Goal: Information Seeking & Learning: Learn about a topic

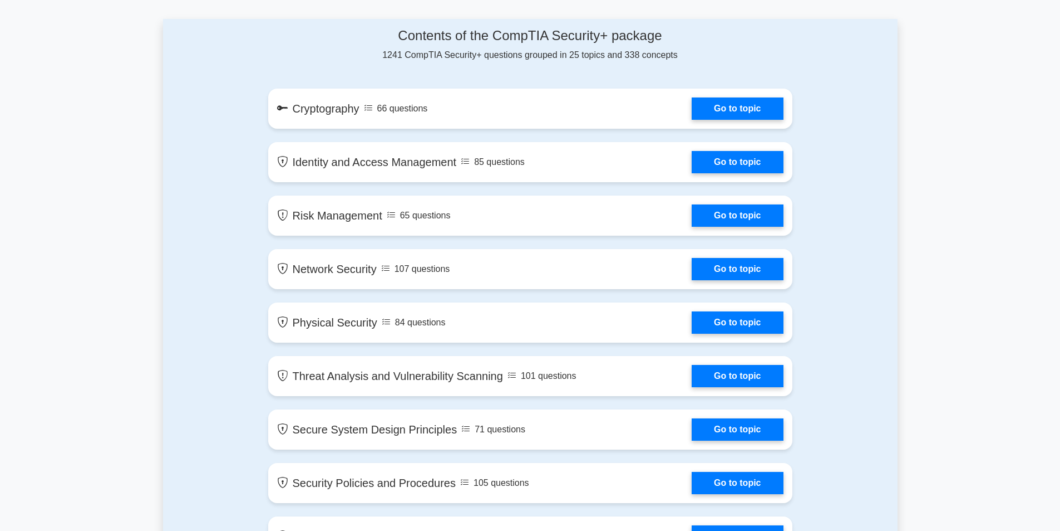
scroll to position [557, 0]
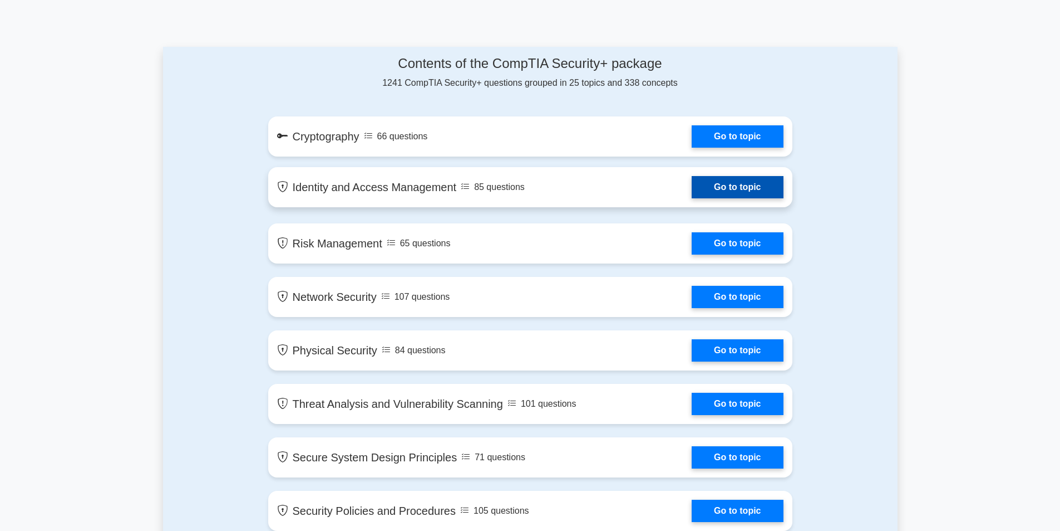
click at [735, 184] on link "Go to topic" at bounding box center [737, 187] width 91 height 22
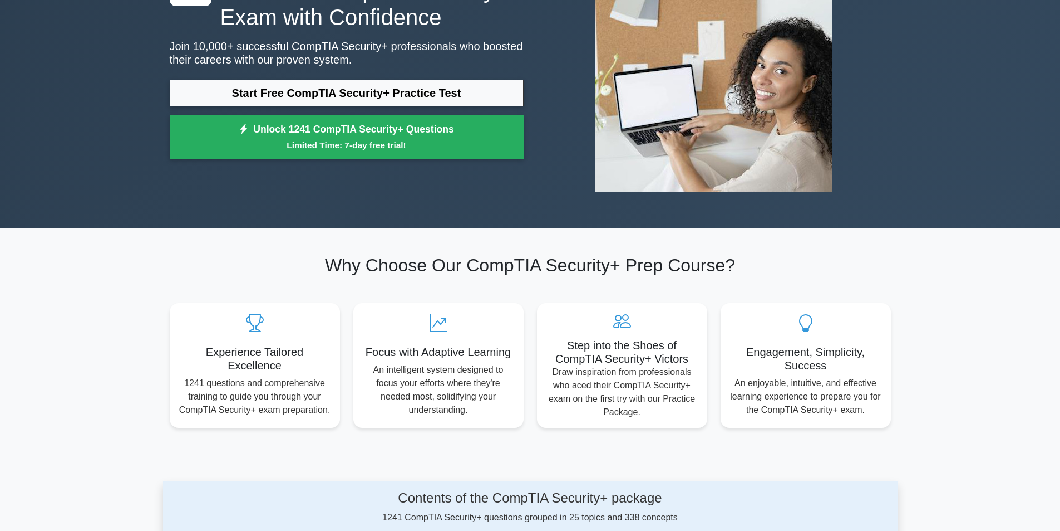
scroll to position [111, 0]
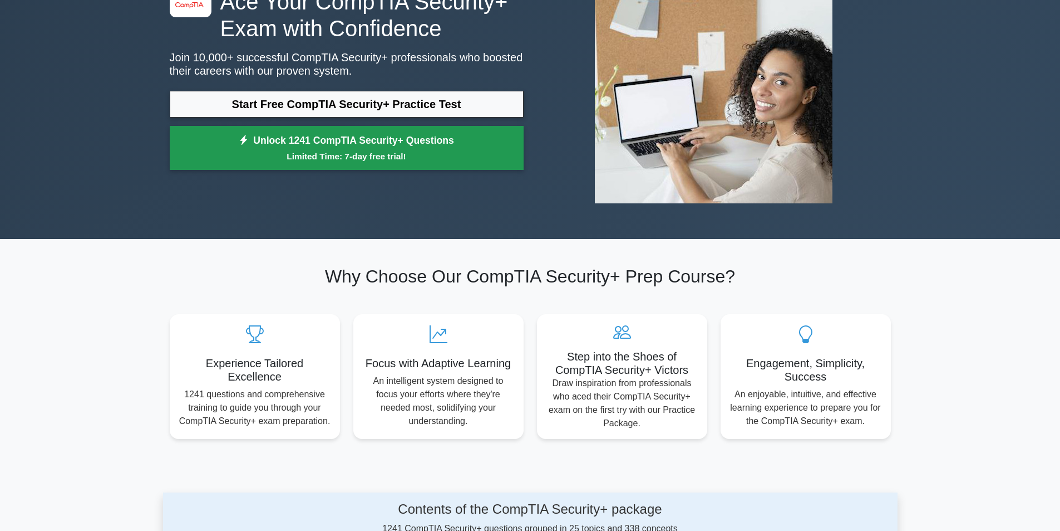
click at [335, 137] on link "Unlock 1241 CompTIA Security+ Questions Limited Time: 7-day free trial!" at bounding box center [347, 148] width 354 height 45
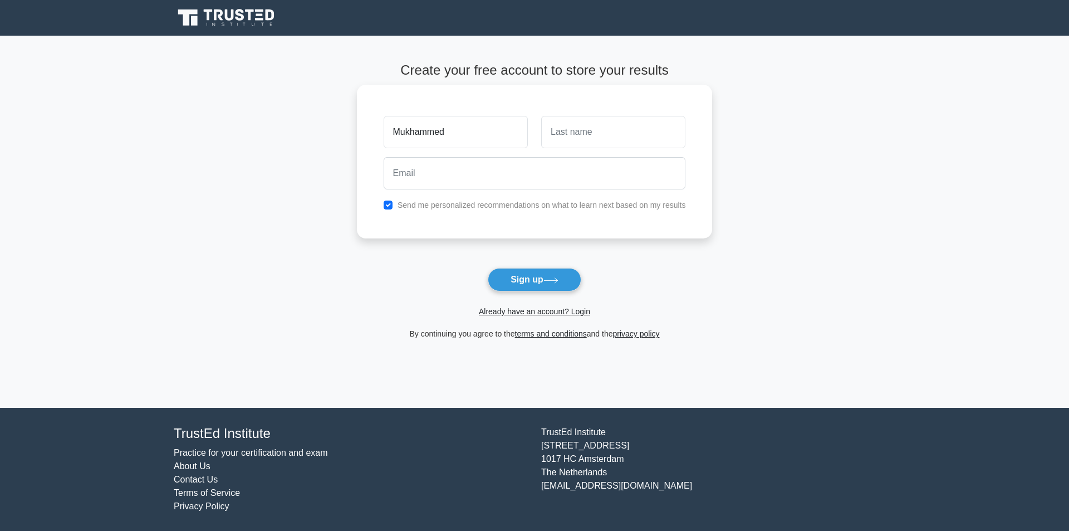
type input "Mukhammed"
click at [569, 141] on input "text" at bounding box center [613, 132] width 144 height 32
type input "Maksatuly"
click at [558, 175] on input "email" at bounding box center [535, 173] width 302 height 32
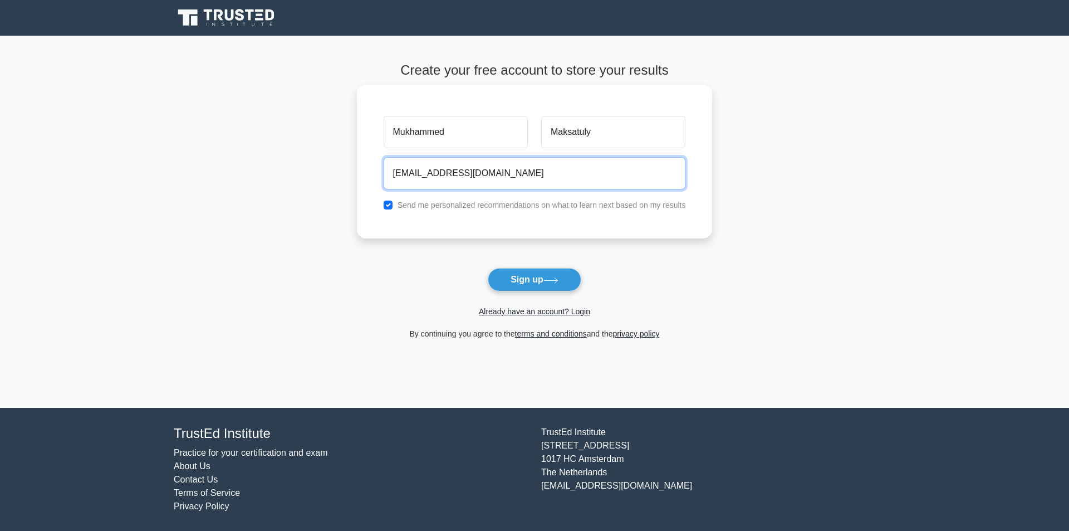
click at [517, 186] on input "mmaksatuly999@gmail.com" at bounding box center [535, 173] width 302 height 32
click at [453, 175] on input "mmaksatuly999@gmail.com" at bounding box center [535, 173] width 302 height 32
type input "mmaksatuly19@gmail.com"
click at [488, 268] on button "Sign up" at bounding box center [535, 279] width 94 height 23
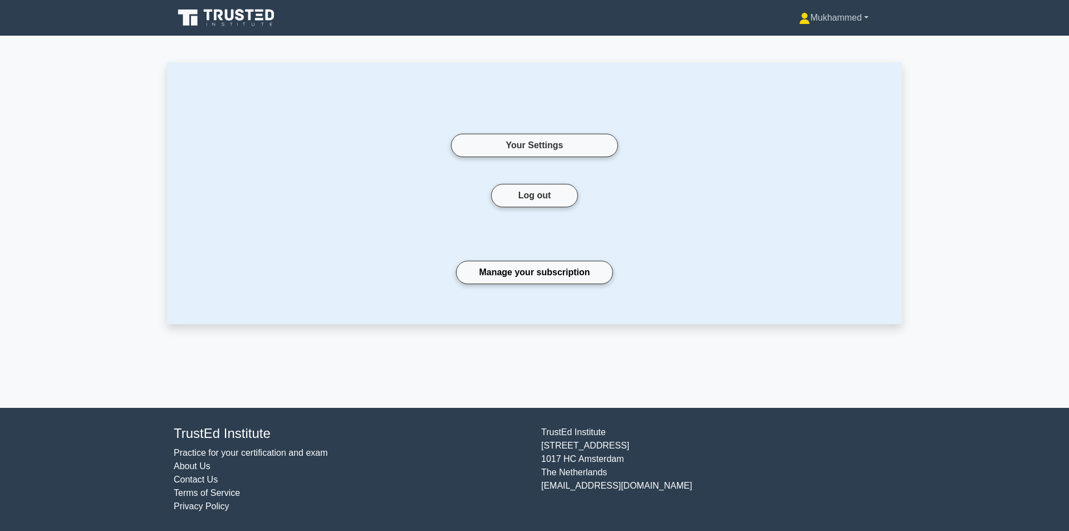
click at [845, 22] on link "Mukhammed" at bounding box center [833, 18] width 123 height 22
click at [232, 11] on icon at bounding box center [229, 14] width 9 height 11
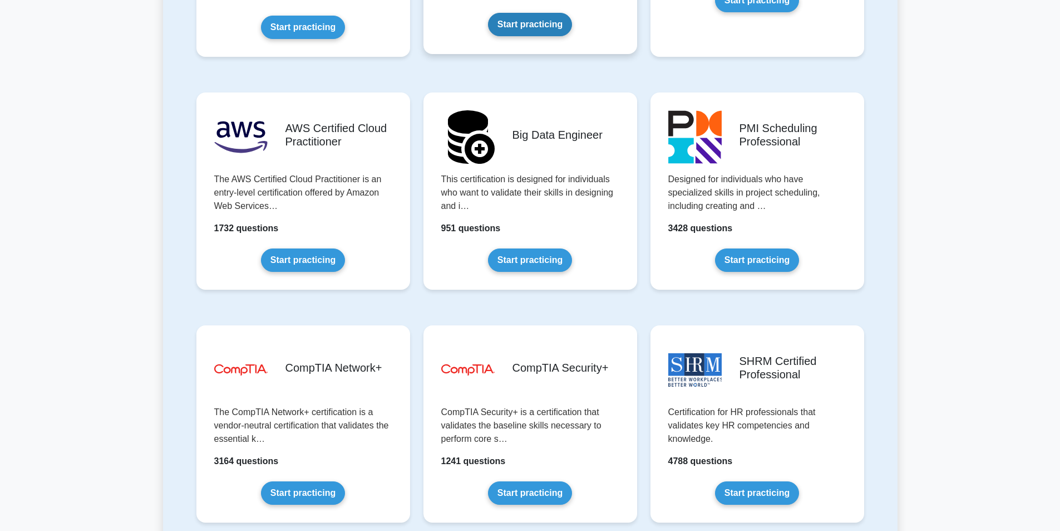
scroll to position [2060, 0]
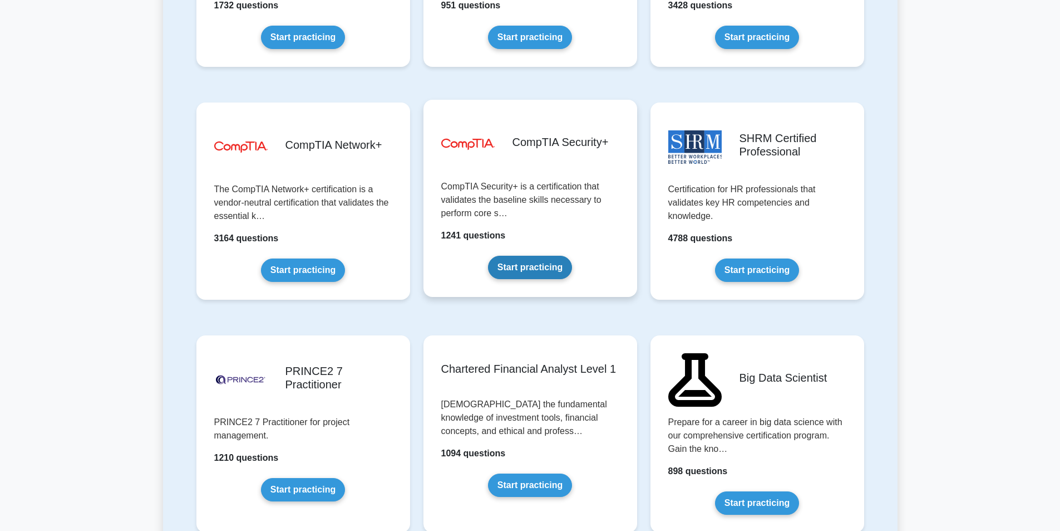
click at [551, 257] on link "Start practicing" at bounding box center [530, 267] width 84 height 23
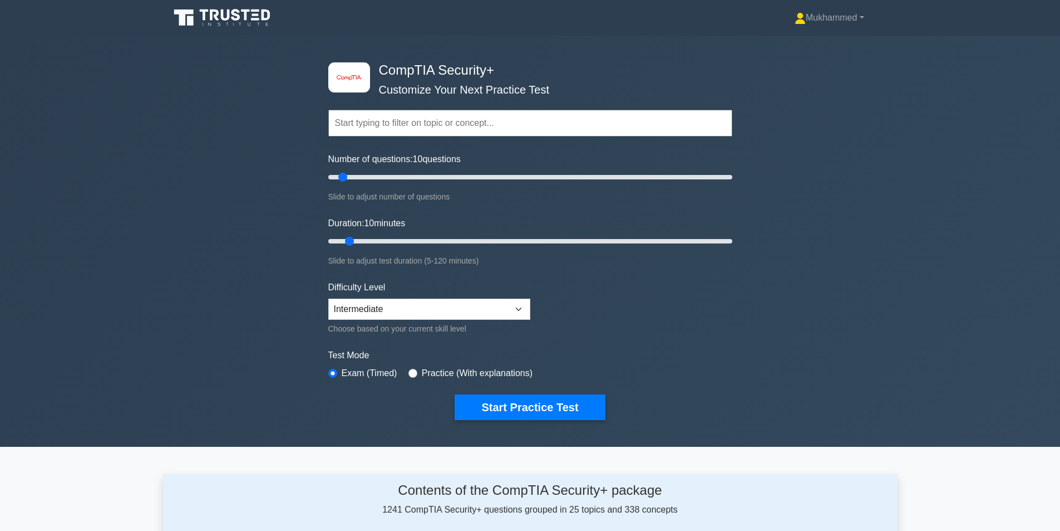
click at [428, 130] on input "text" at bounding box center [530, 123] width 404 height 27
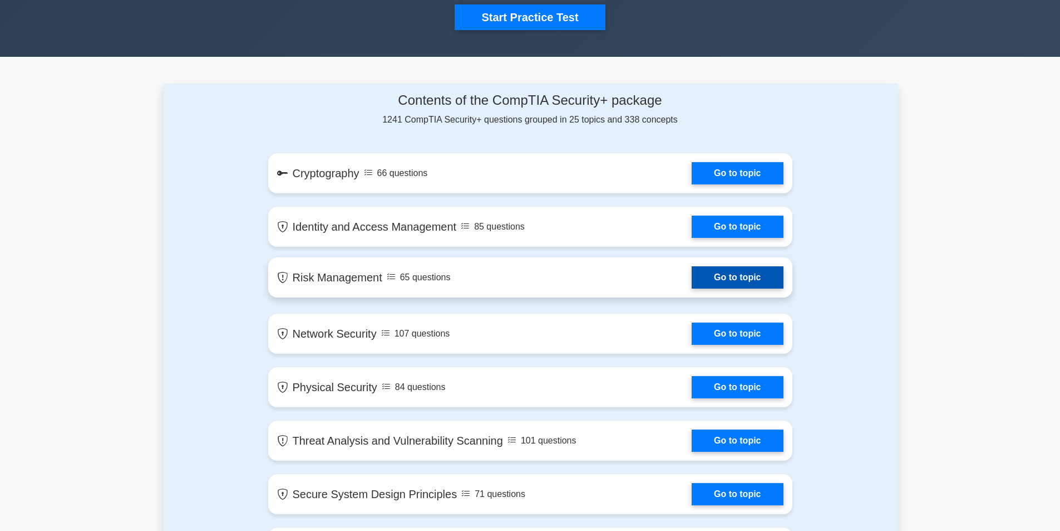
scroll to position [278, 0]
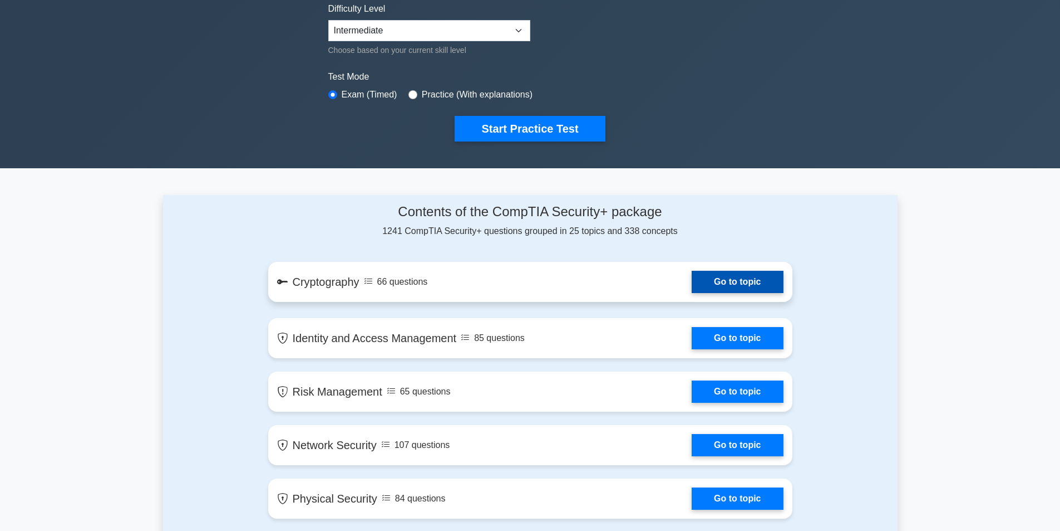
click at [750, 286] on link "Go to topic" at bounding box center [737, 282] width 91 height 22
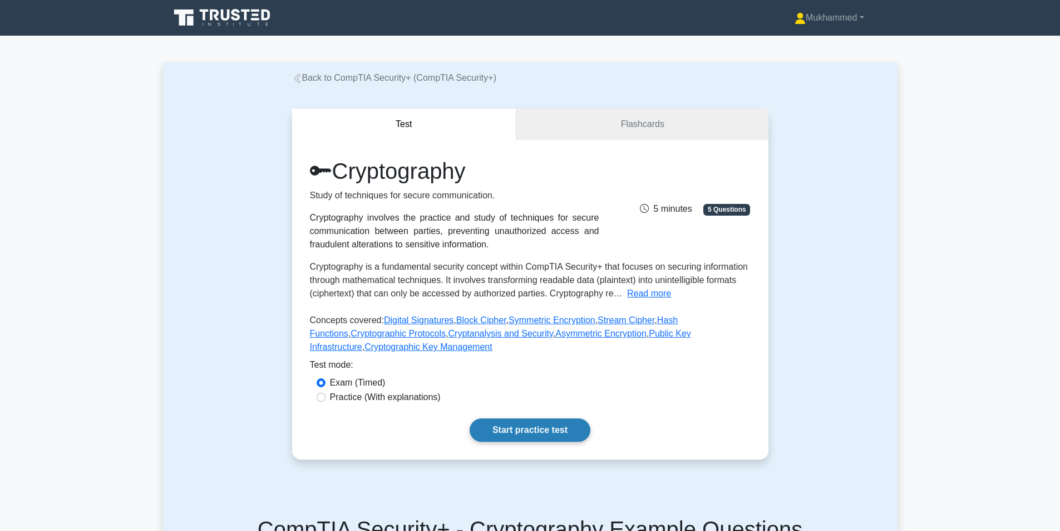
click at [563, 422] on link "Start practice test" at bounding box center [530, 429] width 121 height 23
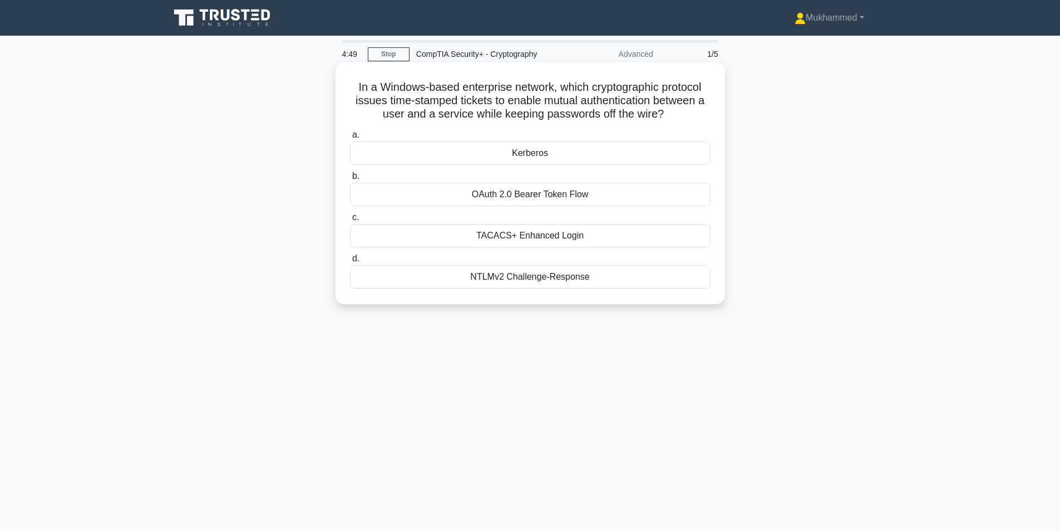
drag, startPoint x: 662, startPoint y: 288, endPoint x: 341, endPoint y: 81, distance: 381.7
click at [341, 81] on div "In a Windows-based enterprise network, which cryptographic protocol issues time…" at bounding box center [530, 183] width 381 height 233
copy div "In a Windows-based enterprise network, which cryptographic protocol issues time…"
click at [483, 161] on div "Kerberos" at bounding box center [530, 152] width 361 height 23
click at [350, 139] on input "a. [GEOGRAPHIC_DATA]" at bounding box center [350, 134] width 0 height 7
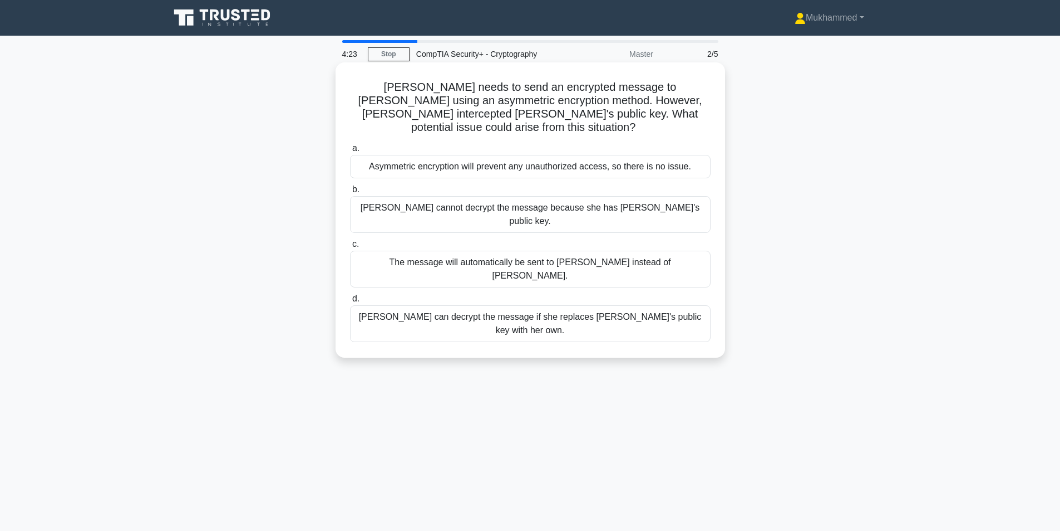
click at [556, 158] on div "Asymmetric encryption will prevent any unauthorized access, so there is no issu…" at bounding box center [530, 166] width 361 height 23
click at [350, 152] on input "a. Asymmetric encryption will prevent any unauthorized access, so there is no i…" at bounding box center [350, 148] width 0 height 7
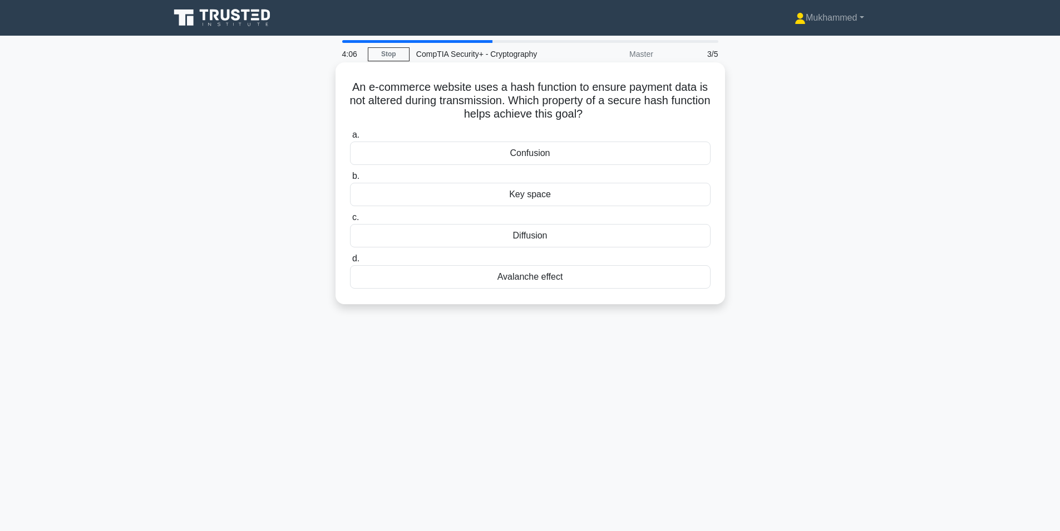
drag, startPoint x: 620, startPoint y: 114, endPoint x: 356, endPoint y: 85, distance: 264.9
click at [356, 85] on h5 "An e-commerce website uses a hash function to ensure payment data is not altere…" at bounding box center [530, 100] width 363 height 41
copy h5 "n e-commerce website uses a hash function to ensure payment data is not altered…"
click at [595, 178] on label "b. Key space" at bounding box center [530, 187] width 361 height 37
click at [350, 178] on input "b. Key space" at bounding box center [350, 176] width 0 height 7
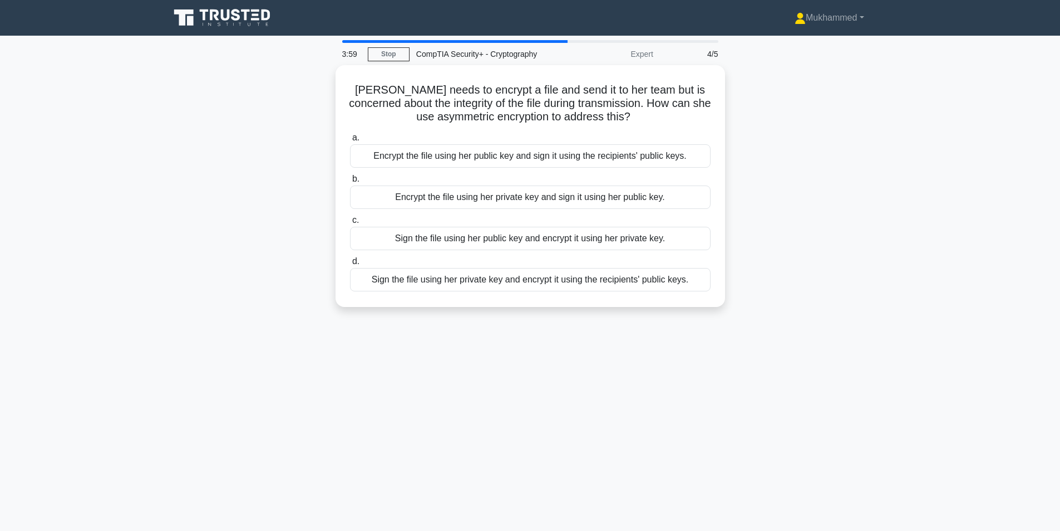
drag, startPoint x: 559, startPoint y: 42, endPoint x: 532, endPoint y: 41, distance: 27.3
click at [558, 42] on div at bounding box center [455, 41] width 226 height 3
click at [527, 40] on div at bounding box center [455, 41] width 226 height 3
click at [523, 40] on div at bounding box center [455, 41] width 226 height 3
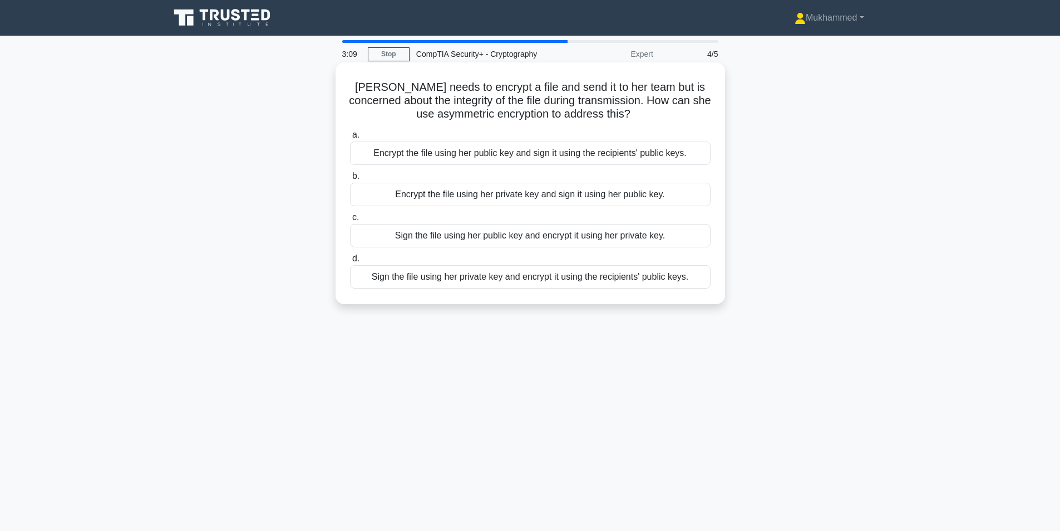
click at [575, 154] on div "Encrypt the file using her public key and sign it using the recipients' public …" at bounding box center [530, 152] width 361 height 23
click at [350, 139] on input "a. Encrypt the file using her public key and sign it using the recipients' publ…" at bounding box center [350, 134] width 0 height 7
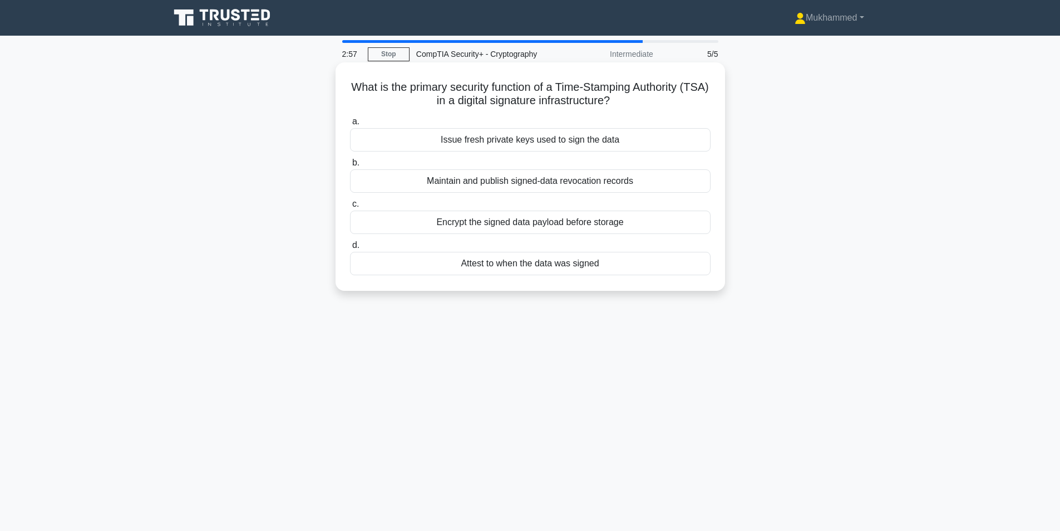
click at [584, 262] on div "Attest to when the data was signed" at bounding box center [530, 263] width 361 height 23
click at [350, 249] on input "d. Attest to when the data was signed" at bounding box center [350, 245] width 0 height 7
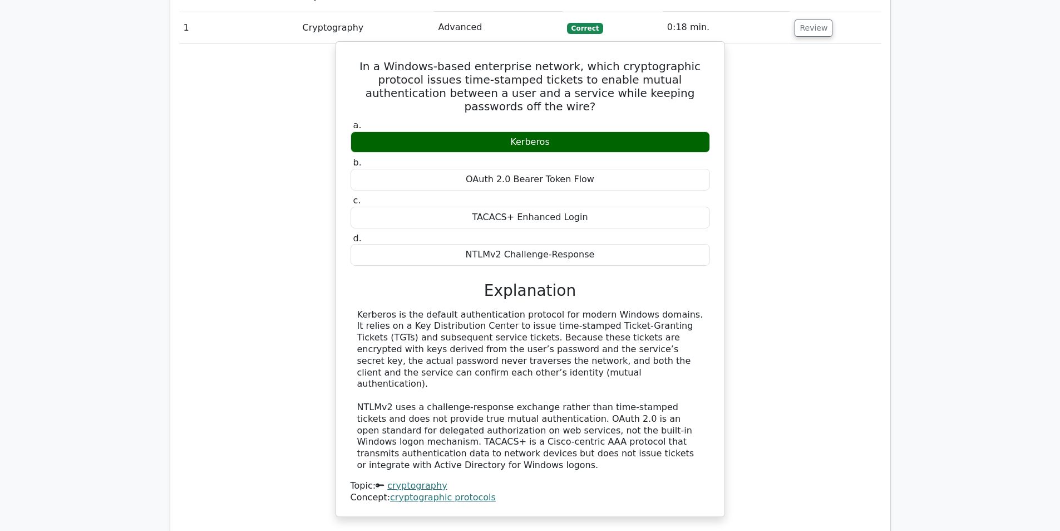
scroll to position [891, 0]
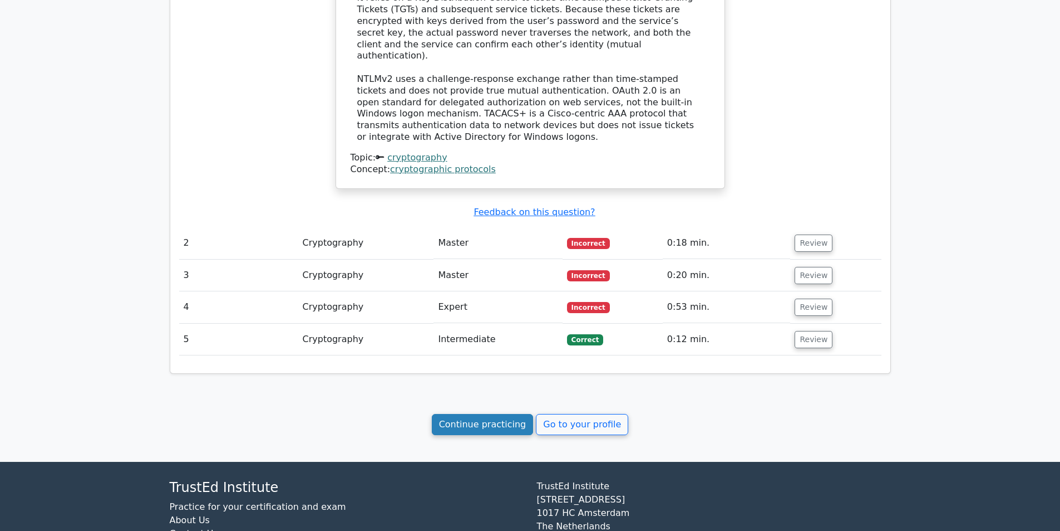
click at [528, 414] on link "Continue practicing" at bounding box center [483, 424] width 102 height 21
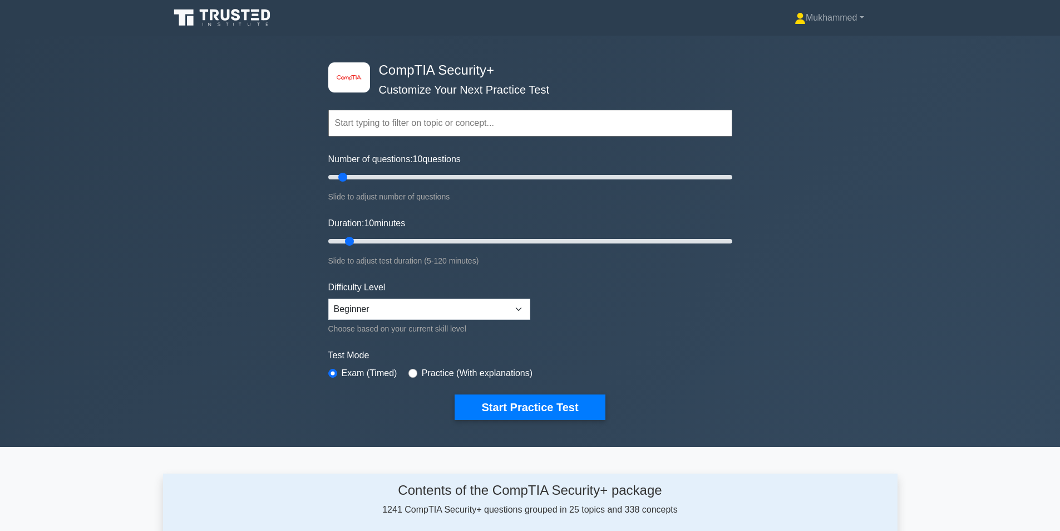
click at [432, 370] on label "Practice (With explanations)" at bounding box center [477, 372] width 111 height 13
click at [409, 373] on input "radio" at bounding box center [413, 373] width 9 height 9
radio input "true"
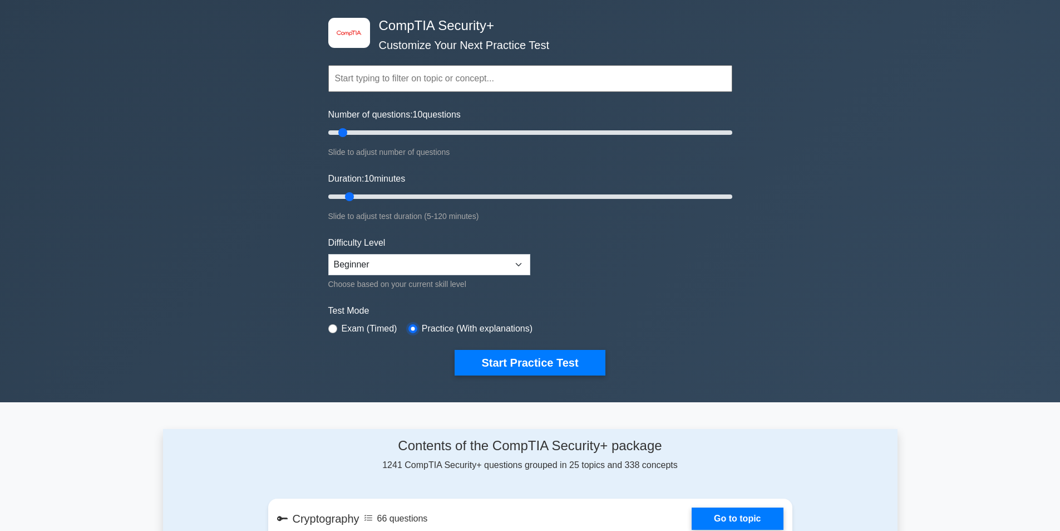
scroll to position [334, 0]
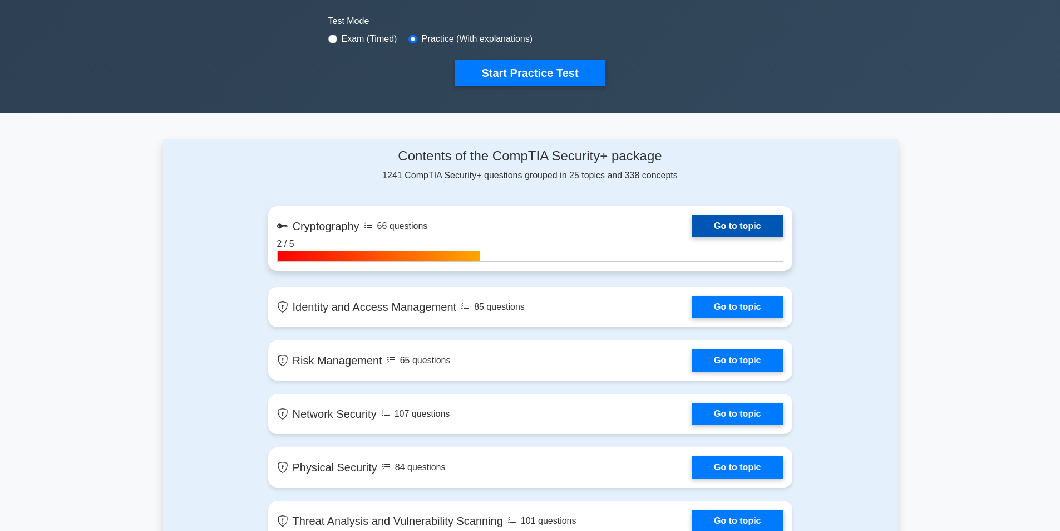
click at [717, 222] on link "Go to topic" at bounding box center [737, 226] width 91 height 22
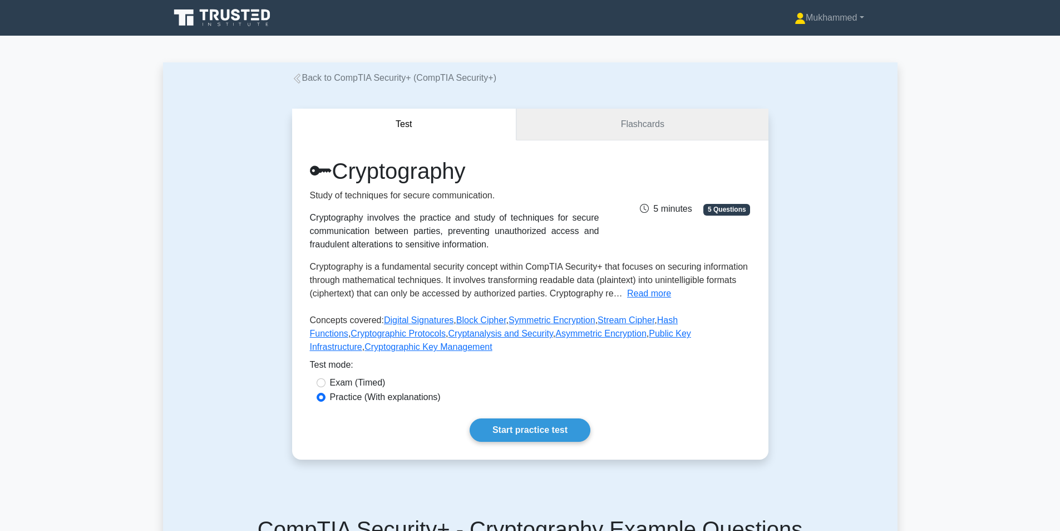
click at [650, 132] on link "Flashcards" at bounding box center [643, 125] width 252 height 32
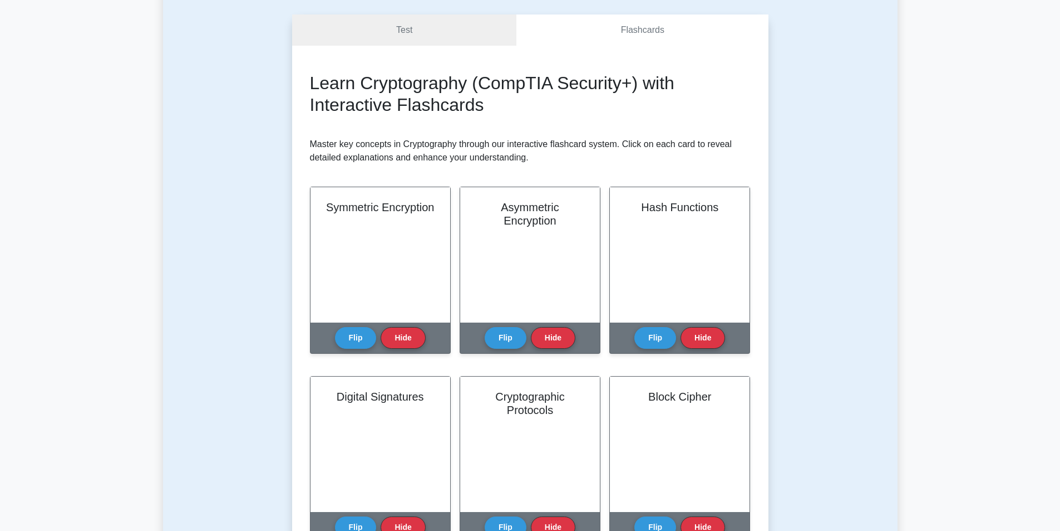
scroll to position [111, 0]
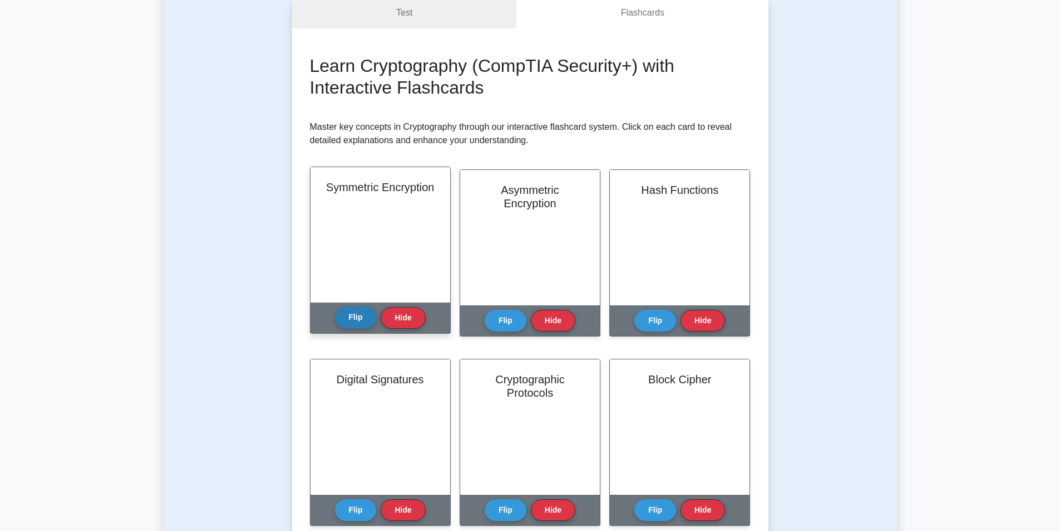
click at [367, 320] on button "Flip" at bounding box center [356, 317] width 42 height 22
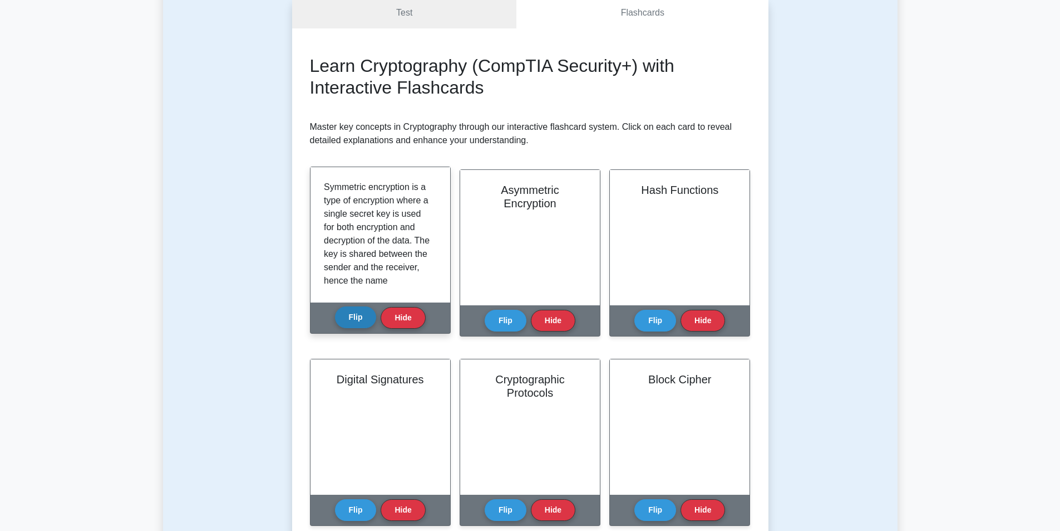
click at [370, 318] on button "Flip" at bounding box center [356, 317] width 42 height 22
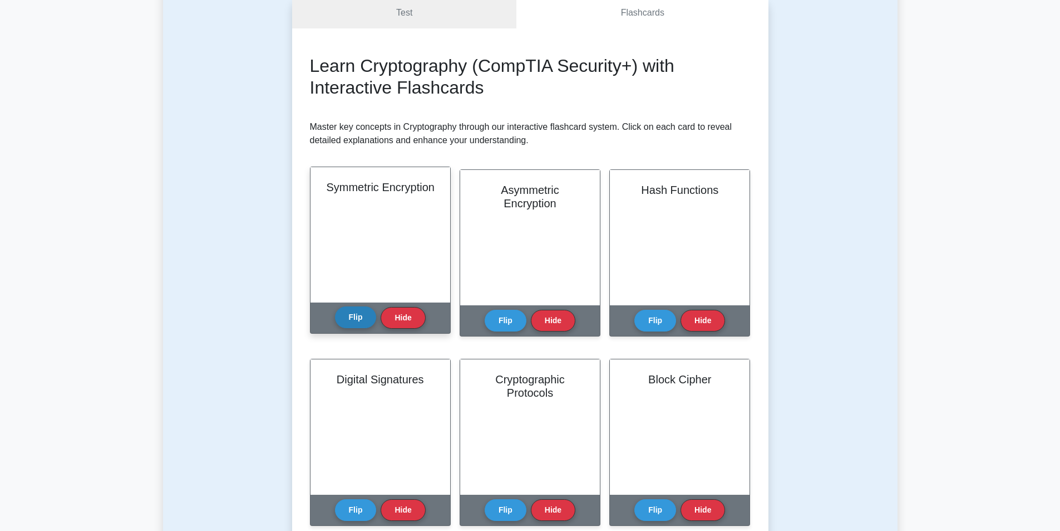
click at [370, 318] on button "Flip" at bounding box center [356, 317] width 42 height 22
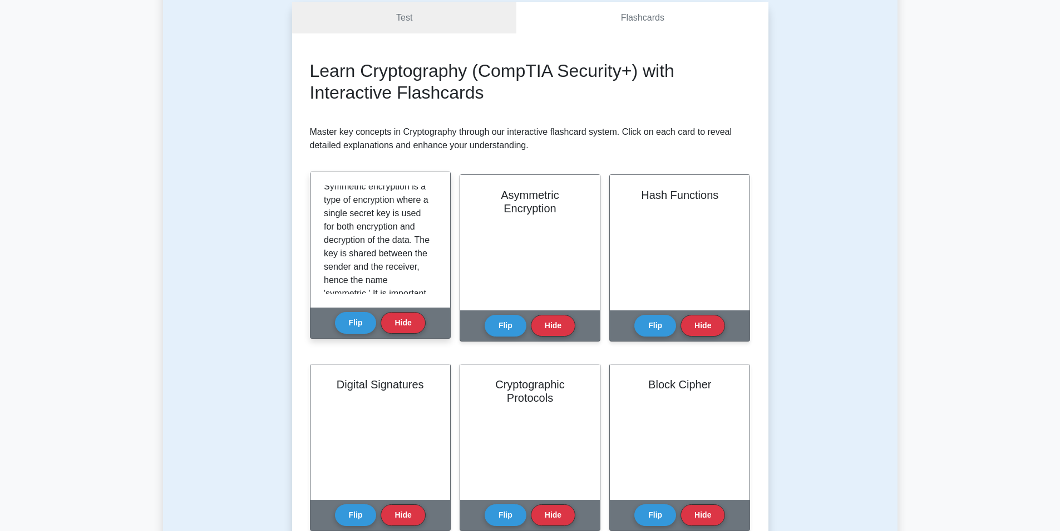
scroll to position [0, 0]
click at [397, 233] on p "Symmetric encryption is a type of encryption where a single secret key is used …" at bounding box center [378, 399] width 109 height 428
click at [387, 173] on div "Symmetric encryption is a type of encryption where a single secret key is used …" at bounding box center [381, 239] width 140 height 135
click at [455, 163] on div "Learn Cryptography (CompTIA Security+) with Interactive Flashcards Master key c…" at bounding box center [530, 491] width 441 height 862
click at [411, 317] on button "Hide" at bounding box center [403, 322] width 45 height 22
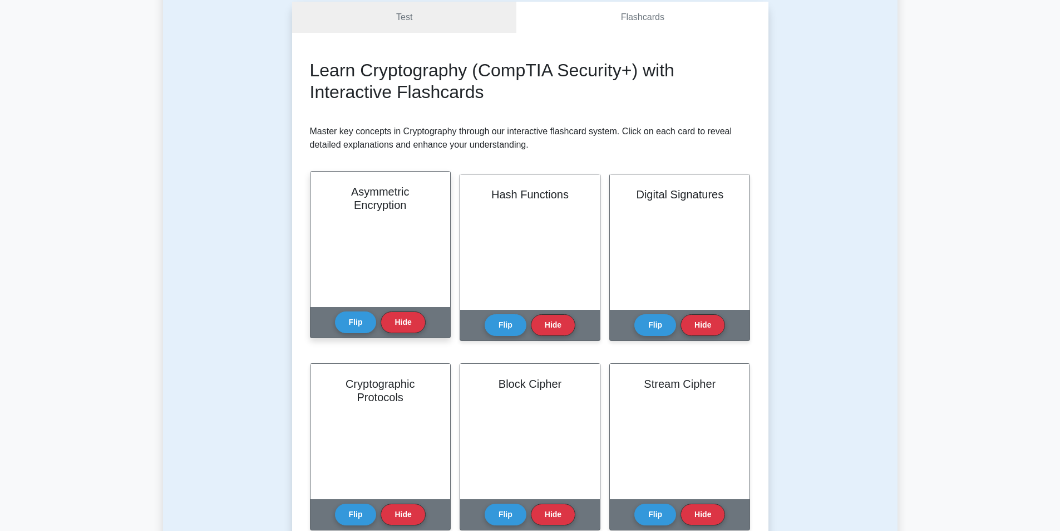
scroll to position [106, 0]
click at [404, 234] on div "Asymmetric Encryption" at bounding box center [381, 239] width 140 height 135
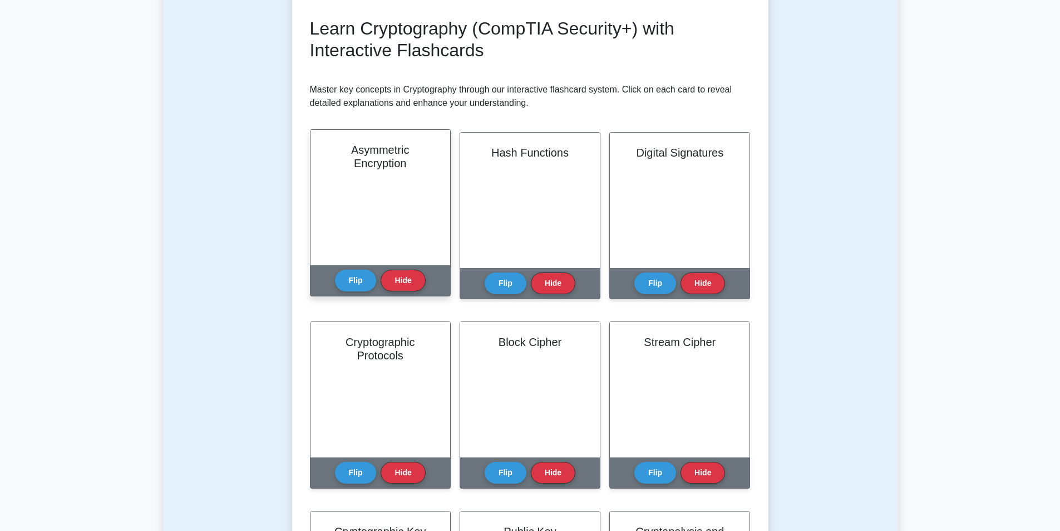
scroll to position [218, 0]
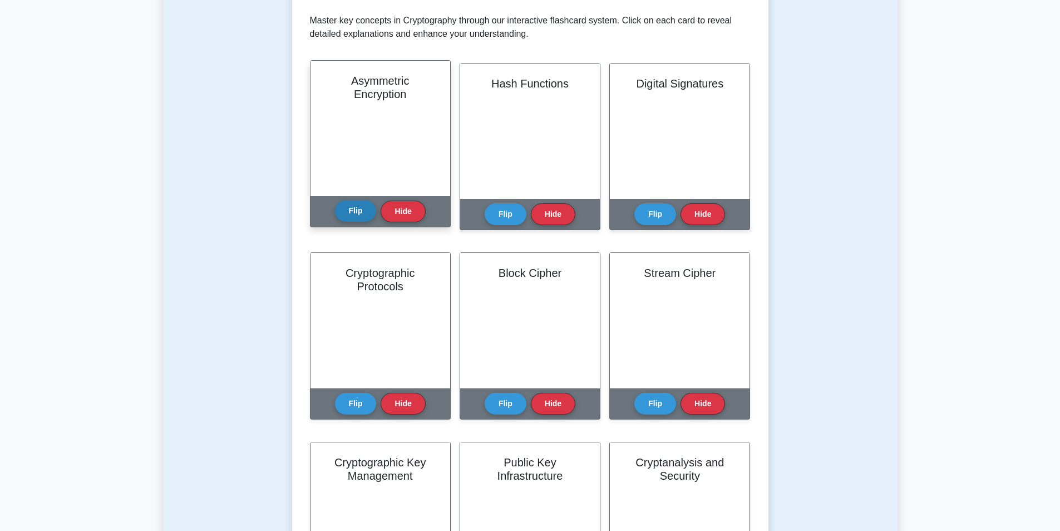
click at [372, 214] on button "Flip" at bounding box center [356, 211] width 42 height 22
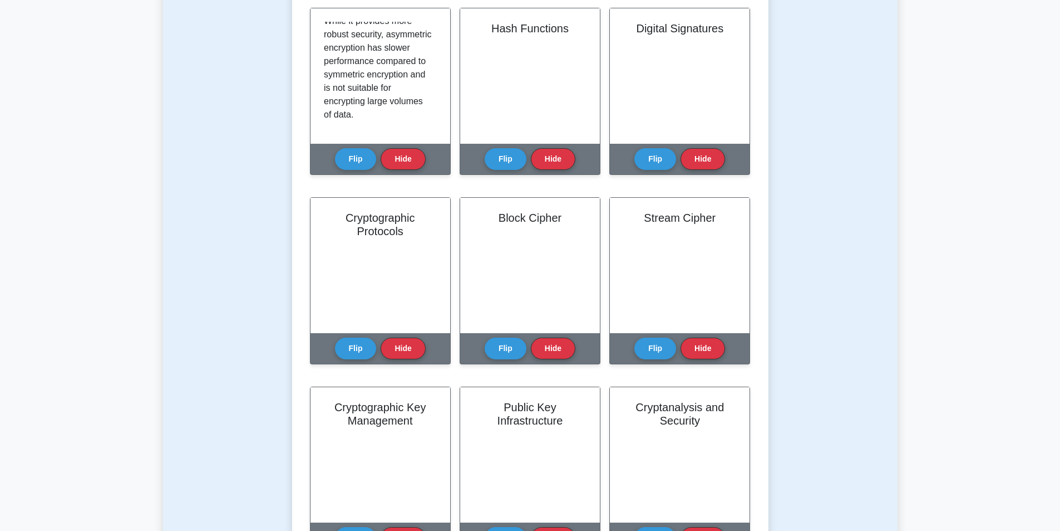
scroll to position [273, 0]
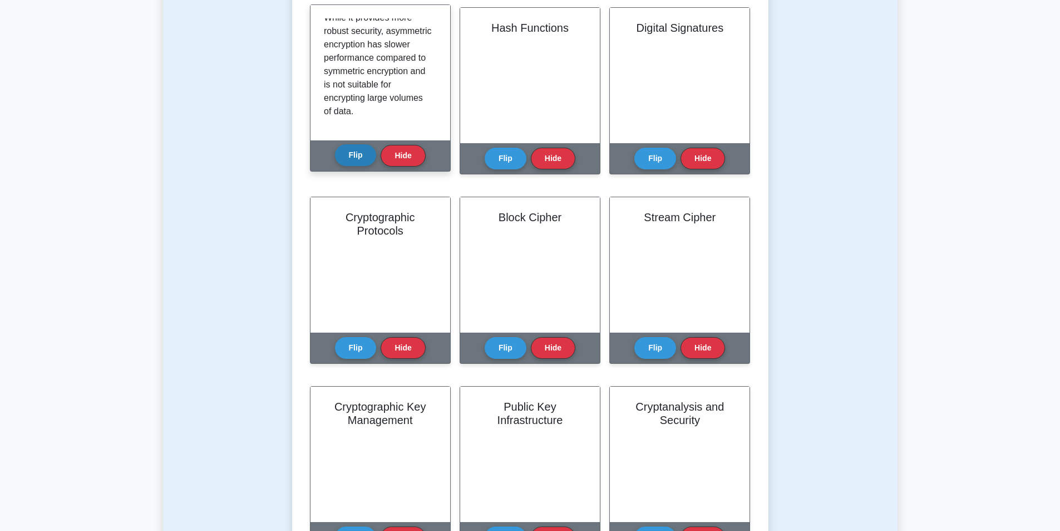
click at [364, 166] on div "Flip Hide" at bounding box center [380, 155] width 91 height 31
click at [364, 154] on button "Flip" at bounding box center [356, 155] width 42 height 22
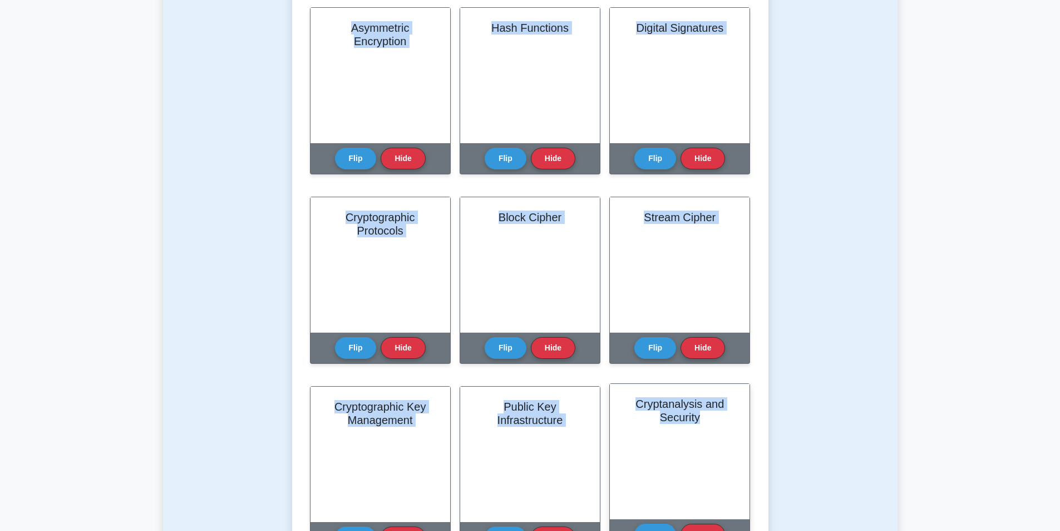
drag, startPoint x: 350, startPoint y: 26, endPoint x: 708, endPoint y: 419, distance: 531.6
click at [709, 420] on div "Learn Cryptography (CompTIA Security+) with Interactive Flashcards Master key c…" at bounding box center [530, 229] width 441 height 673
copy div "Asymmetric Encryption Asymmetric encryption (also known as public-key encryptio…"
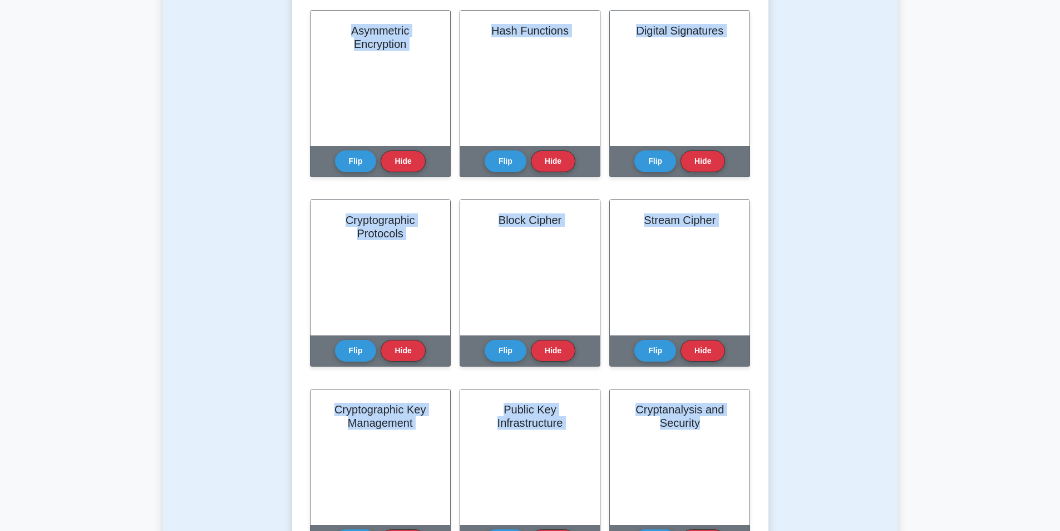
click at [227, 299] on div "Test Flashcards Learn Cryptography (CompTIA Security+) with Interactive Flashca…" at bounding box center [530, 216] width 735 height 811
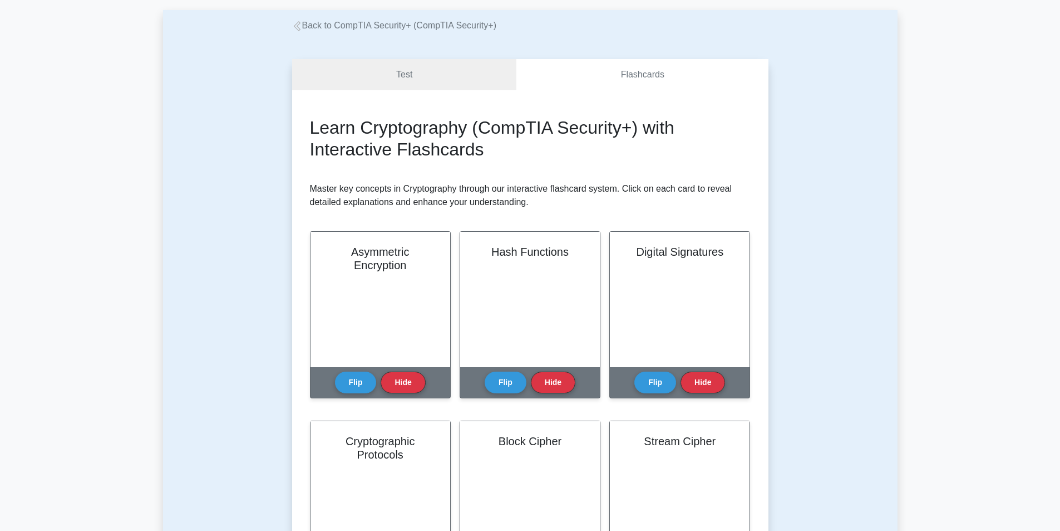
scroll to position [51, 0]
click at [383, 83] on link "Test" at bounding box center [404, 74] width 225 height 32
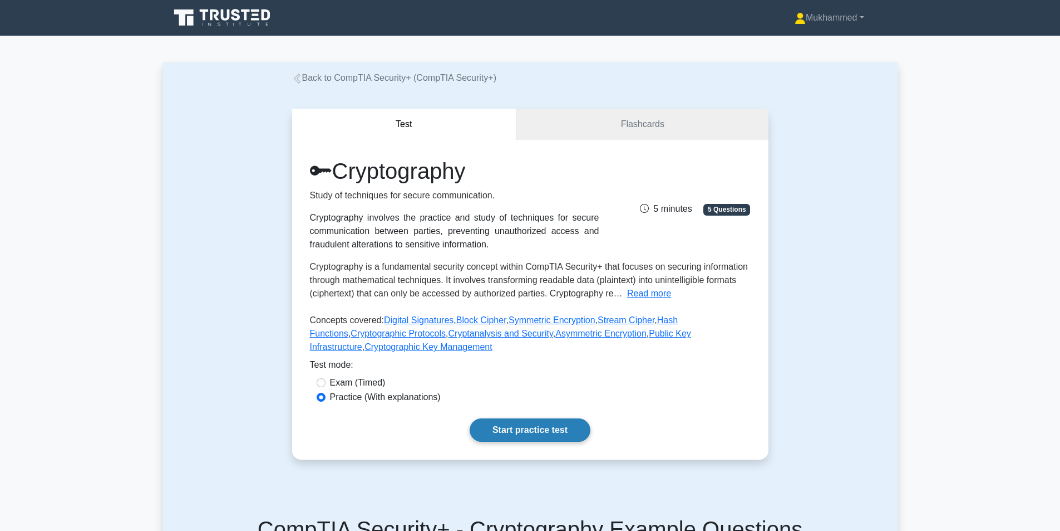
click at [512, 428] on link "Start practice test" at bounding box center [530, 429] width 121 height 23
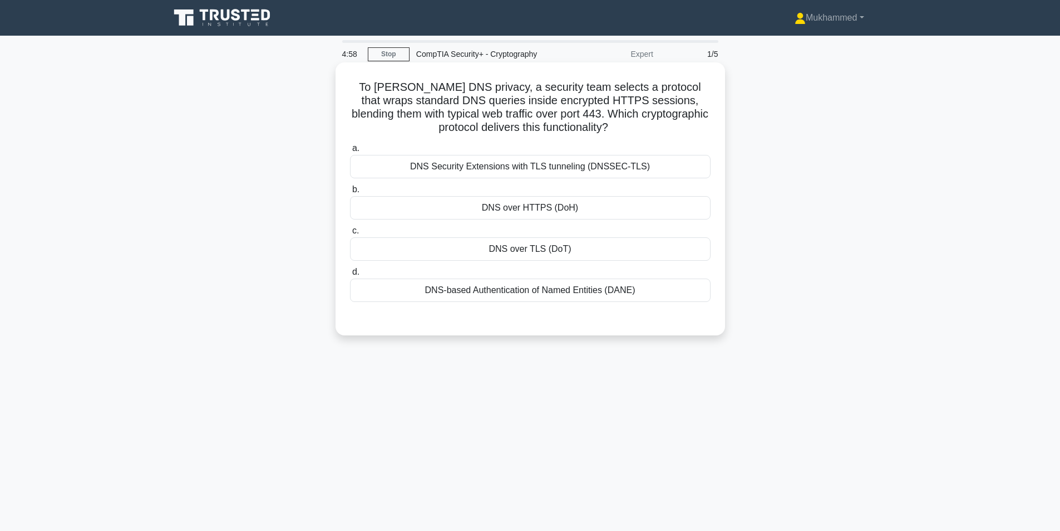
drag, startPoint x: 357, startPoint y: 87, endPoint x: 685, endPoint y: 302, distance: 391.2
click at [685, 302] on div "To harden DNS privacy, a security team selects a protocol that wraps standard D…" at bounding box center [530, 199] width 381 height 264
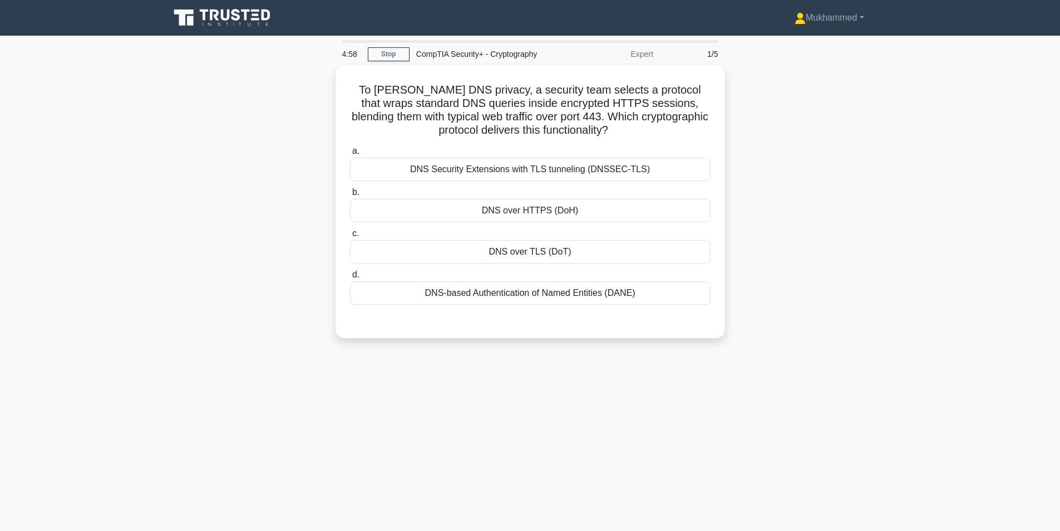
copy div "To harden DNS privacy, a security team selects a protocol that wraps standard D…"
click at [232, 161] on div "To harden DNS privacy, a security team selects a protocol that wraps standard D…" at bounding box center [530, 208] width 735 height 286
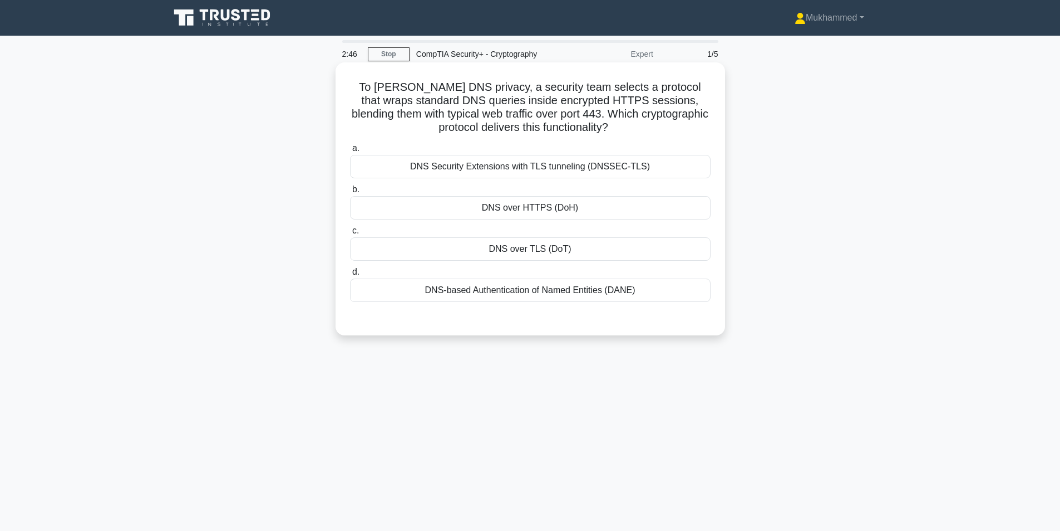
click at [563, 207] on div "DNS over HTTPS (DoH)" at bounding box center [530, 207] width 361 height 23
click at [350, 193] on input "b. DNS over HTTPS (DoH)" at bounding box center [350, 189] width 0 height 7
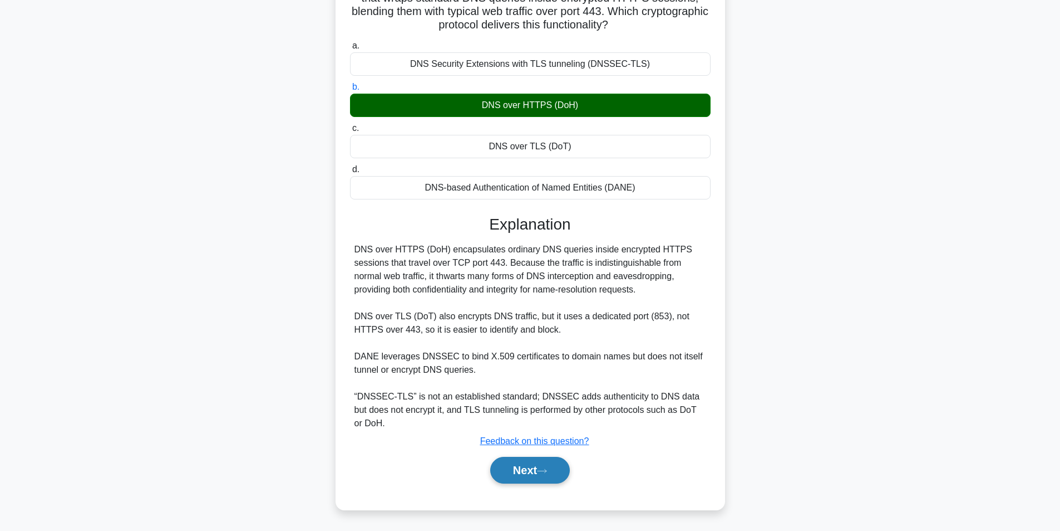
click at [547, 473] on icon at bounding box center [542, 471] width 10 height 6
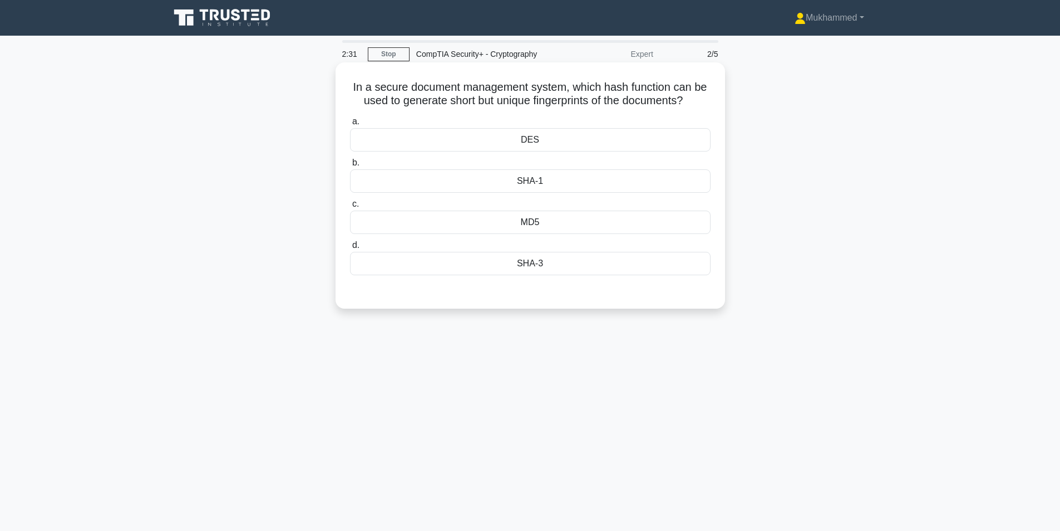
click at [570, 224] on div "MD5" at bounding box center [530, 221] width 361 height 23
click at [350, 208] on input "c. MD5" at bounding box center [350, 203] width 0 height 7
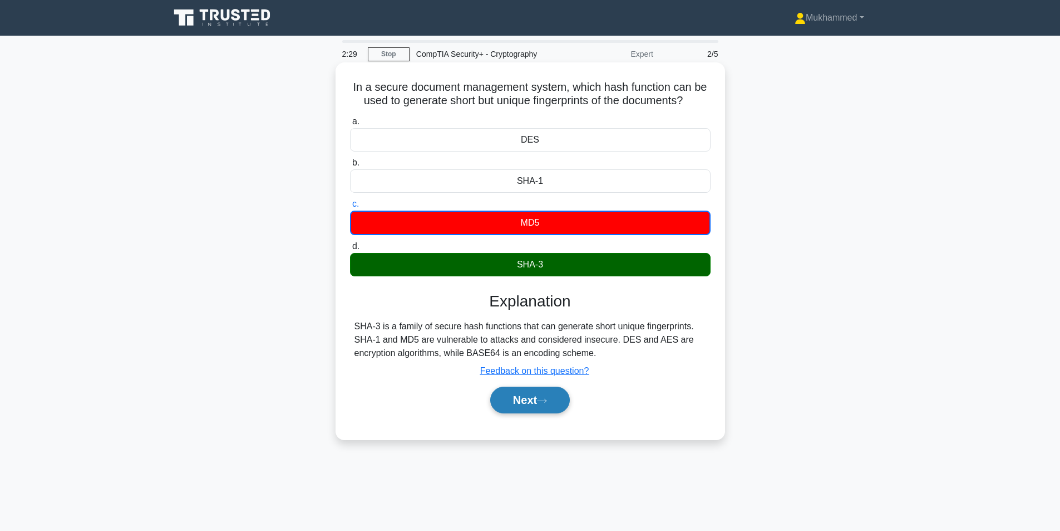
click at [537, 400] on button "Next" at bounding box center [530, 399] width 80 height 27
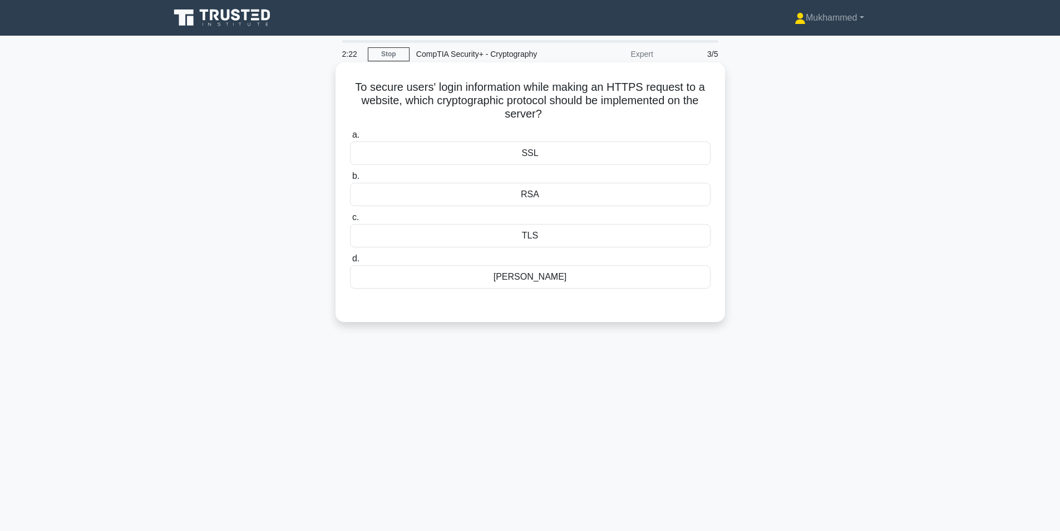
click at [578, 198] on div "RSA" at bounding box center [530, 194] width 361 height 23
click at [350, 180] on input "b. RSA" at bounding box center [350, 176] width 0 height 7
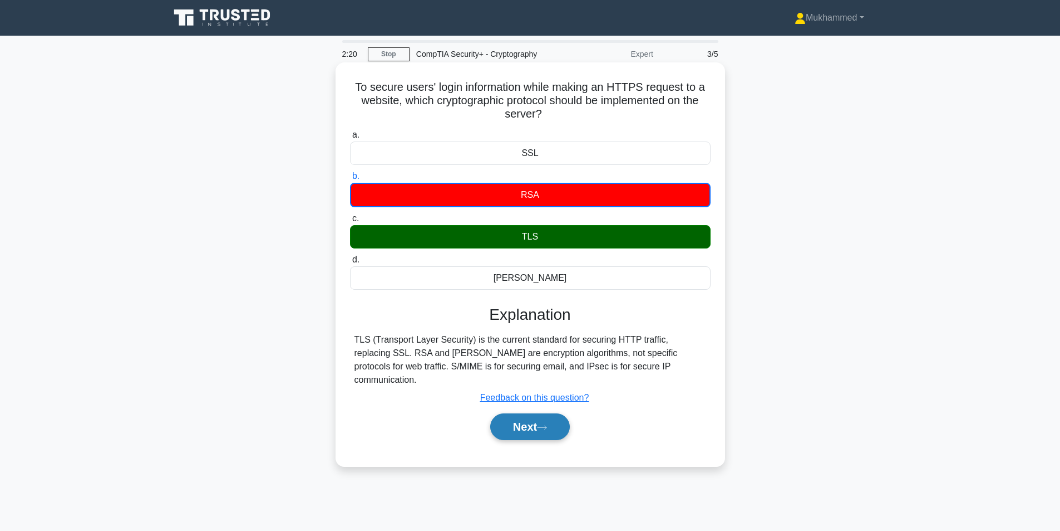
click at [542, 418] on button "Next" at bounding box center [530, 426] width 80 height 27
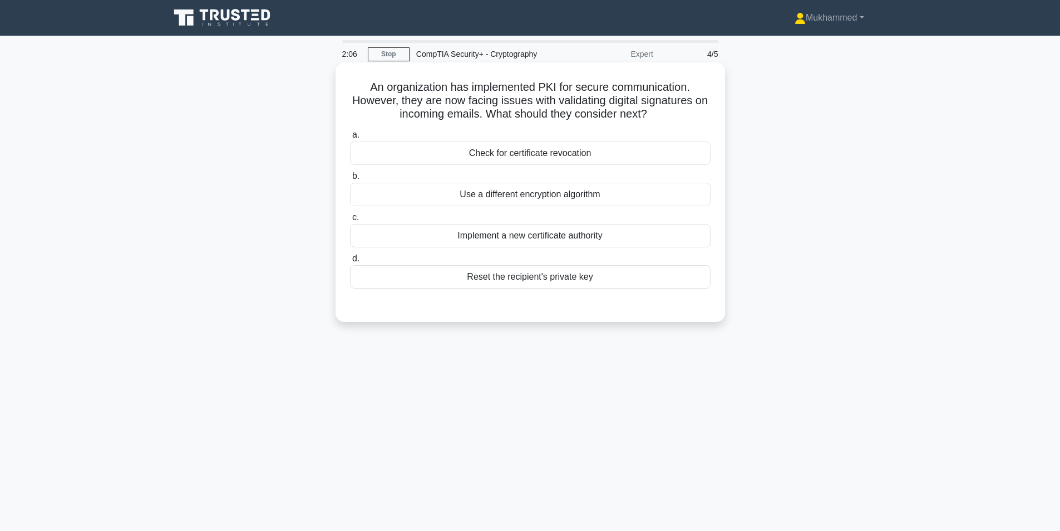
click at [533, 200] on div "Use a different encryption algorithm" at bounding box center [530, 194] width 361 height 23
click at [350, 180] on input "b. Use a different encryption algorithm" at bounding box center [350, 176] width 0 height 7
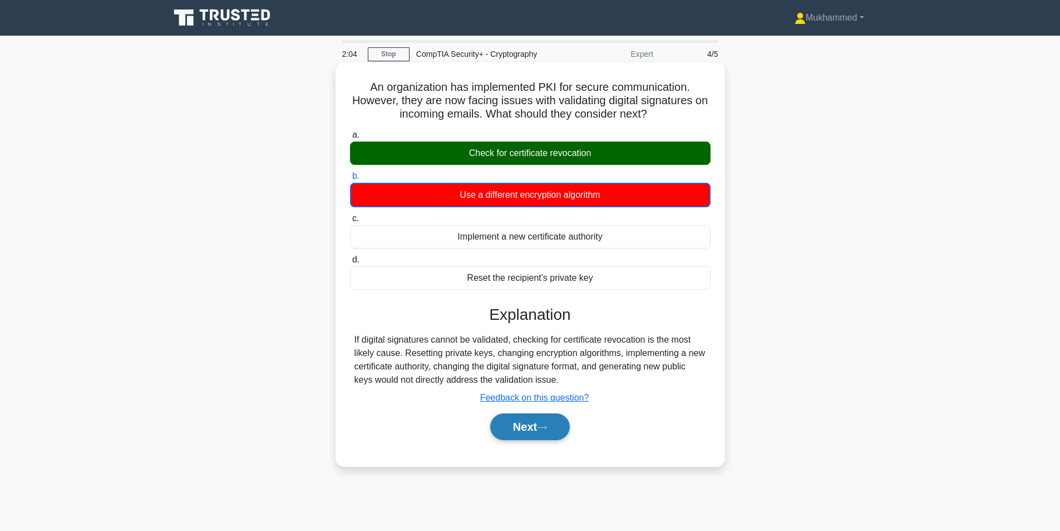
click at [536, 419] on button "Next" at bounding box center [530, 426] width 80 height 27
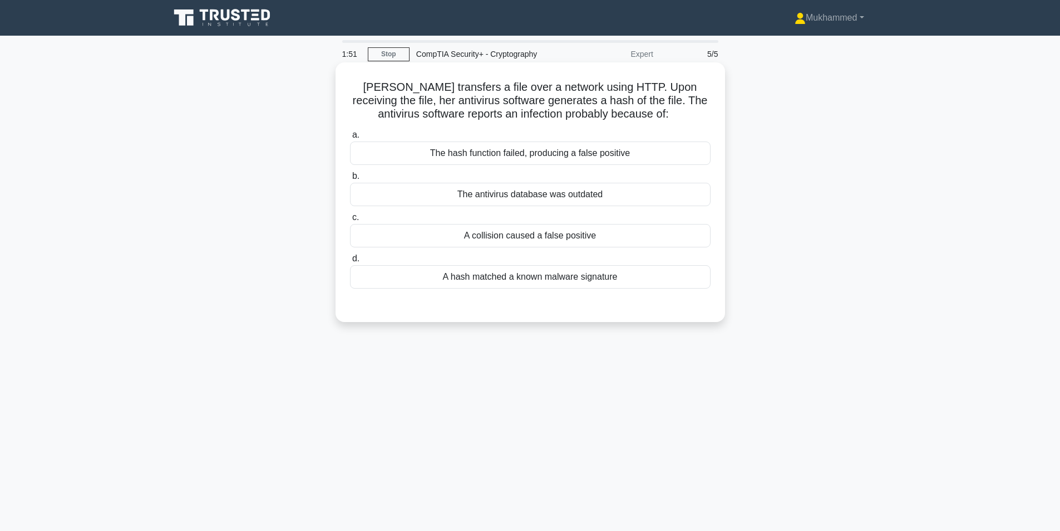
click at [469, 161] on div "The hash function failed, producing a false positive" at bounding box center [530, 152] width 361 height 23
click at [350, 139] on input "a. The hash function failed, producing a false positive" at bounding box center [350, 134] width 0 height 7
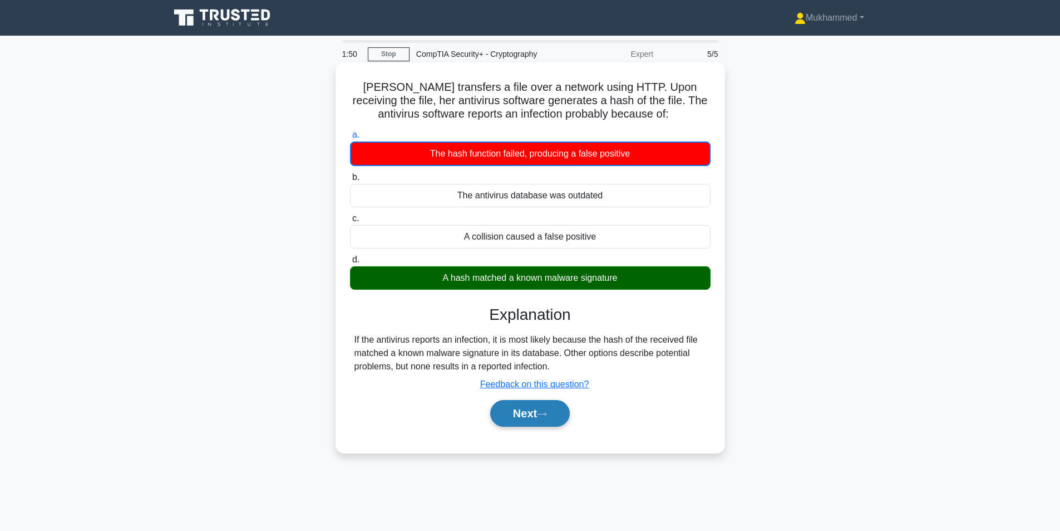
click at [524, 405] on button "Next" at bounding box center [530, 413] width 80 height 27
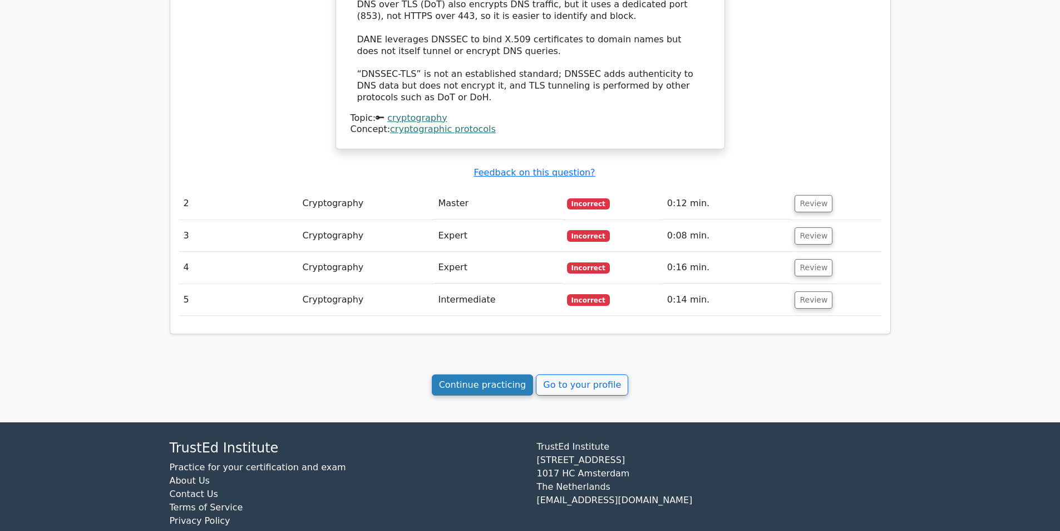
scroll to position [962, 0]
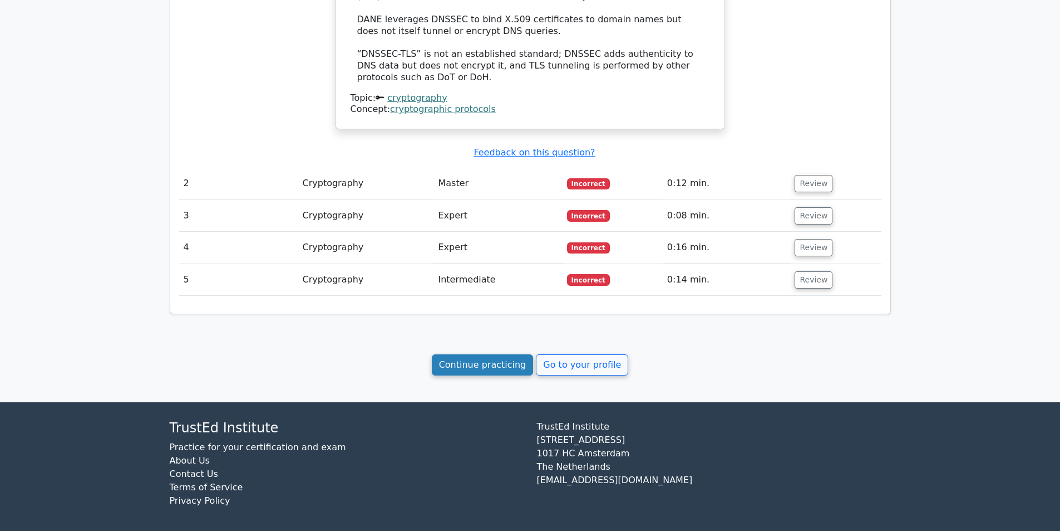
click at [494, 364] on link "Continue practicing" at bounding box center [483, 364] width 102 height 21
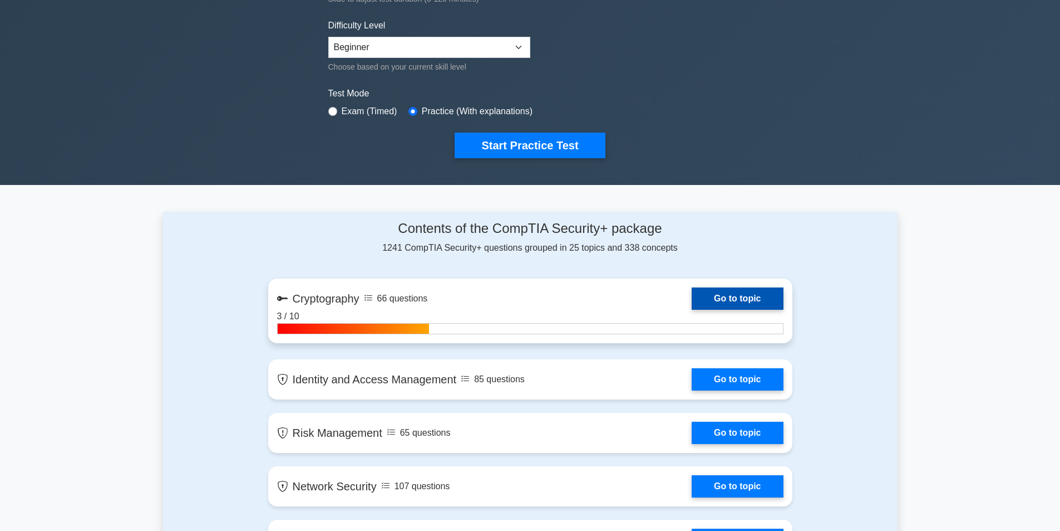
scroll to position [390, 0]
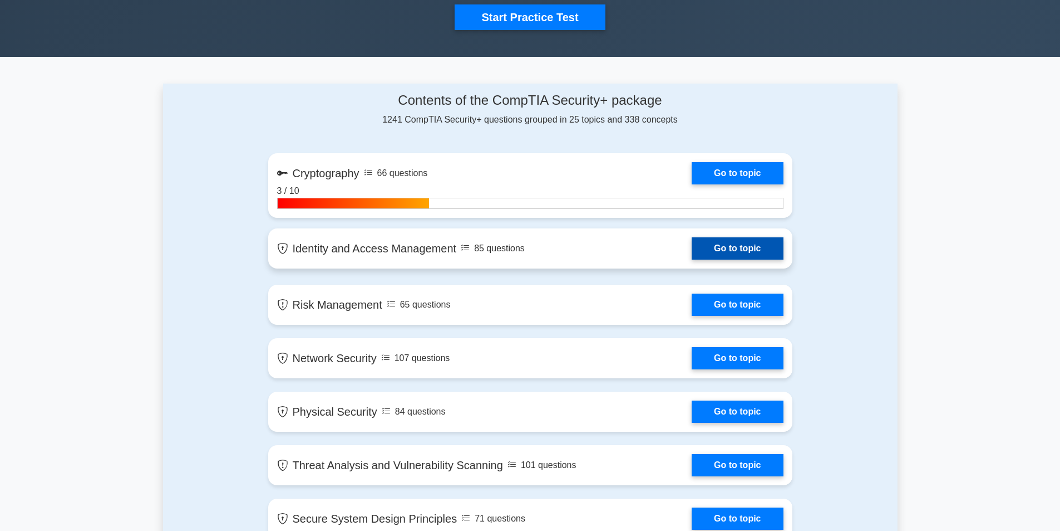
click at [692, 250] on link "Go to topic" at bounding box center [737, 248] width 91 height 22
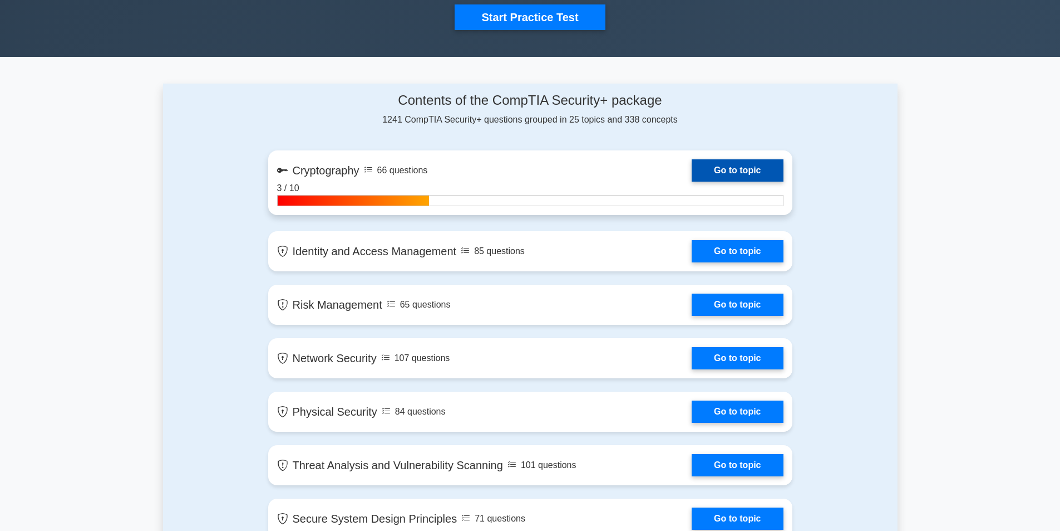
click at [733, 168] on link "Go to topic" at bounding box center [737, 170] width 91 height 22
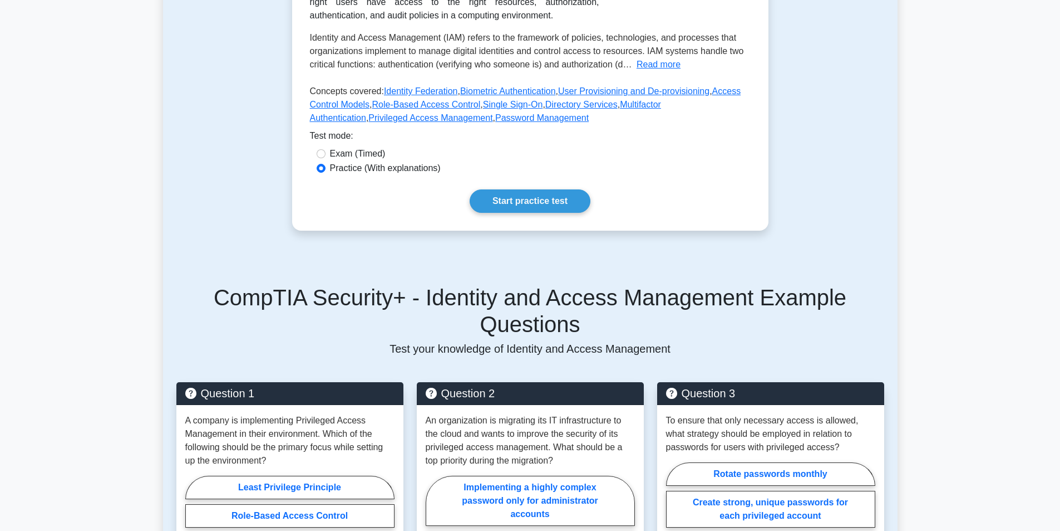
scroll to position [185, 0]
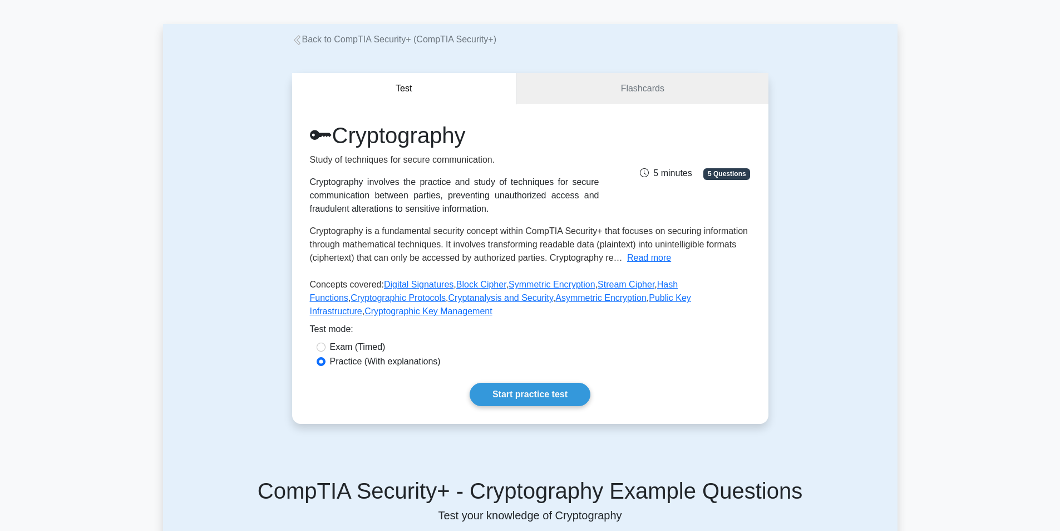
scroll to position [56, 0]
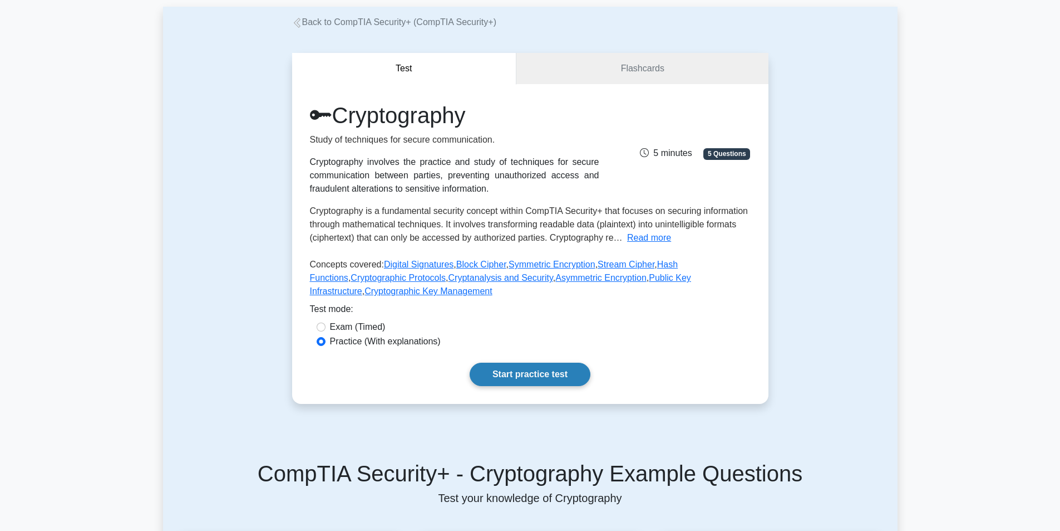
click at [540, 377] on link "Start practice test" at bounding box center [530, 373] width 121 height 23
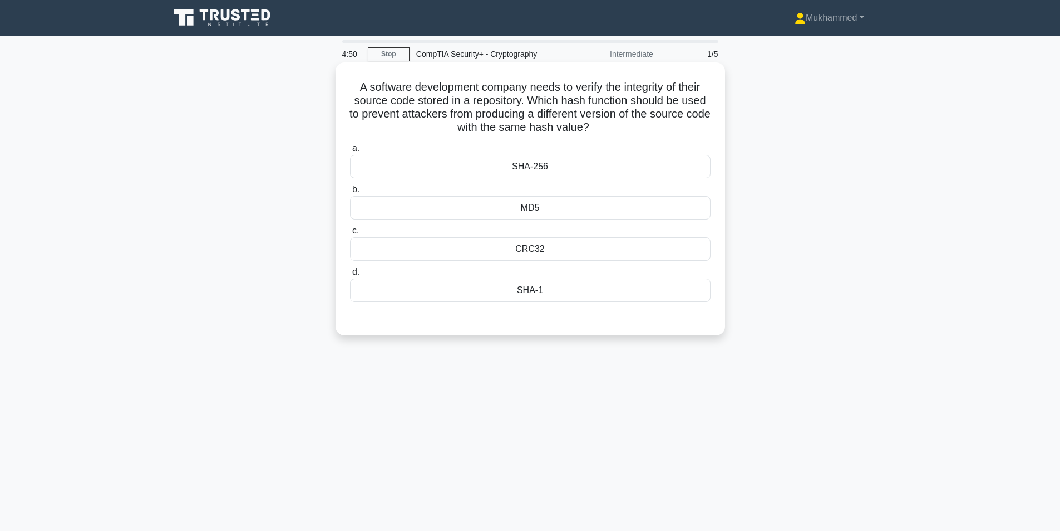
drag, startPoint x: 353, startPoint y: 86, endPoint x: 615, endPoint y: 311, distance: 345.0
click at [615, 300] on div "A software development company needs to verify the integrity of their source co…" at bounding box center [530, 199] width 381 height 264
copy div "A software development company needs to verify the integrity of their source co…"
click at [258, 258] on div "A software development company needs to verify the integrity of their source co…" at bounding box center [530, 208] width 735 height 286
click at [626, 160] on div "SHA-256" at bounding box center [530, 166] width 361 height 23
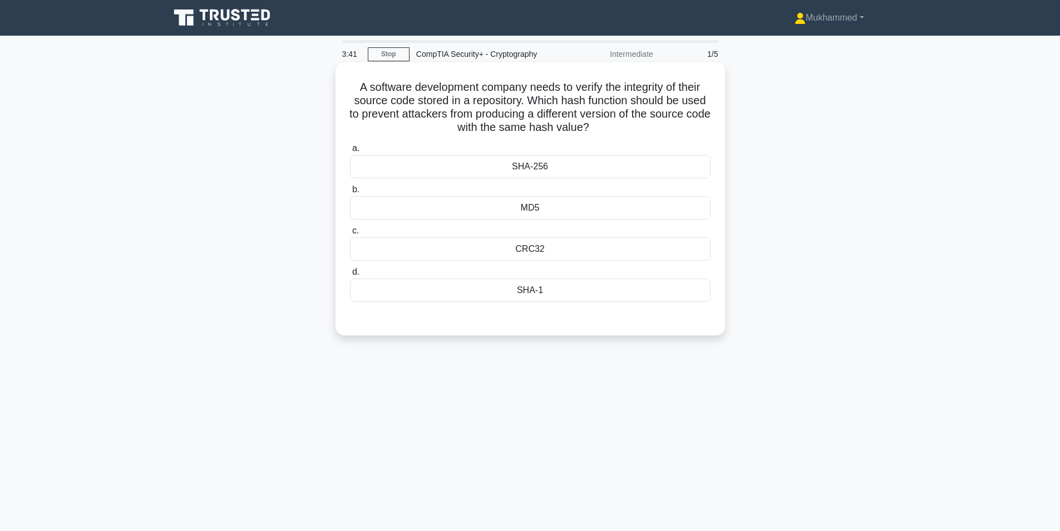
click at [350, 152] on input "a. SHA-256" at bounding box center [350, 148] width 0 height 7
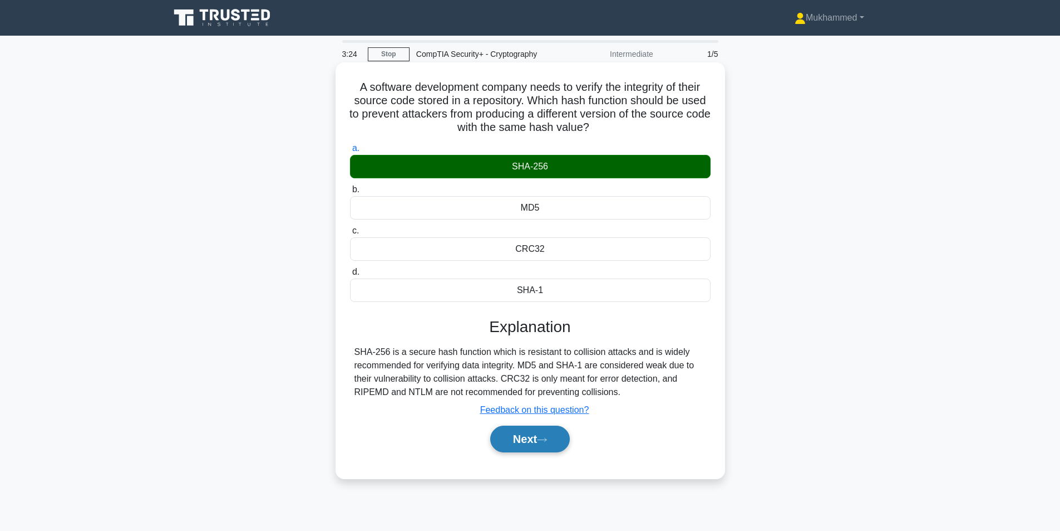
click at [528, 446] on button "Next" at bounding box center [530, 438] width 80 height 27
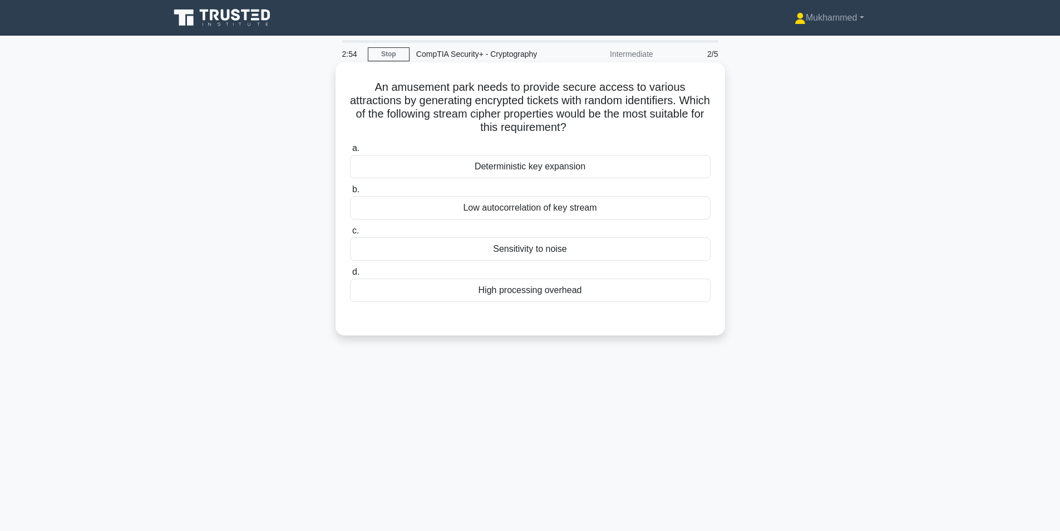
click at [532, 160] on div "Deterministic key expansion" at bounding box center [530, 166] width 361 height 23
click at [350, 152] on input "a. Deterministic key expansion" at bounding box center [350, 148] width 0 height 7
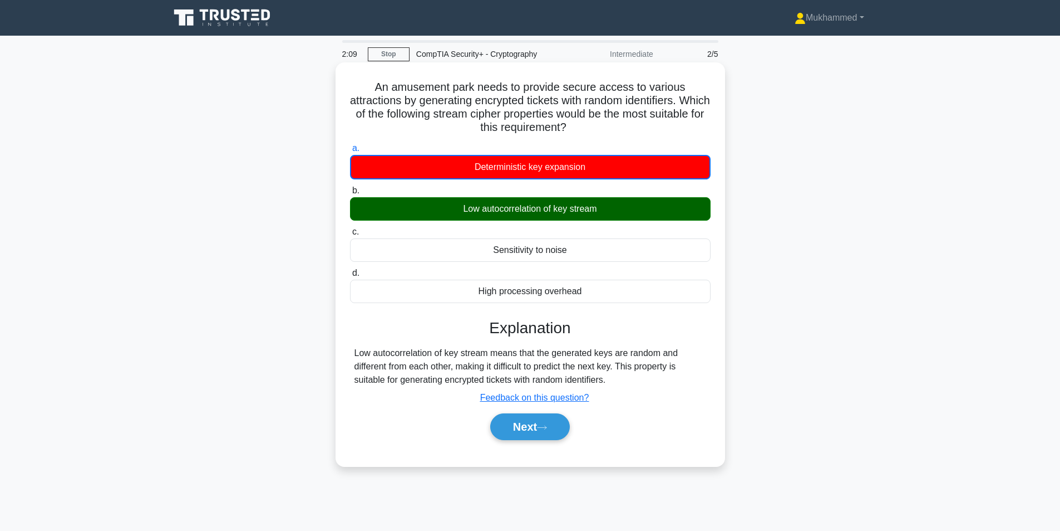
click at [517, 413] on div "Next" at bounding box center [530, 427] width 361 height 36
click at [517, 420] on button "Next" at bounding box center [530, 426] width 80 height 27
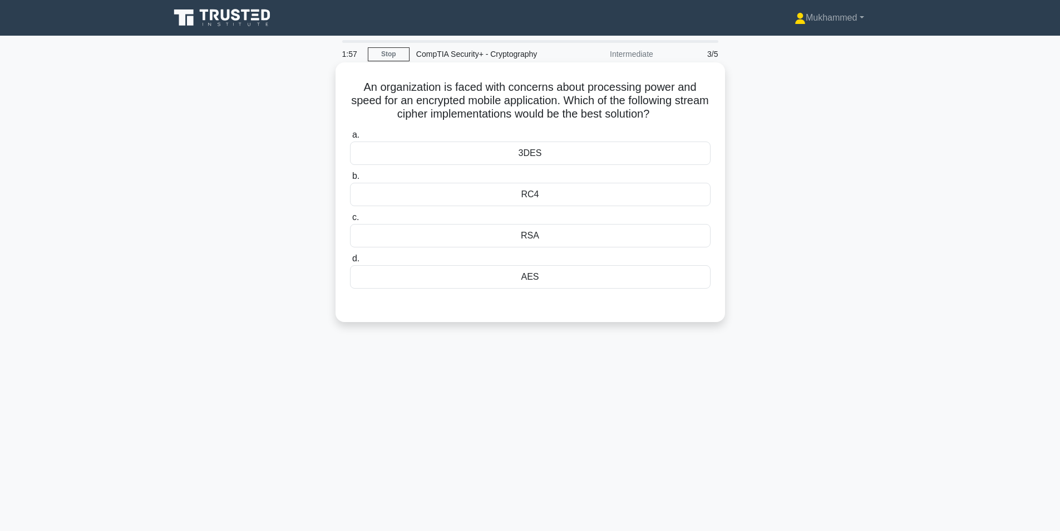
click at [548, 195] on div "RC4" at bounding box center [530, 194] width 361 height 23
click at [350, 180] on input "b. RC4" at bounding box center [350, 176] width 0 height 7
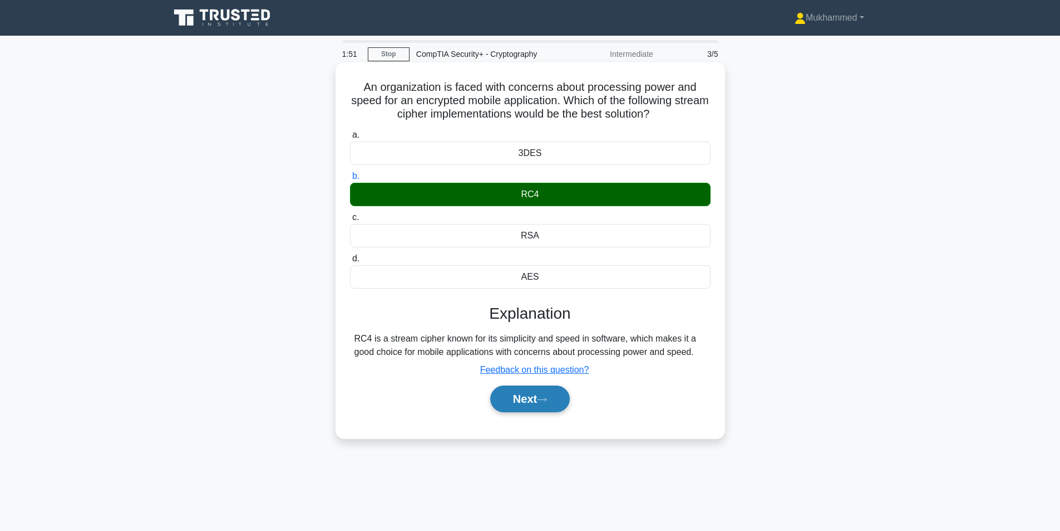
click at [567, 400] on button "Next" at bounding box center [530, 398] width 80 height 27
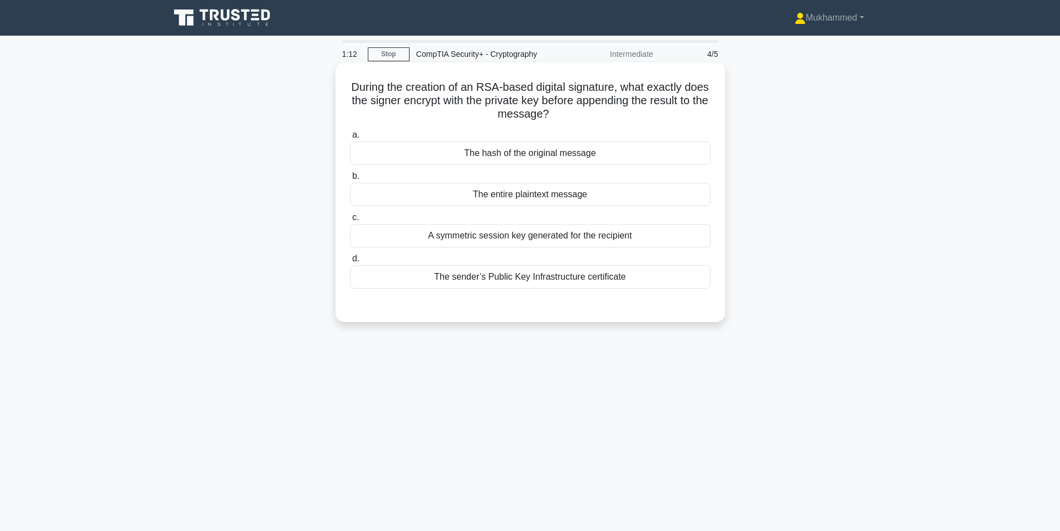
click at [506, 282] on div "The sender’s Public Key Infrastructure certificate" at bounding box center [530, 276] width 361 height 23
click at [350, 262] on input "d. The sender’s Public Key Infrastructure certificate" at bounding box center [350, 258] width 0 height 7
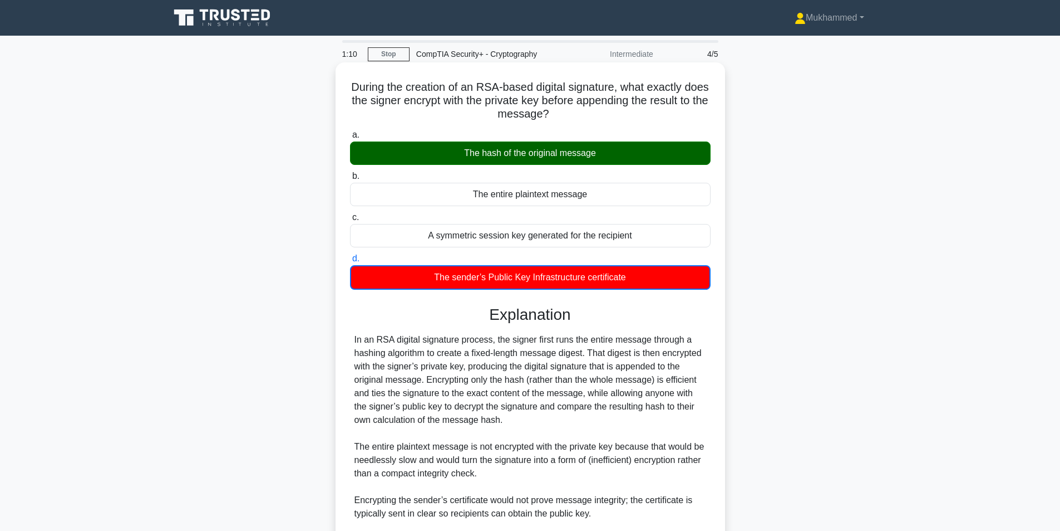
click at [564, 321] on h3 "Explanation" at bounding box center [530, 314] width 347 height 19
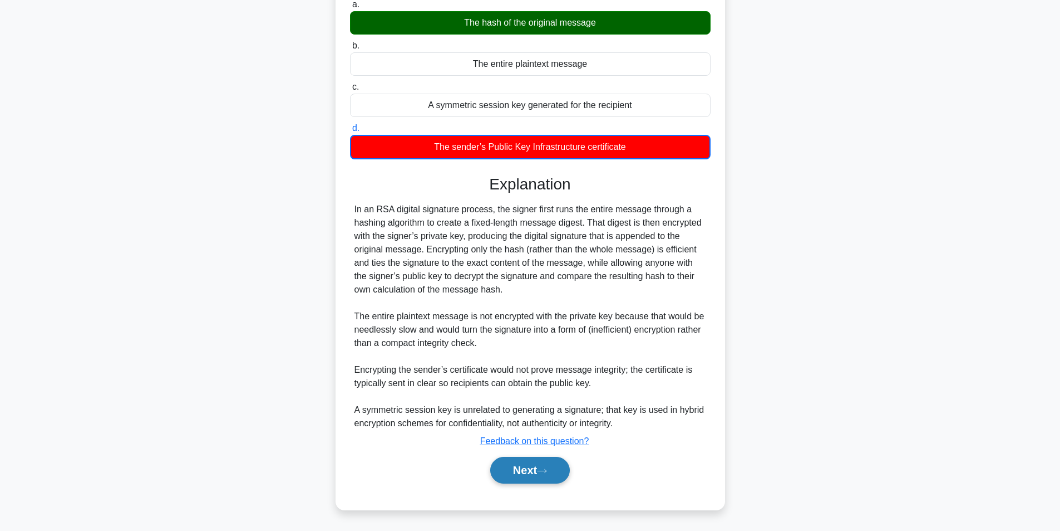
click at [552, 477] on button "Next" at bounding box center [530, 469] width 80 height 27
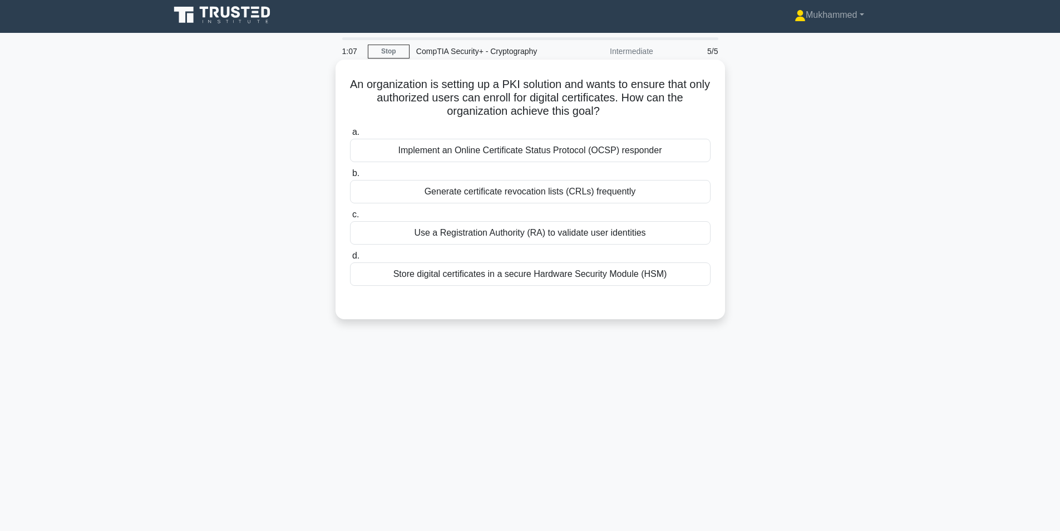
scroll to position [0, 0]
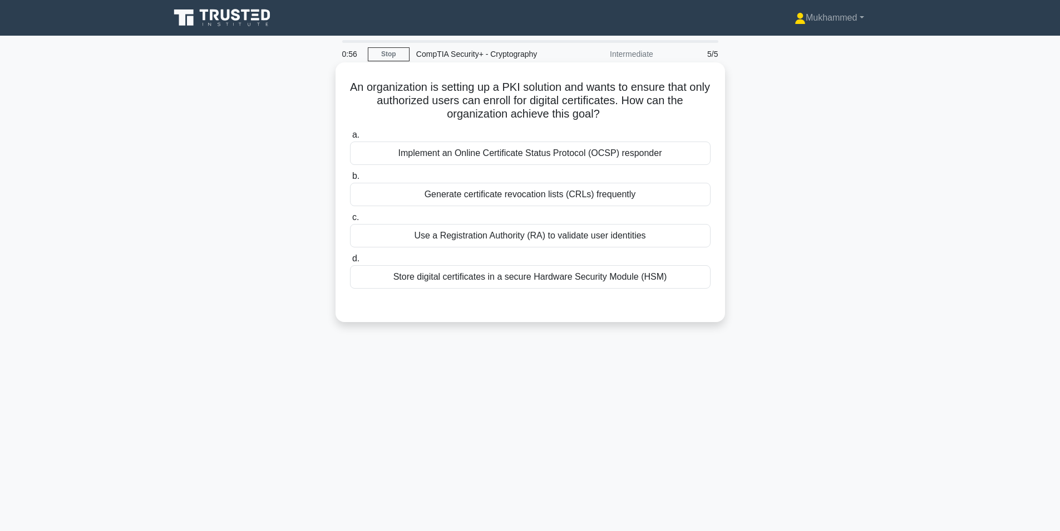
click at [579, 237] on div "Use a Registration Authority (RA) to validate user identities" at bounding box center [530, 235] width 361 height 23
click at [350, 221] on input "c. Use a Registration Authority (RA) to validate user identities" at bounding box center [350, 217] width 0 height 7
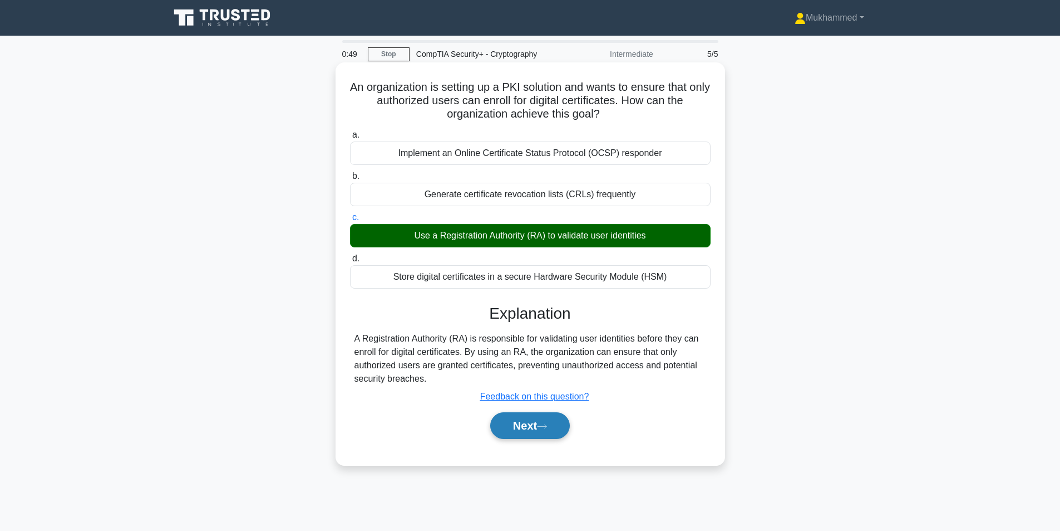
click at [547, 425] on icon at bounding box center [542, 426] width 10 height 6
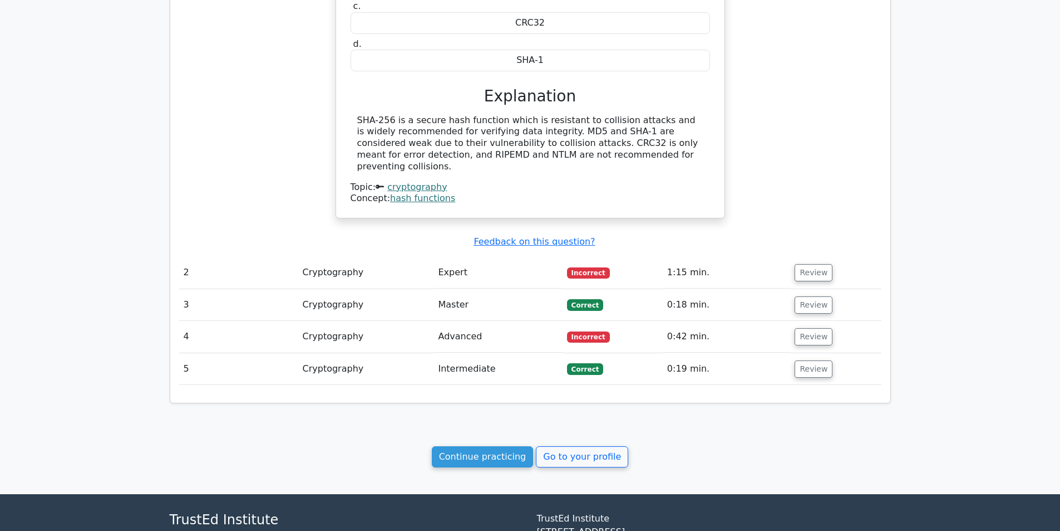
scroll to position [779, 0]
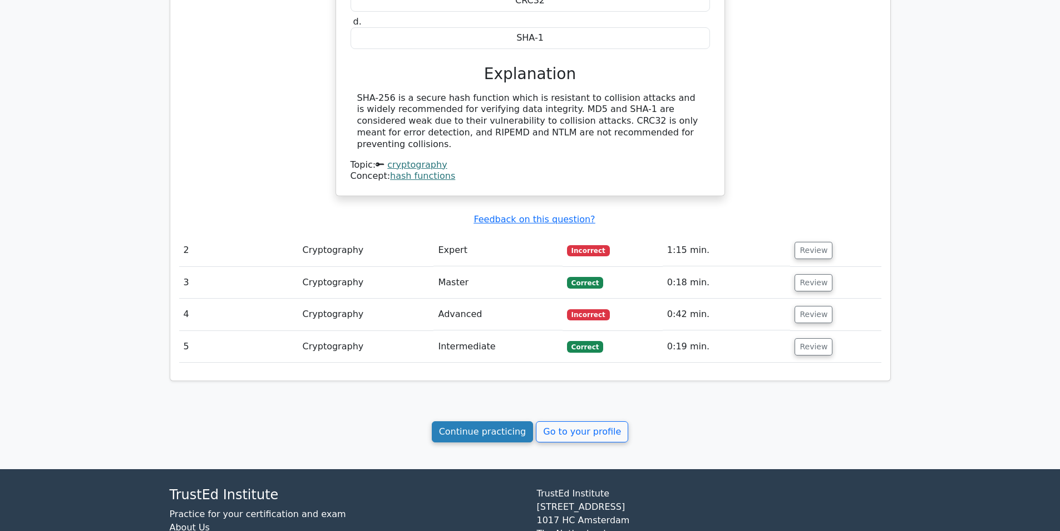
click at [510, 430] on link "Continue practicing" at bounding box center [483, 431] width 102 height 21
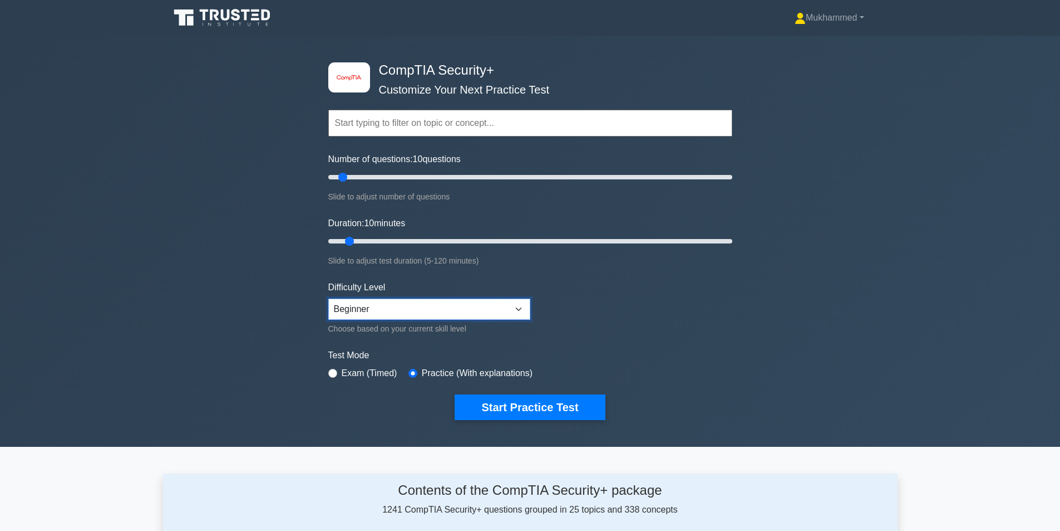
click at [367, 306] on select "Beginner Intermediate Expert" at bounding box center [429, 308] width 202 height 21
click at [328, 298] on select "Beginner Intermediate Expert" at bounding box center [429, 308] width 202 height 21
drag, startPoint x: 341, startPoint y: 174, endPoint x: 329, endPoint y: 178, distance: 12.7
type input "5"
click at [329, 178] on input "Number of questions: 5 questions" at bounding box center [530, 176] width 404 height 13
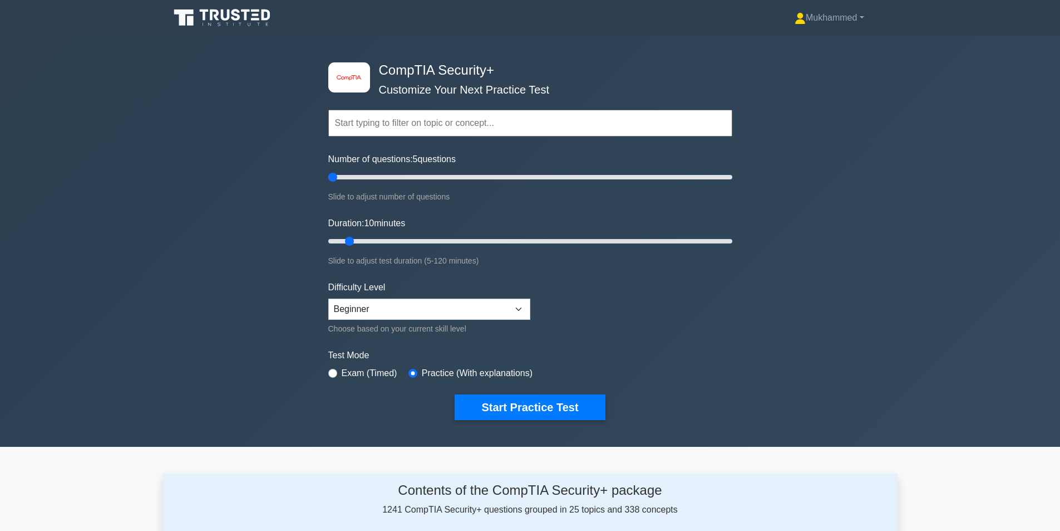
click at [400, 126] on input "text" at bounding box center [530, 123] width 404 height 27
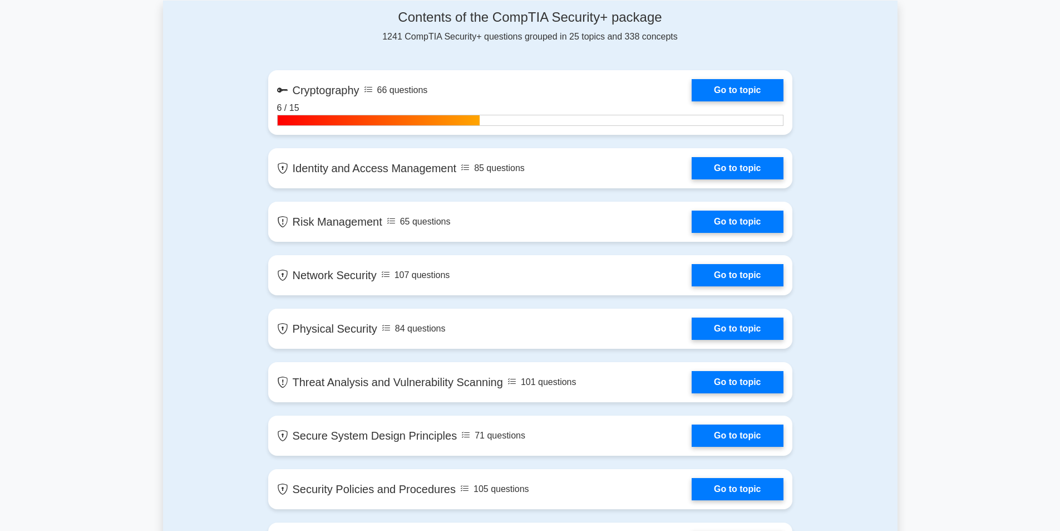
scroll to position [334, 0]
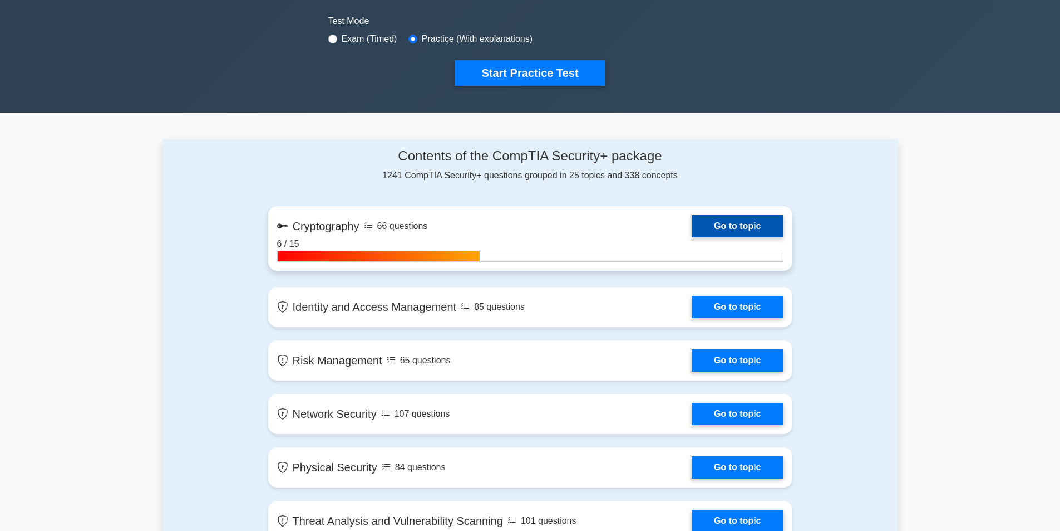
click at [714, 219] on link "Go to topic" at bounding box center [737, 226] width 91 height 22
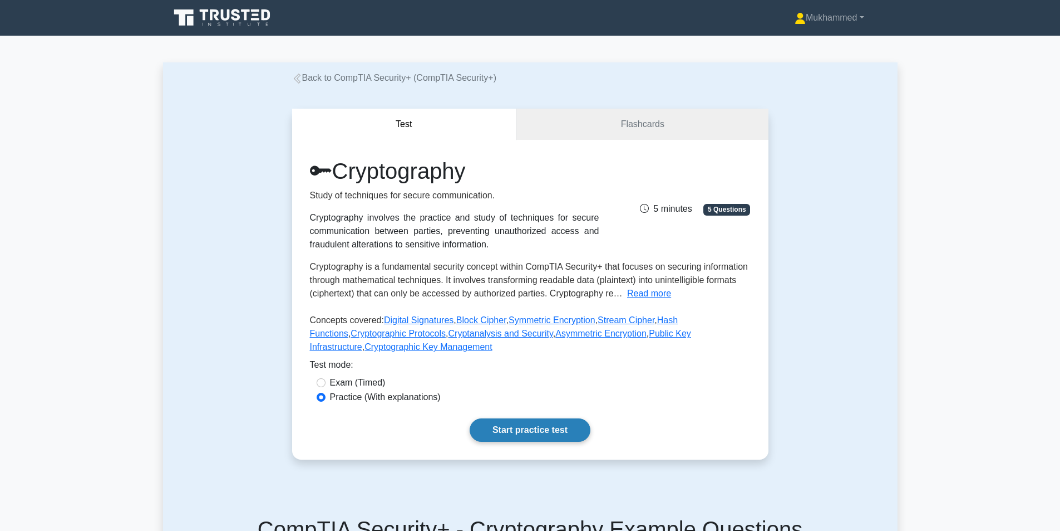
click at [556, 423] on link "Start practice test" at bounding box center [530, 429] width 121 height 23
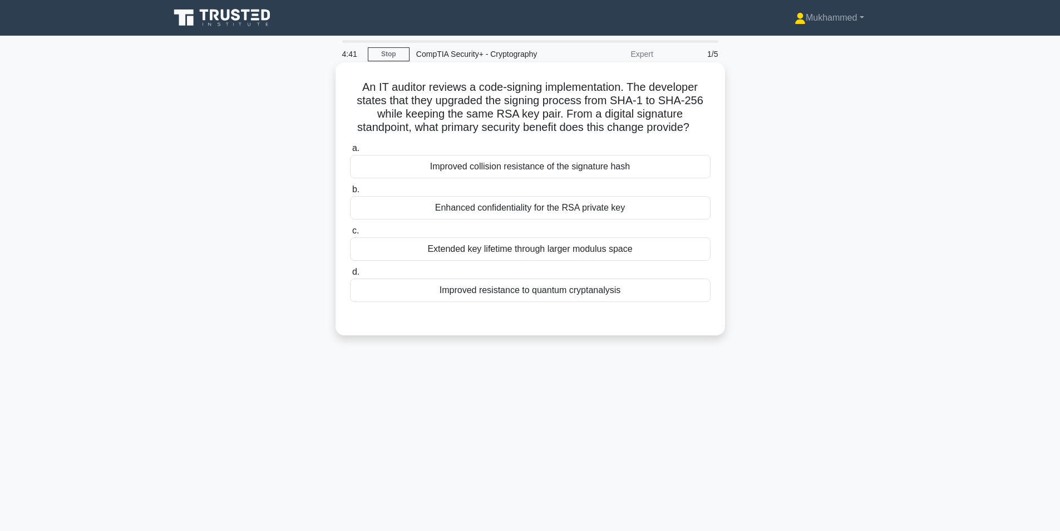
click at [535, 161] on div "Improved collision resistance of the signature hash" at bounding box center [530, 166] width 361 height 23
click at [350, 152] on input "a. Improved collision resistance of the signature hash" at bounding box center [350, 148] width 0 height 7
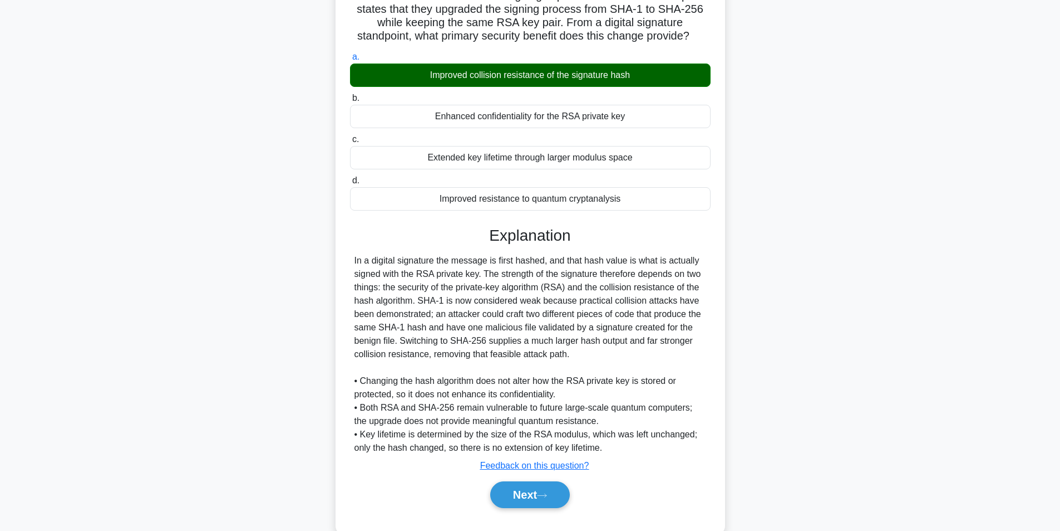
scroll to position [111, 0]
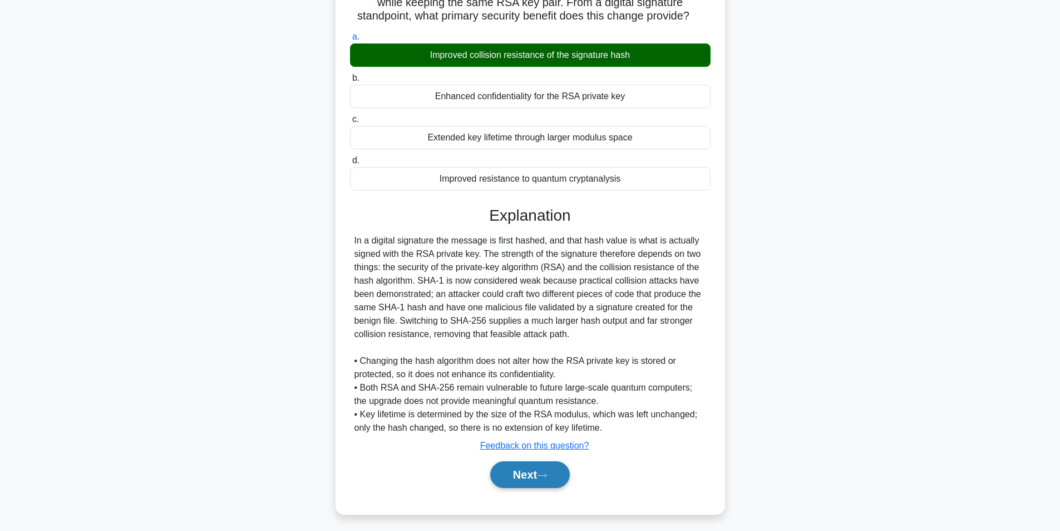
click at [540, 480] on button "Next" at bounding box center [530, 474] width 80 height 27
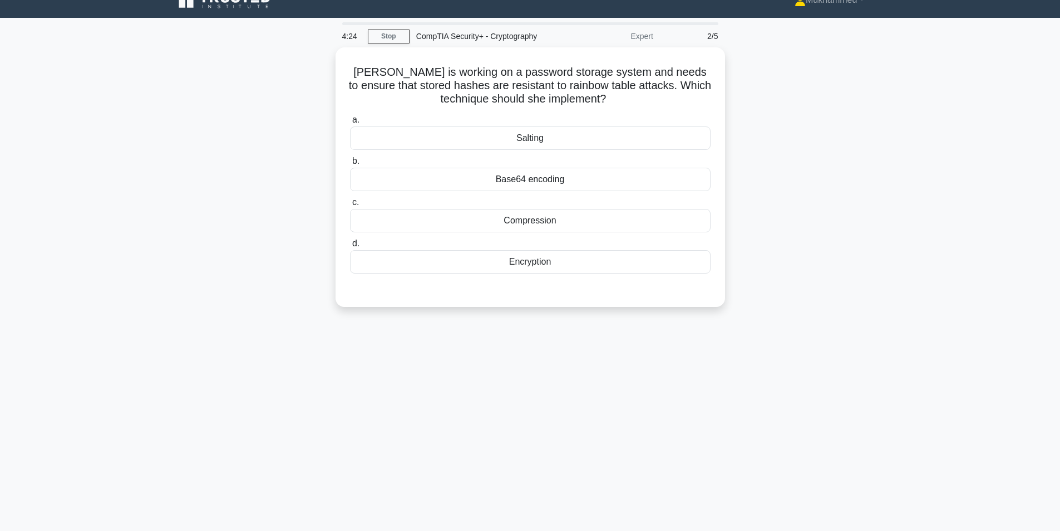
scroll to position [15, 0]
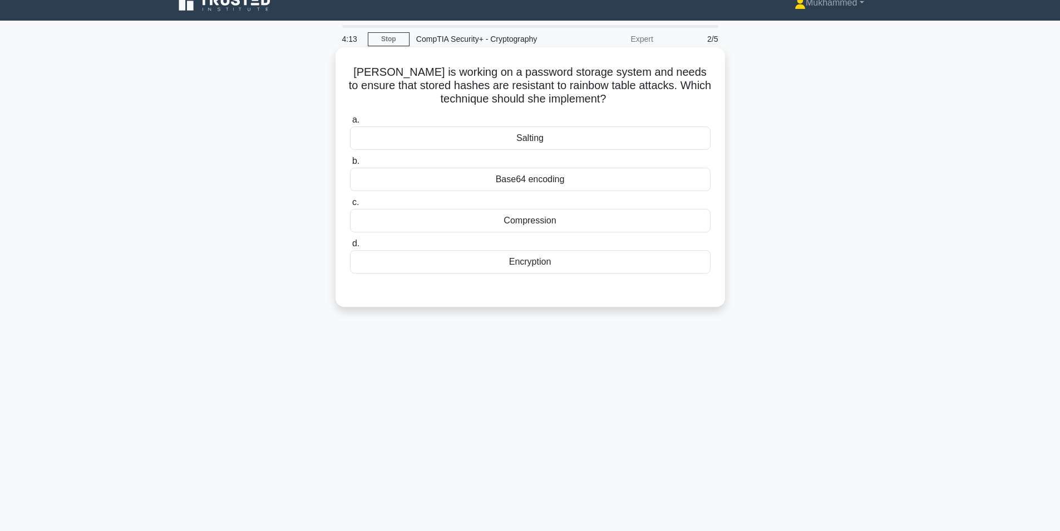
click at [558, 258] on div "Encryption" at bounding box center [530, 261] width 361 height 23
click at [350, 247] on input "d. Encryption" at bounding box center [350, 243] width 0 height 7
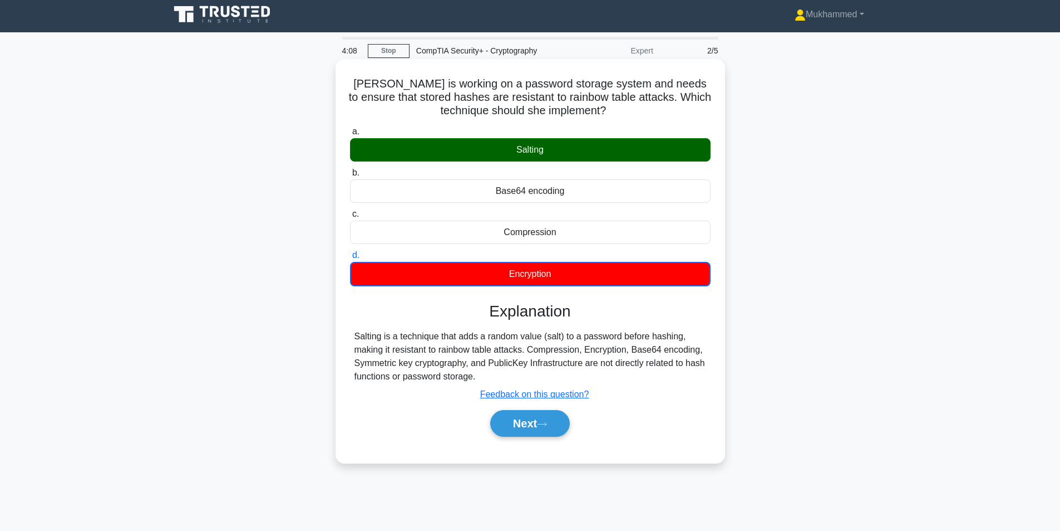
scroll to position [0, 0]
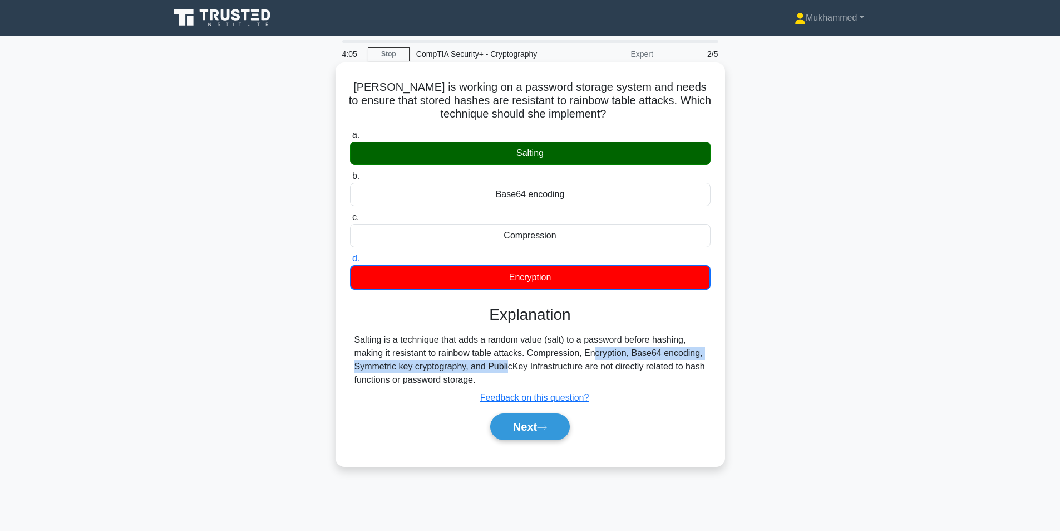
drag, startPoint x: 523, startPoint y: 353, endPoint x: 440, endPoint y: 363, distance: 83.5
click at [440, 363] on div "Salting is a technique that adds a random value (salt) to a password before has…" at bounding box center [531, 359] width 352 height 53
click at [548, 364] on div "Salting is a technique that adds a random value (salt) to a password before has…" at bounding box center [531, 359] width 352 height 53
click at [547, 426] on icon at bounding box center [542, 427] width 10 height 6
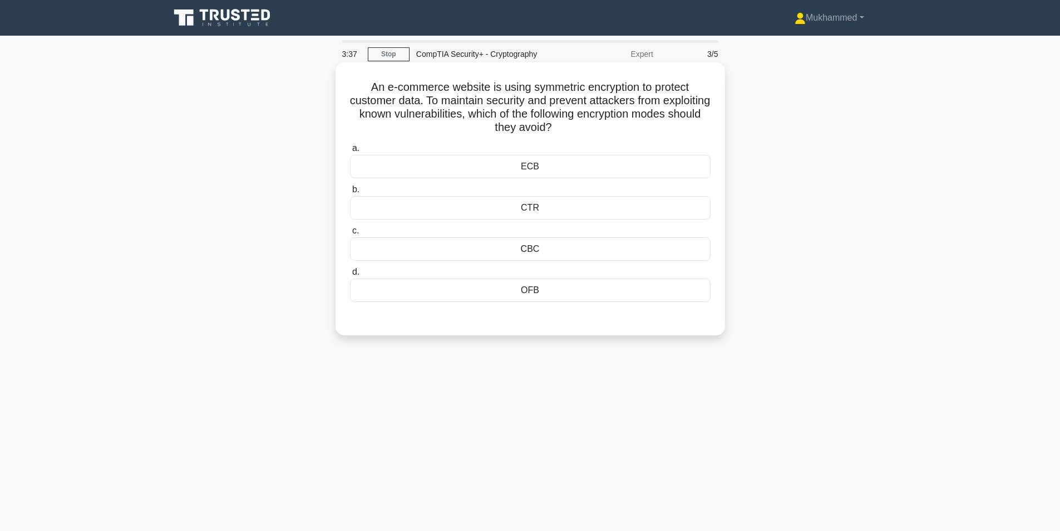
click at [553, 245] on div "CBC" at bounding box center [530, 248] width 361 height 23
click at [350, 234] on input "c. CBC" at bounding box center [350, 230] width 0 height 7
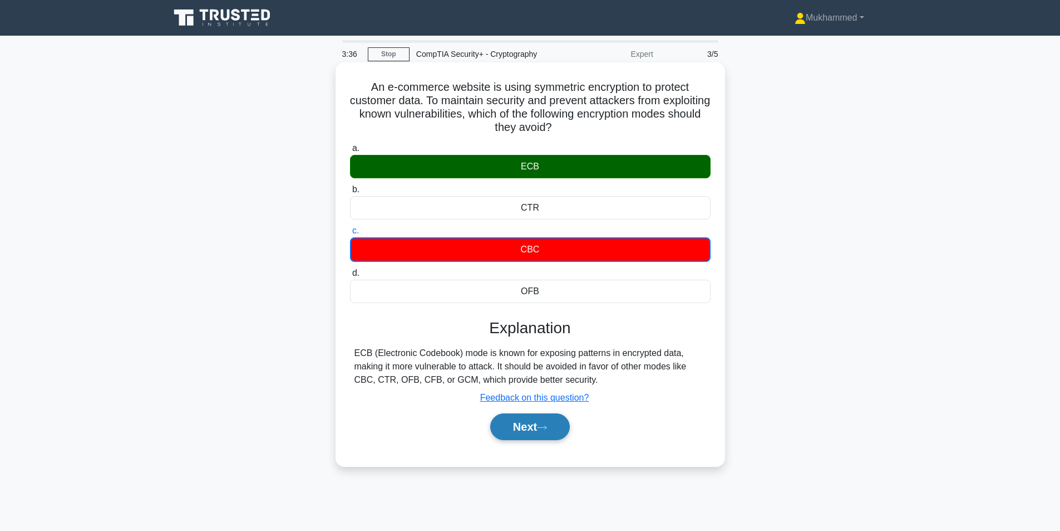
click at [537, 424] on button "Next" at bounding box center [530, 426] width 80 height 27
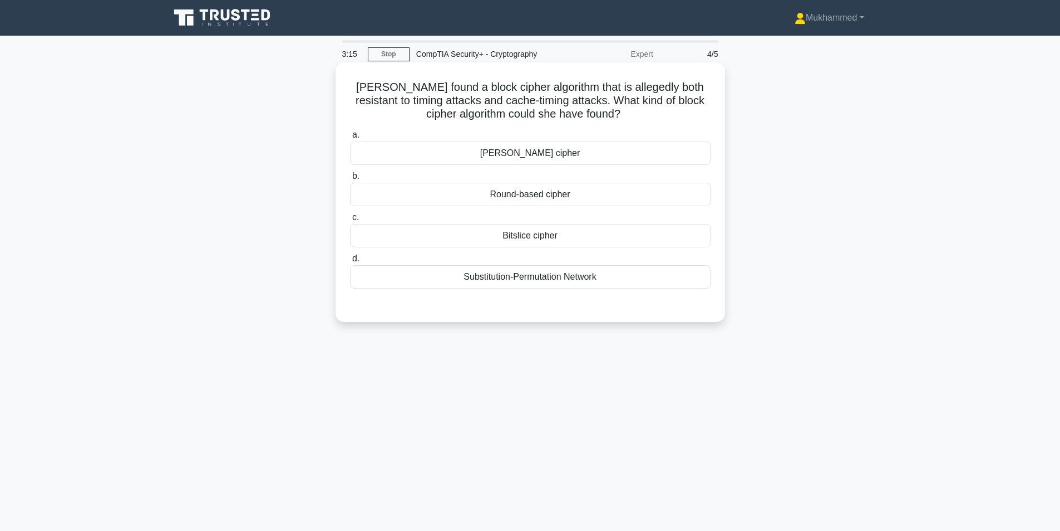
click at [562, 227] on div "Bitslice cipher" at bounding box center [530, 235] width 361 height 23
click at [350, 221] on input "c. Bitslice cipher" at bounding box center [350, 217] width 0 height 7
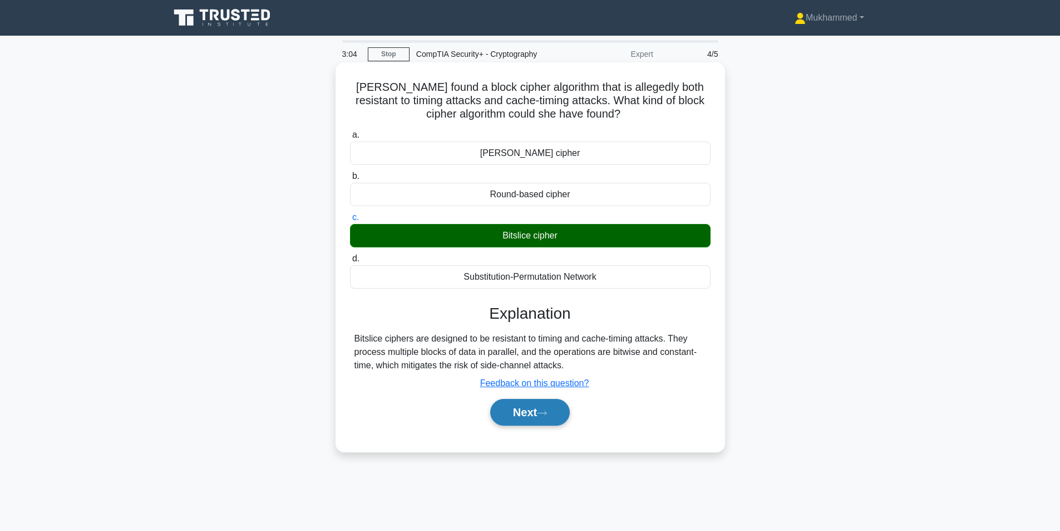
click at [534, 411] on button "Next" at bounding box center [530, 412] width 80 height 27
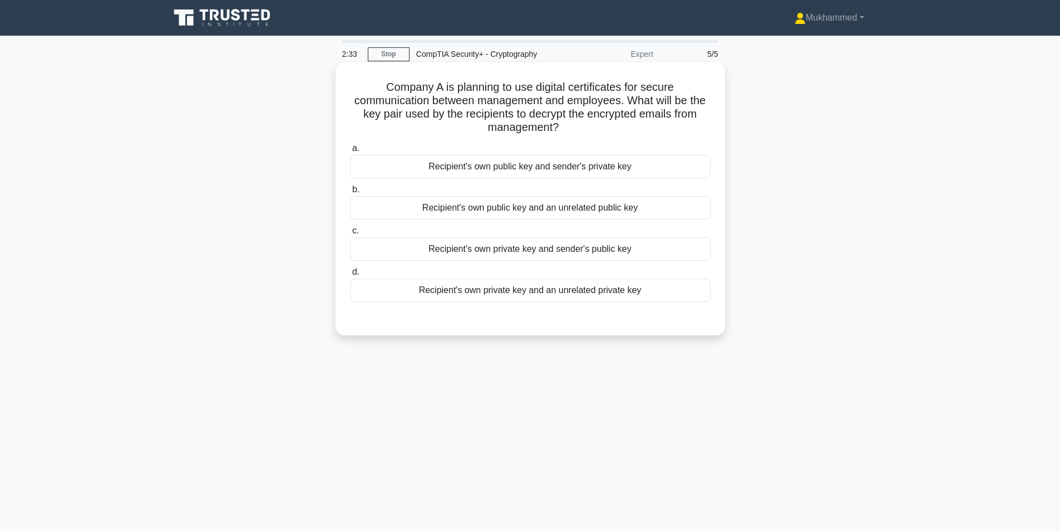
click at [522, 251] on div "Recipient's own private key and sender's public key" at bounding box center [530, 248] width 361 height 23
click at [350, 234] on input "c. Recipient's own private key and sender's public key" at bounding box center [350, 230] width 0 height 7
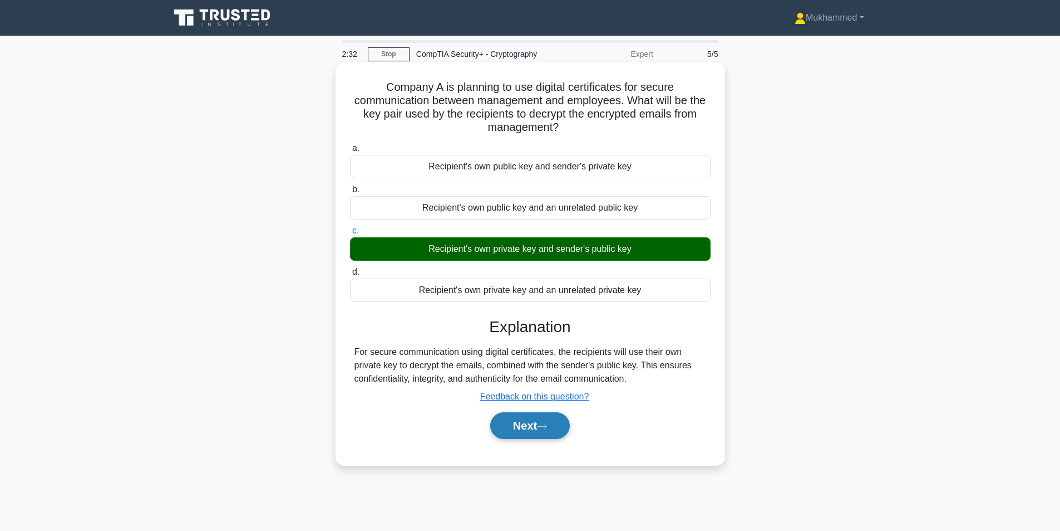
click at [560, 420] on button "Next" at bounding box center [530, 425] width 80 height 27
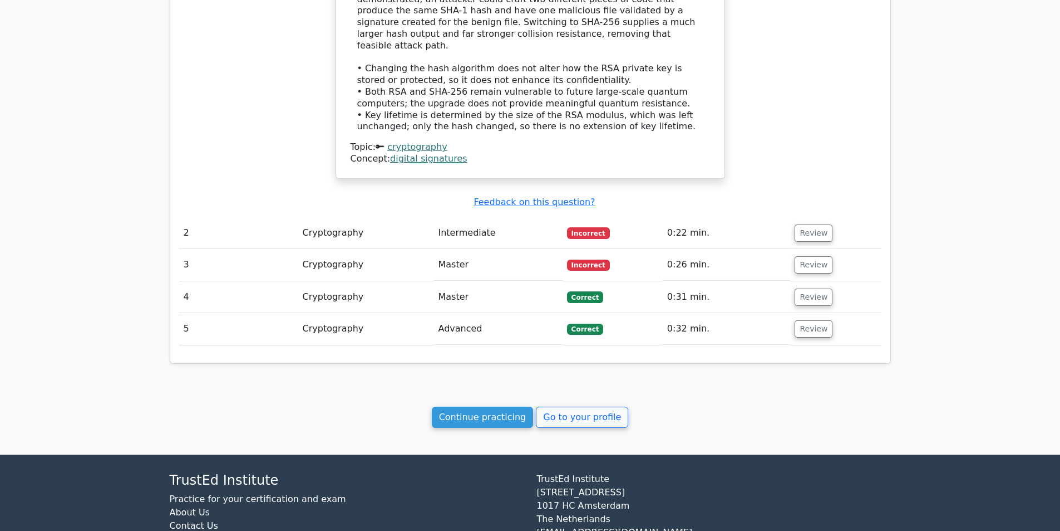
scroll to position [974, 0]
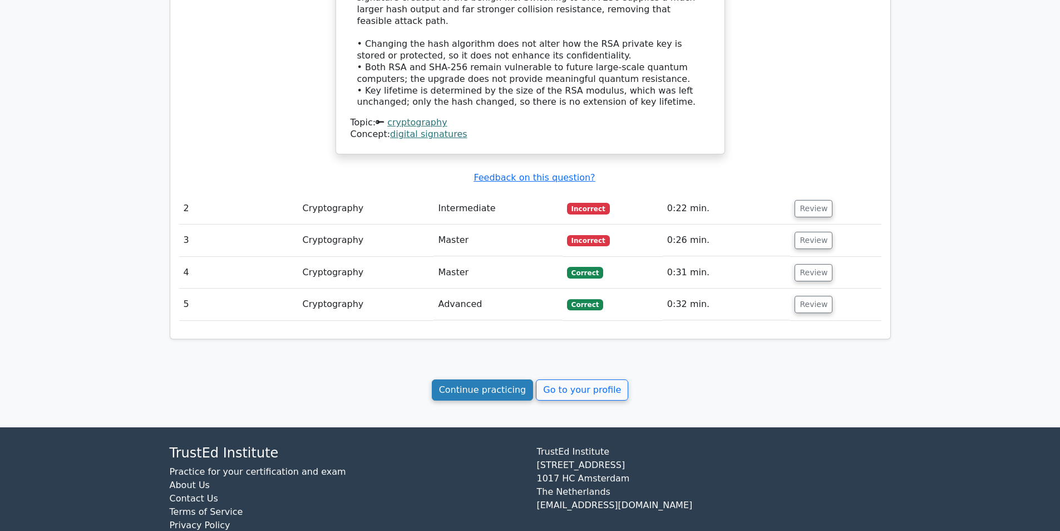
click at [477, 379] on link "Continue practicing" at bounding box center [483, 389] width 102 height 21
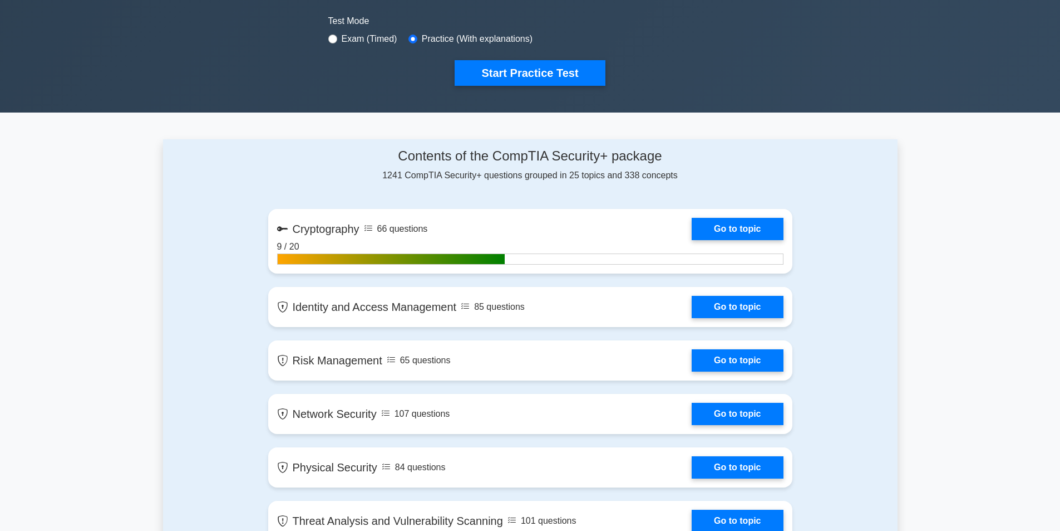
scroll to position [390, 0]
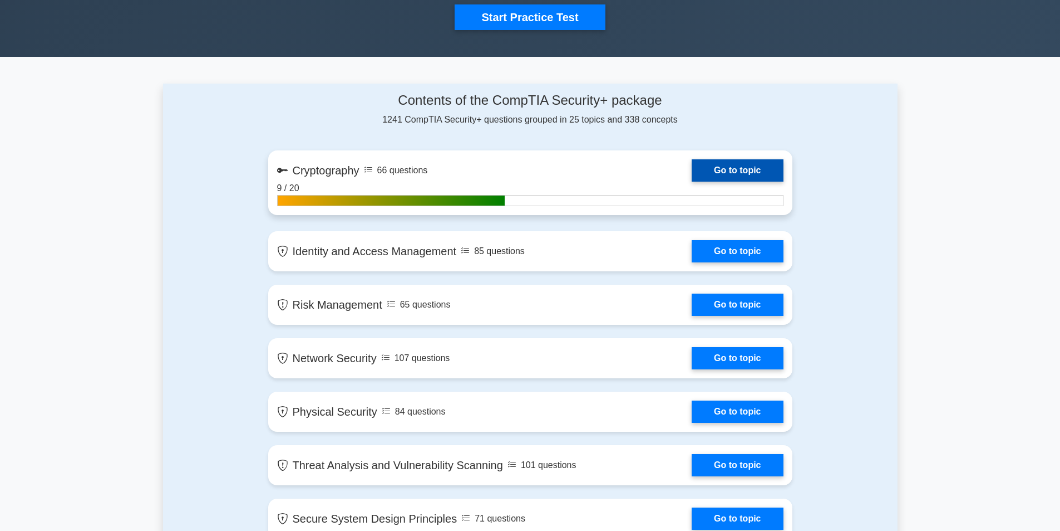
click at [709, 171] on link "Go to topic" at bounding box center [737, 170] width 91 height 22
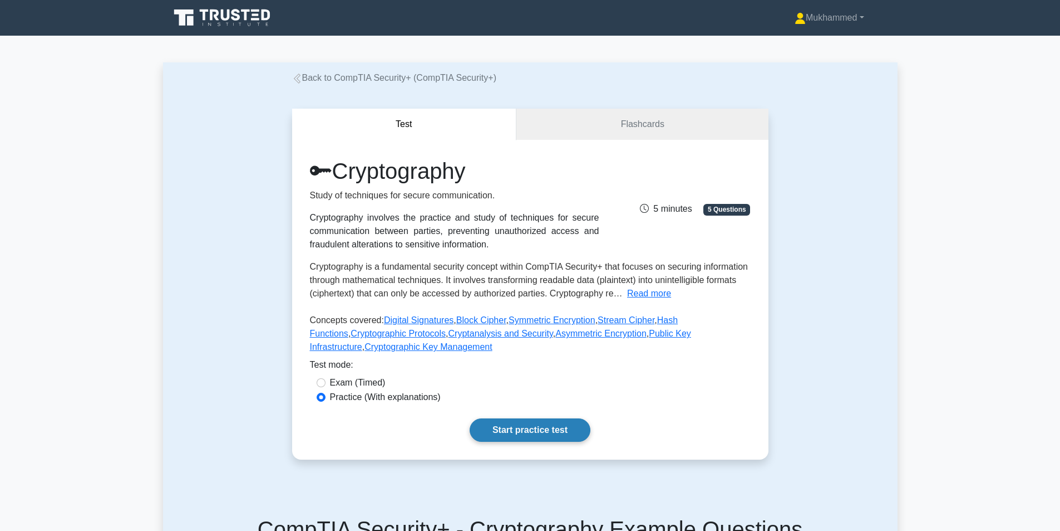
click at [519, 430] on link "Start practice test" at bounding box center [530, 429] width 121 height 23
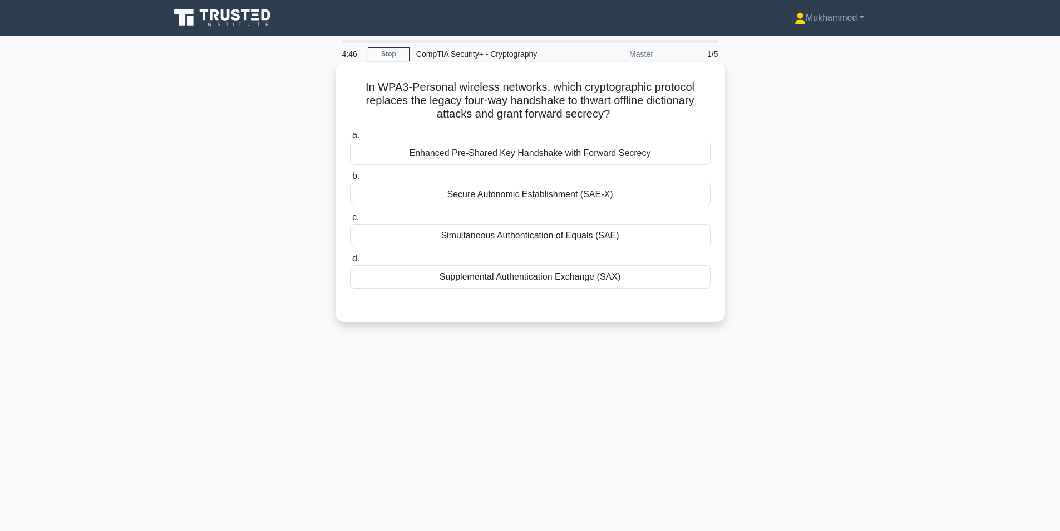
click at [556, 243] on div "Simultaneous Authentication of Equals (SAE)" at bounding box center [530, 235] width 361 height 23
click at [350, 221] on input "c. Simultaneous Authentication of Equals (SAE)" at bounding box center [350, 217] width 0 height 7
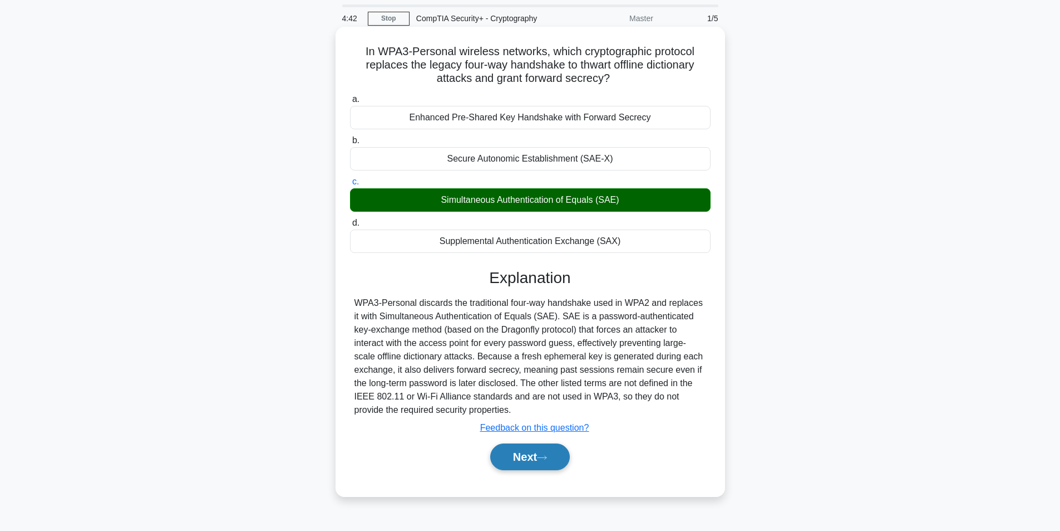
scroll to position [56, 0]
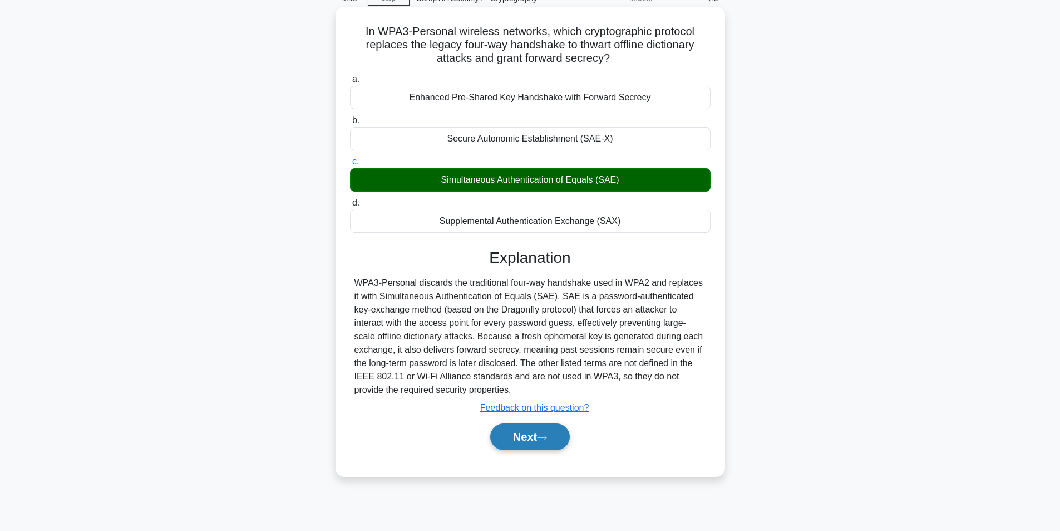
click at [516, 434] on button "Next" at bounding box center [530, 436] width 80 height 27
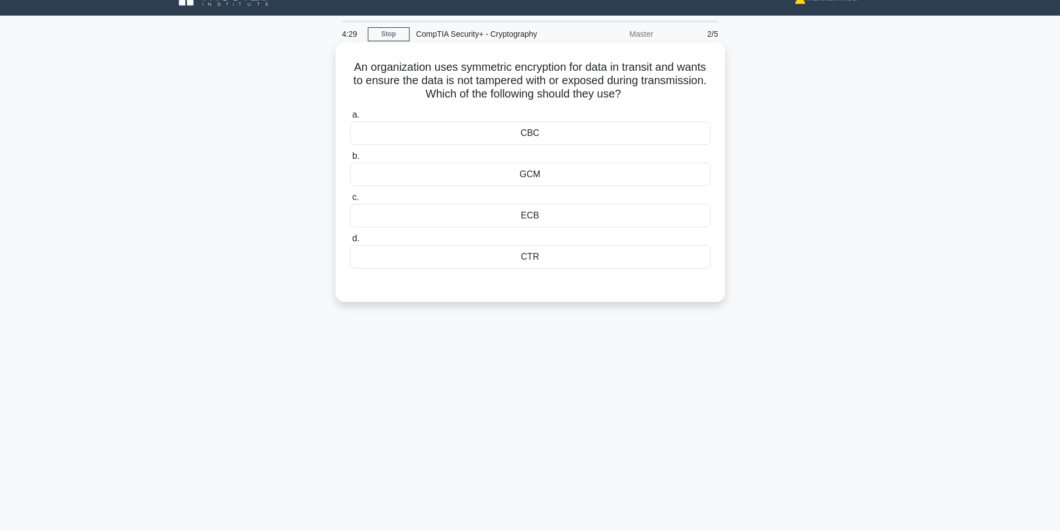
scroll to position [0, 0]
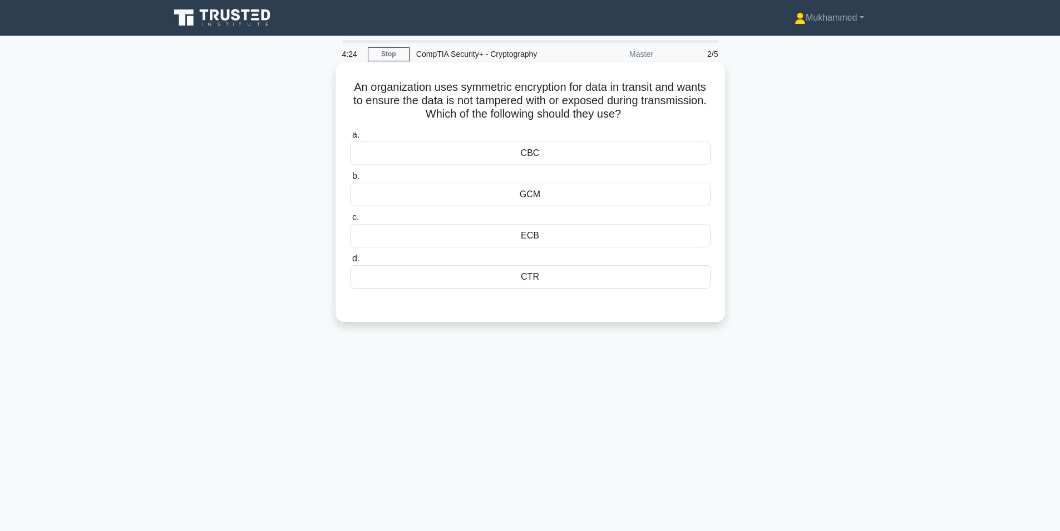
click at [547, 198] on div "GCM" at bounding box center [530, 194] width 361 height 23
click at [350, 180] on input "b. GCM" at bounding box center [350, 176] width 0 height 7
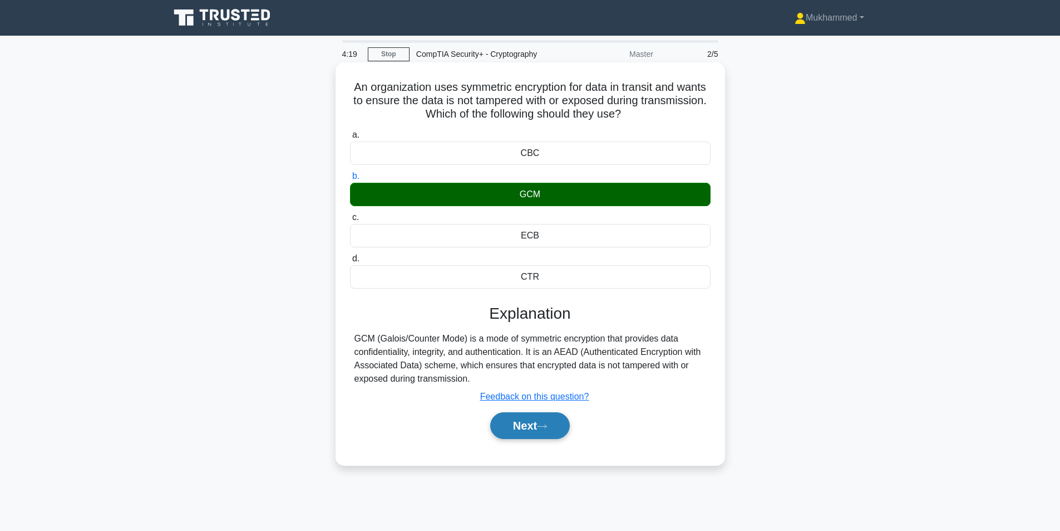
click at [560, 423] on button "Next" at bounding box center [530, 425] width 80 height 27
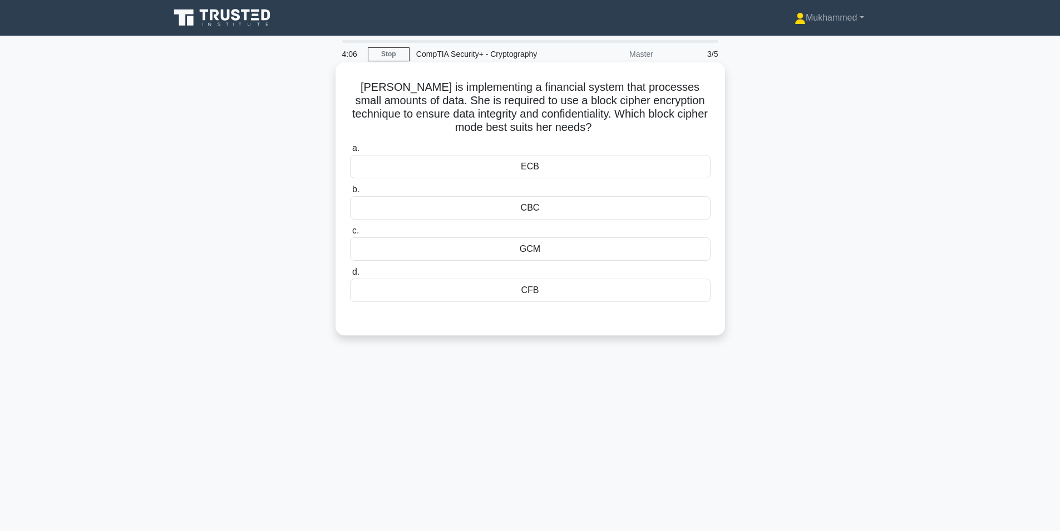
click at [586, 202] on div "CBC" at bounding box center [530, 207] width 361 height 23
click at [350, 193] on input "b. CBC" at bounding box center [350, 189] width 0 height 7
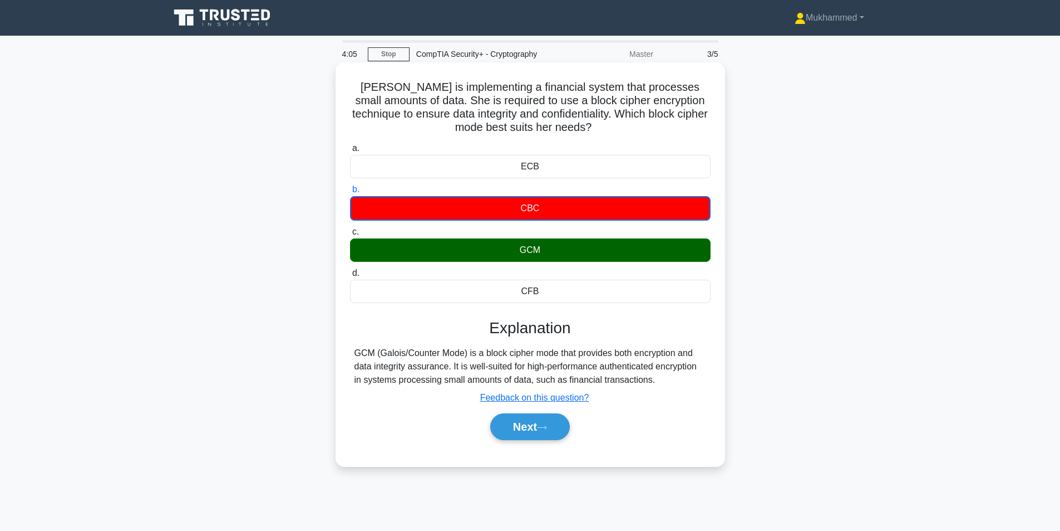
click at [526, 412] on div "Next" at bounding box center [530, 427] width 361 height 36
click at [528, 423] on button "Next" at bounding box center [530, 426] width 80 height 27
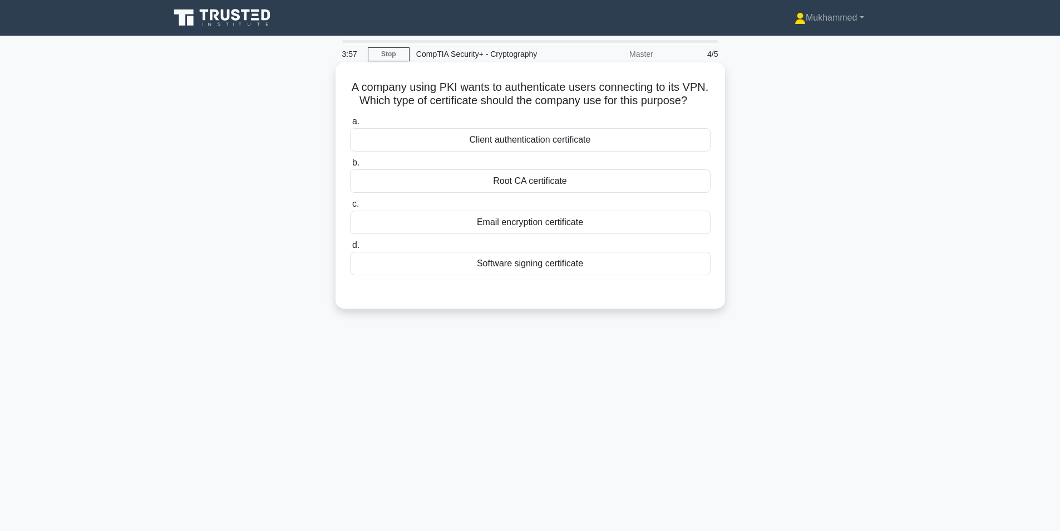
click at [503, 151] on div "Client authentication certificate" at bounding box center [530, 139] width 361 height 23
click at [350, 125] on input "a. Client authentication certificate" at bounding box center [350, 121] width 0 height 7
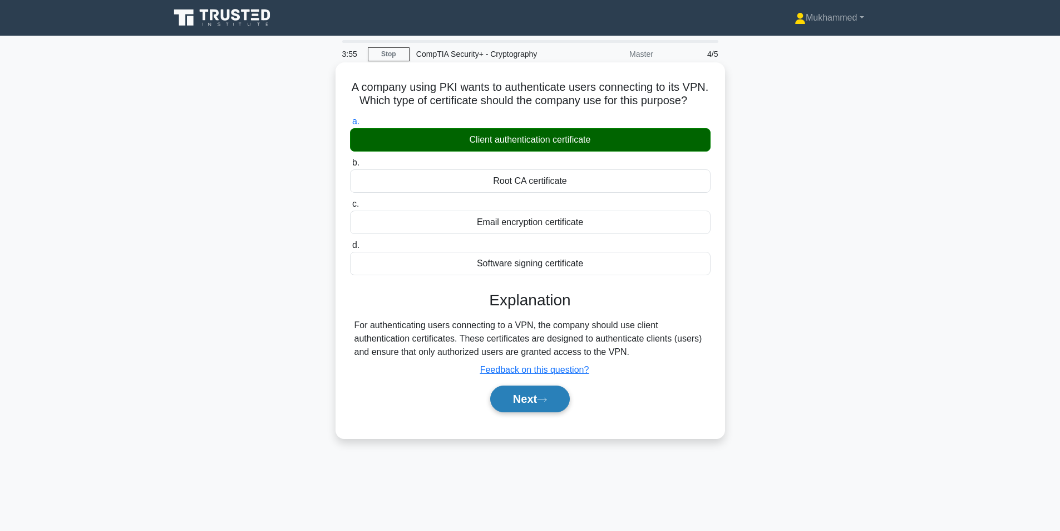
click at [522, 412] on button "Next" at bounding box center [530, 398] width 80 height 27
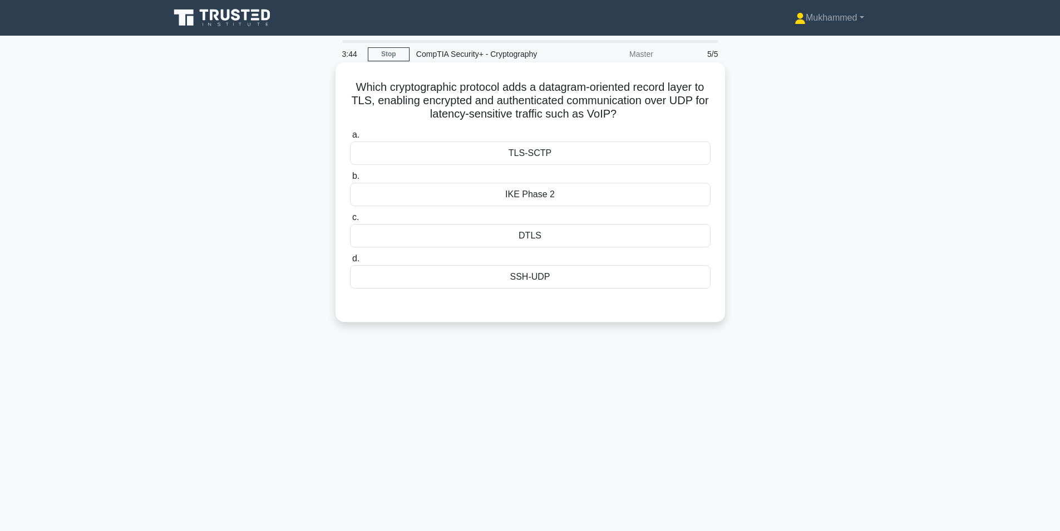
click at [554, 269] on div "SSH-UDP" at bounding box center [530, 276] width 361 height 23
click at [350, 262] on input "d. SSH-UDP" at bounding box center [350, 258] width 0 height 7
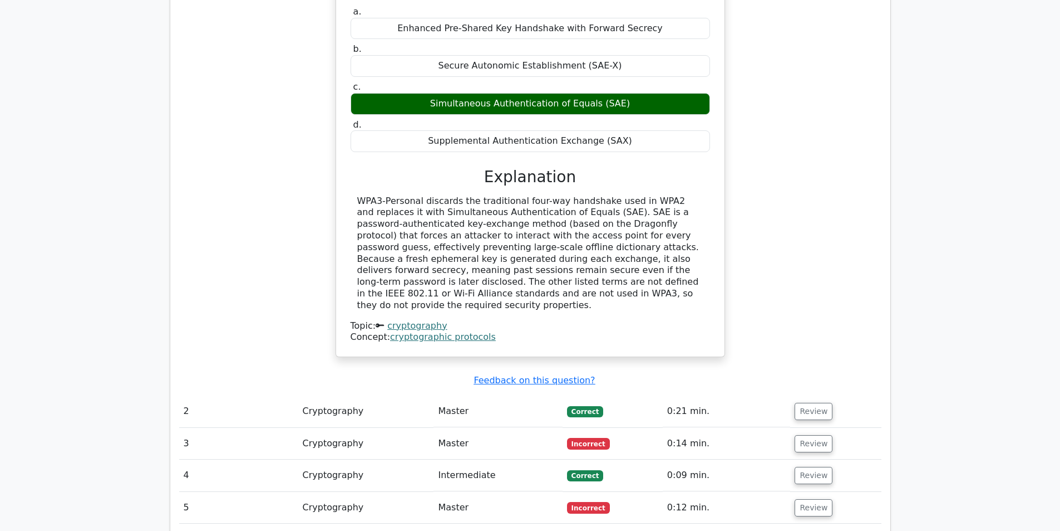
scroll to position [891, 0]
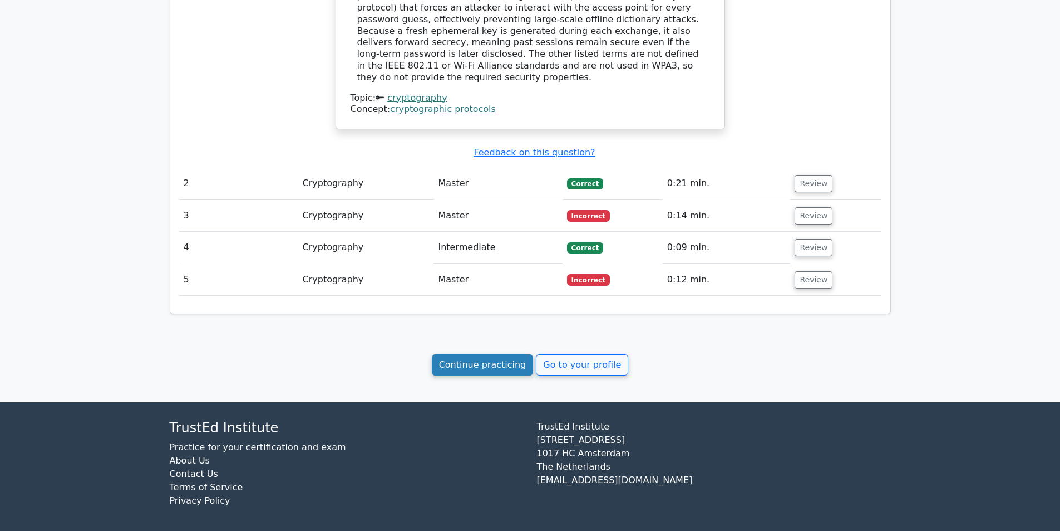
drag, startPoint x: 488, startPoint y: 361, endPoint x: 482, endPoint y: 359, distance: 6.3
click at [488, 361] on link "Continue practicing" at bounding box center [483, 364] width 102 height 21
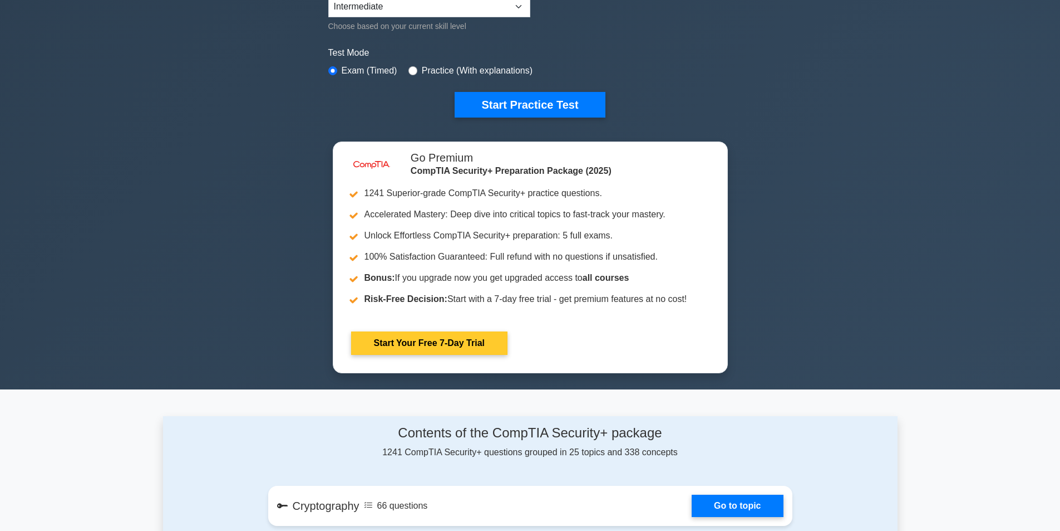
scroll to position [390, 0]
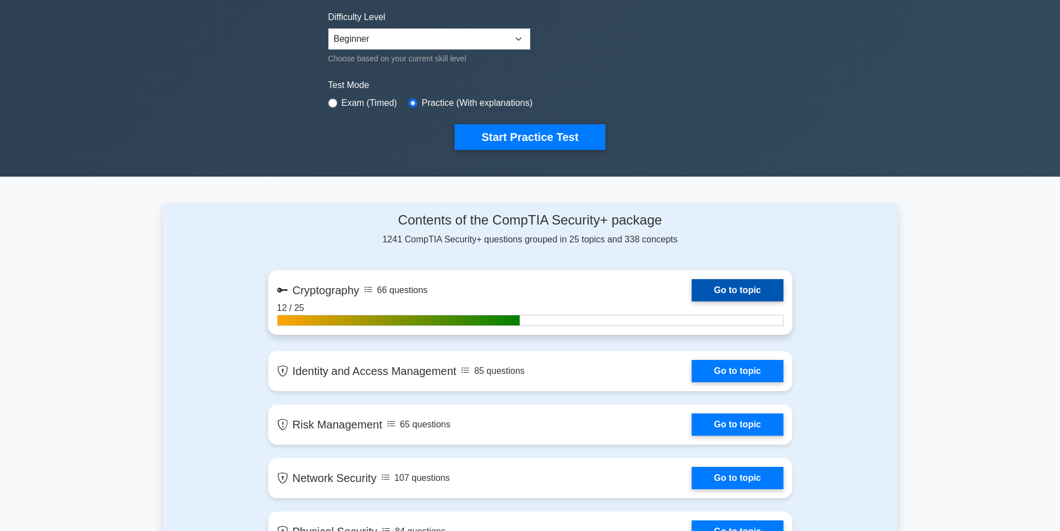
scroll to position [278, 0]
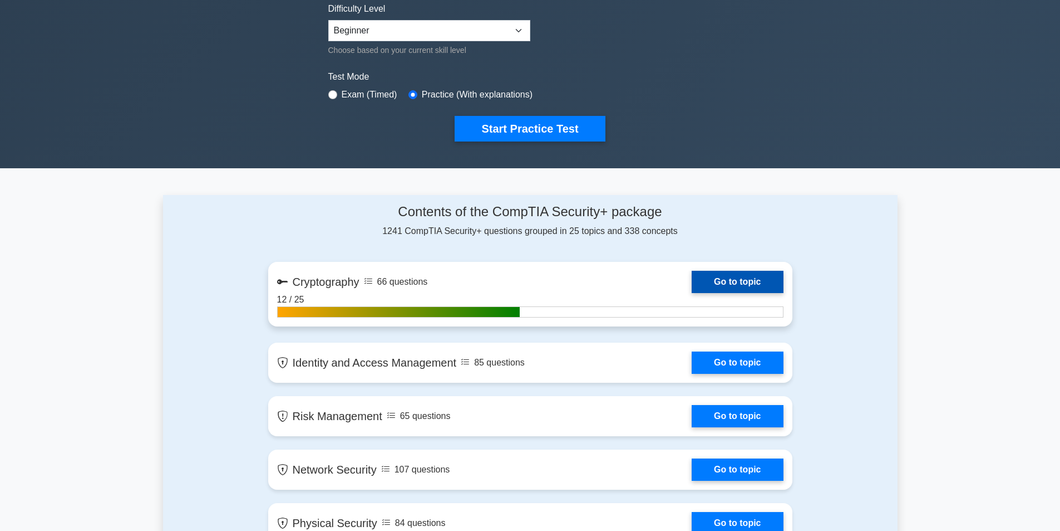
click at [728, 284] on link "Go to topic" at bounding box center [737, 282] width 91 height 22
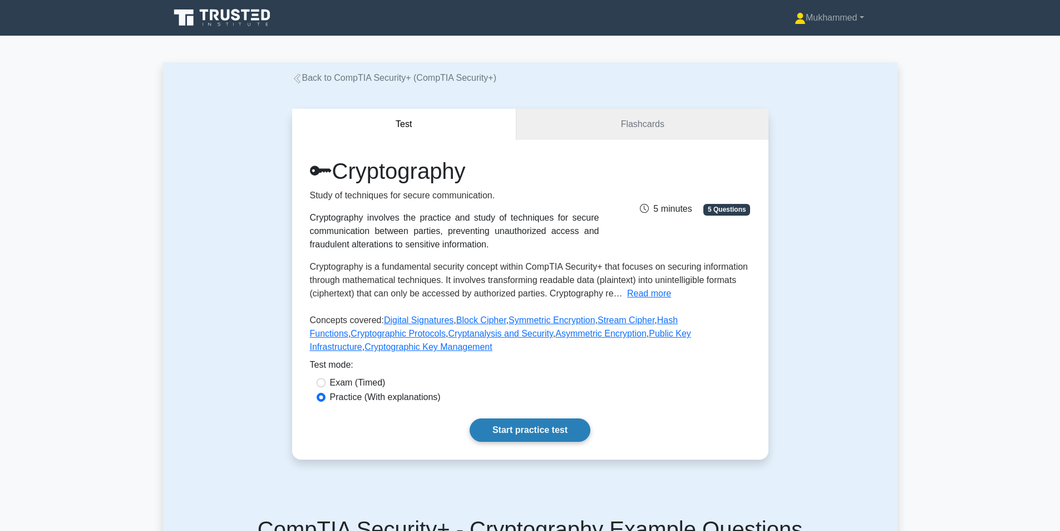
click at [541, 424] on link "Start practice test" at bounding box center [530, 429] width 121 height 23
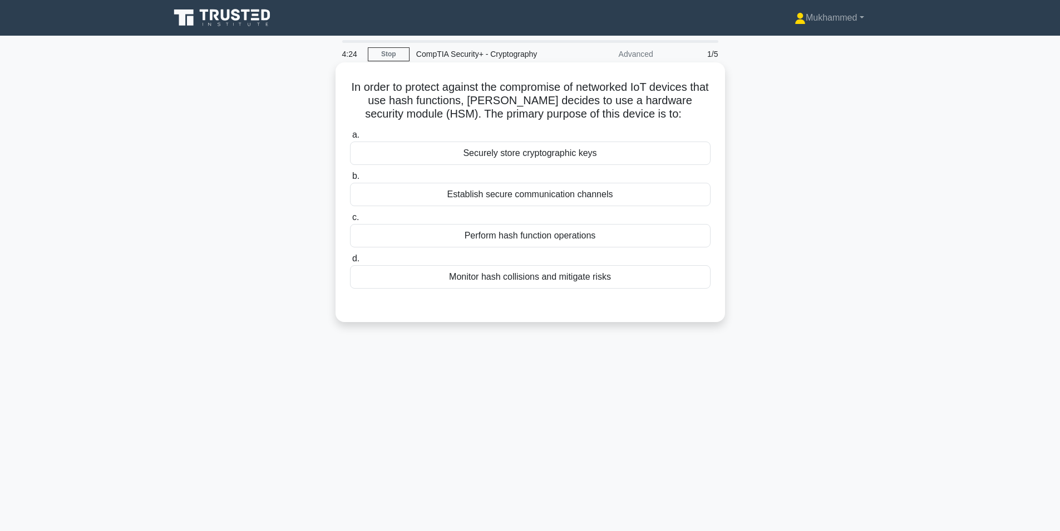
click at [519, 194] on div "Establish secure communication channels" at bounding box center [530, 194] width 361 height 23
click at [350, 180] on input "b. Establish secure communication channels" at bounding box center [350, 176] width 0 height 7
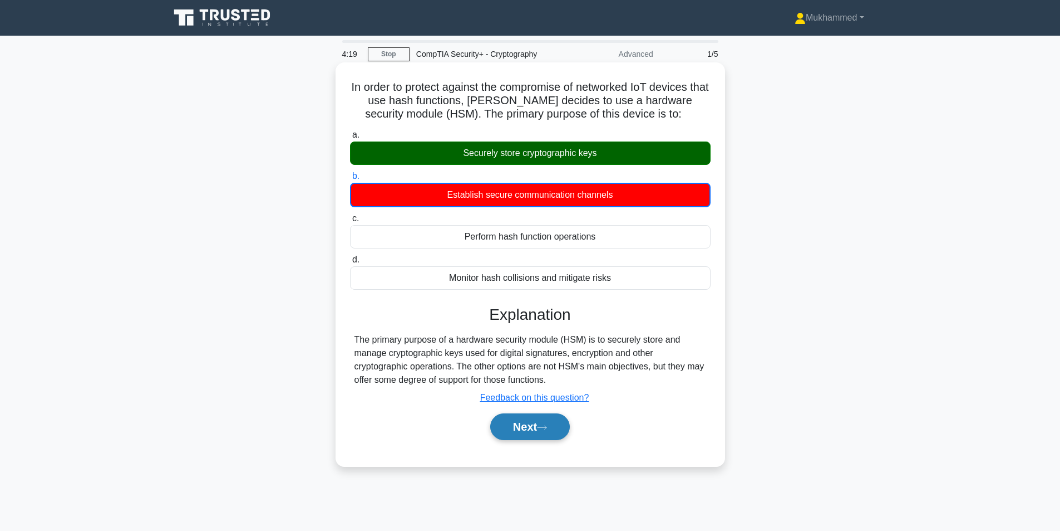
click at [522, 418] on button "Next" at bounding box center [530, 426] width 80 height 27
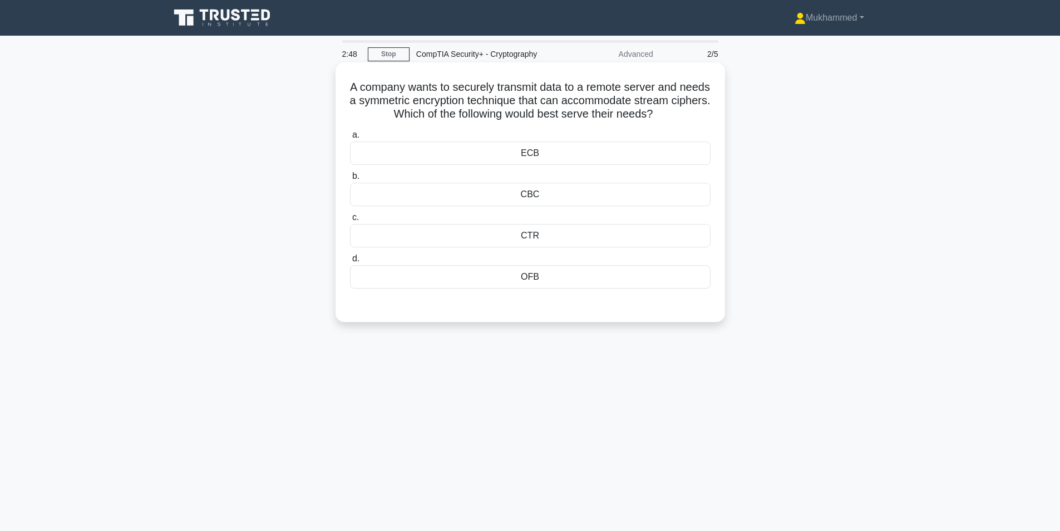
click at [434, 194] on div "CBC" at bounding box center [530, 194] width 361 height 23
click at [350, 180] on input "b. CBC" at bounding box center [350, 176] width 0 height 7
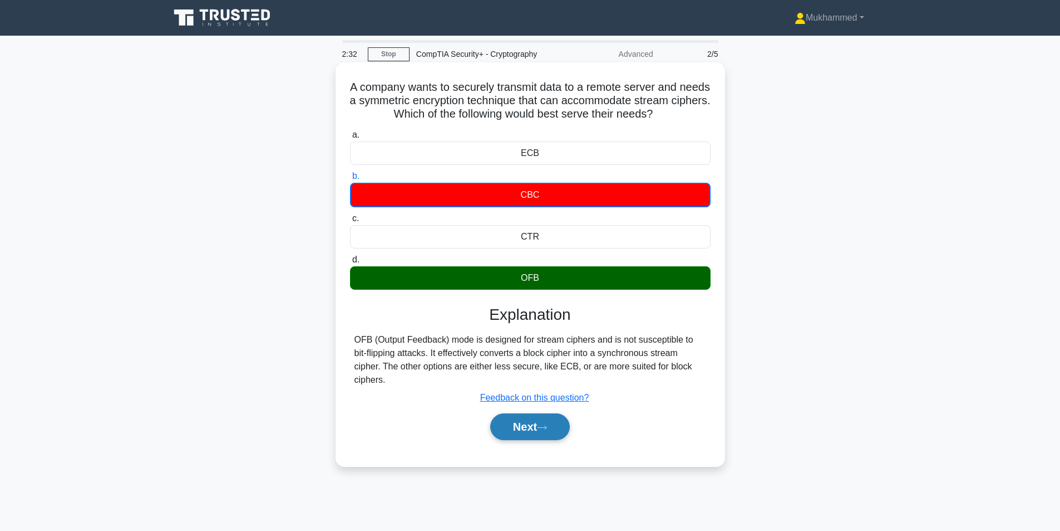
click at [511, 417] on button "Next" at bounding box center [530, 426] width 80 height 27
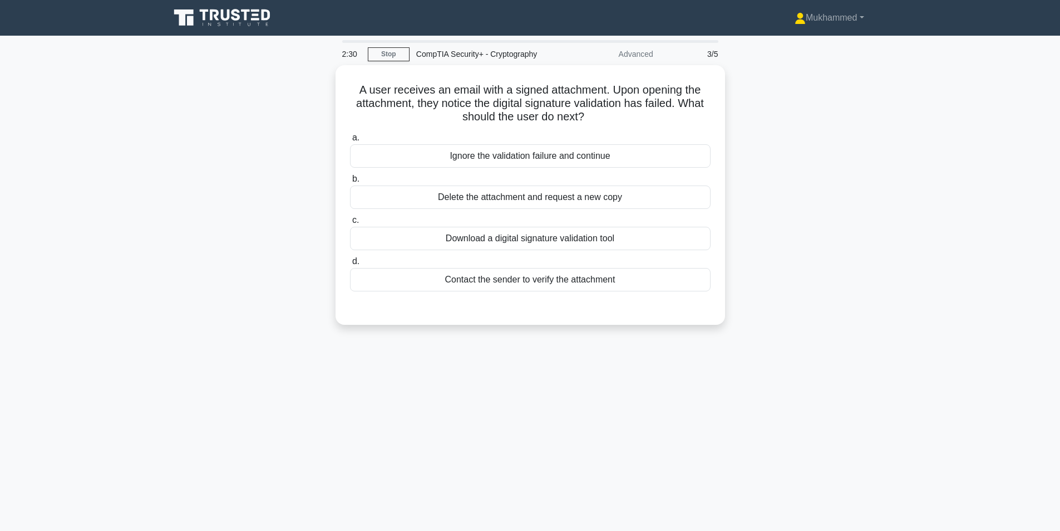
click at [643, 62] on div "Advanced" at bounding box center [611, 54] width 97 height 22
click at [643, 57] on div "Advanced" at bounding box center [611, 54] width 97 height 22
click at [765, 89] on div "A user receives an email with a signed attachment. Upon opening the attachment,…" at bounding box center [530, 201] width 735 height 273
click at [593, 145] on div "Ignore the validation failure and continue" at bounding box center [530, 152] width 361 height 23
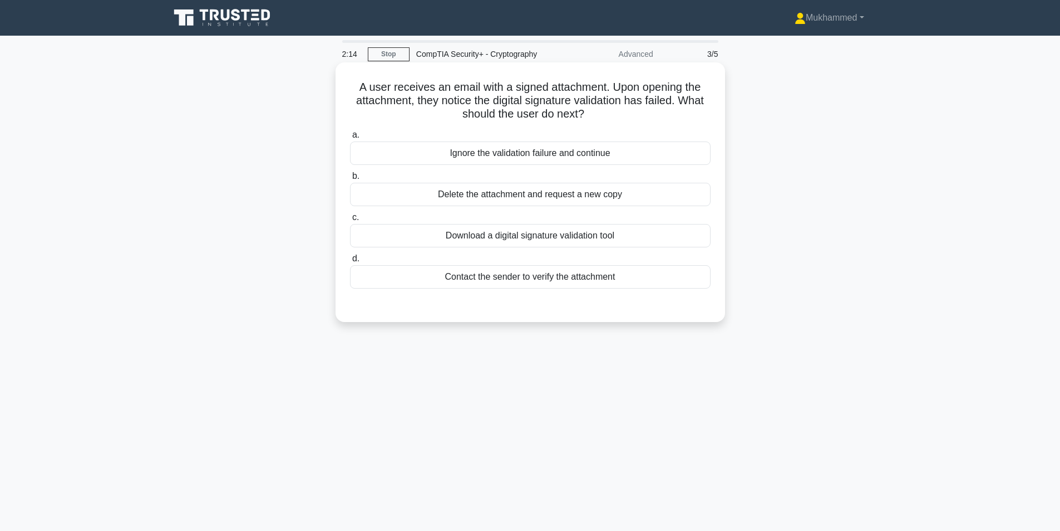
click at [350, 139] on input "a. Ignore the validation failure and continue" at bounding box center [350, 134] width 0 height 7
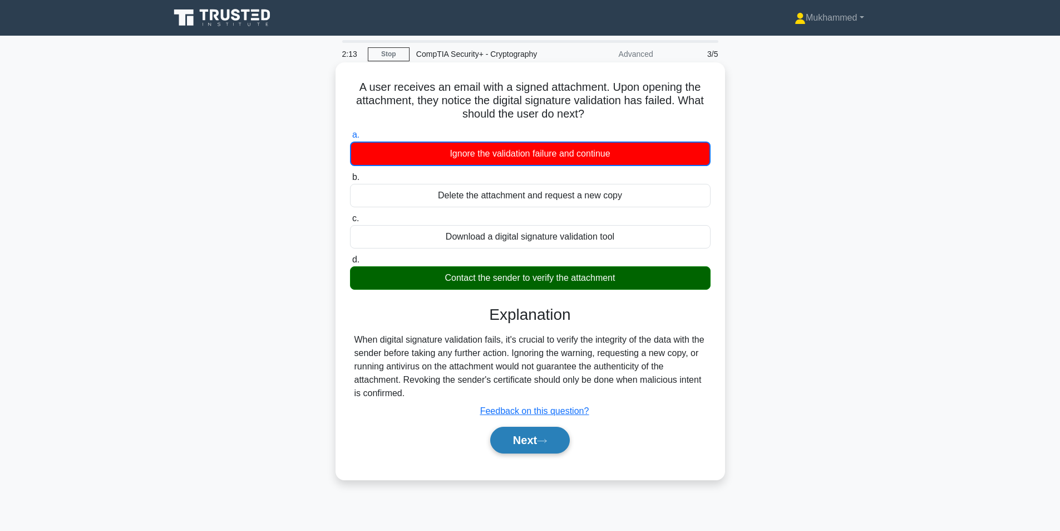
click at [544, 439] on icon at bounding box center [542, 441] width 10 height 6
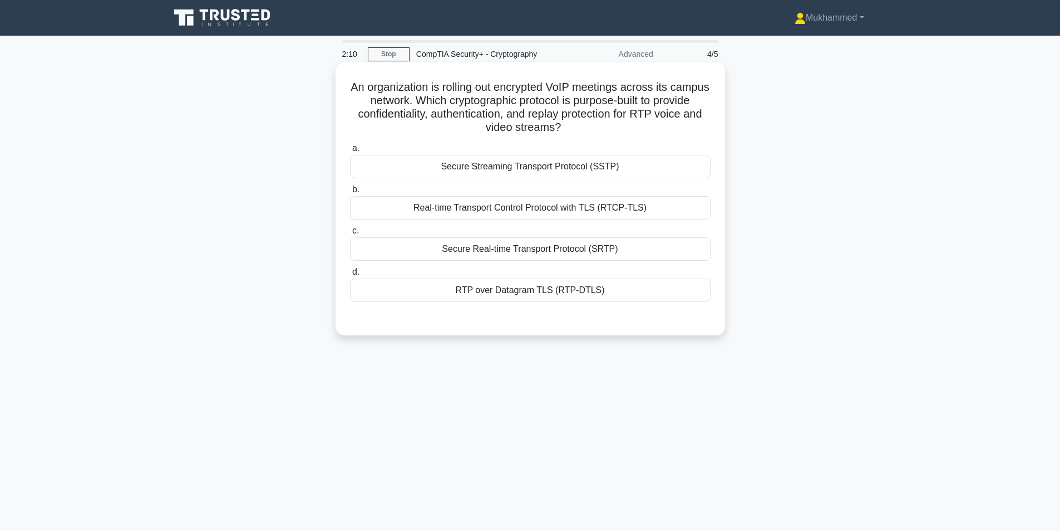
click at [580, 219] on div "Real-time Transport Control Protocol with TLS (RTCP-TLS)" at bounding box center [530, 207] width 361 height 23
click at [350, 193] on input "b. Real-time Transport Control Protocol with TLS (RTCP-TLS)" at bounding box center [350, 189] width 0 height 7
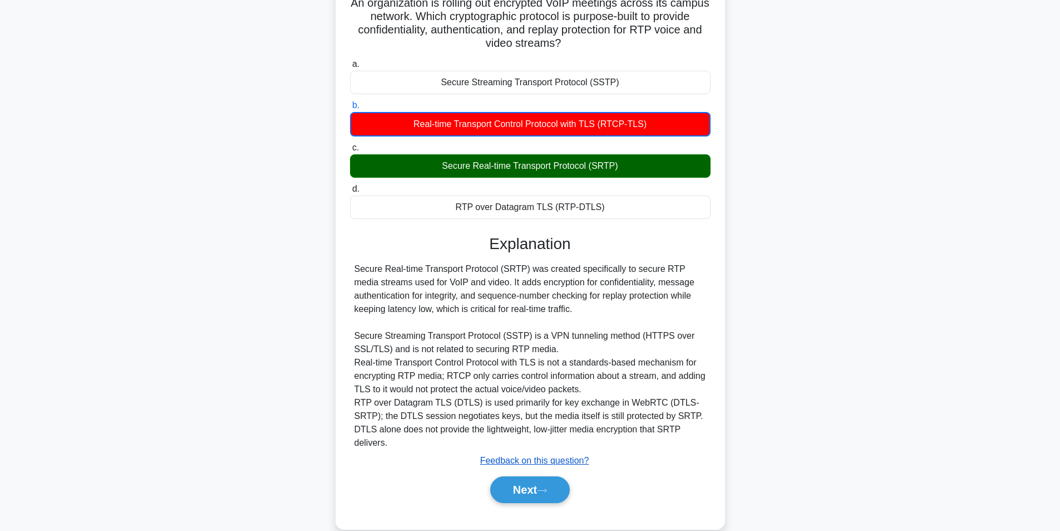
scroll to position [91, 0]
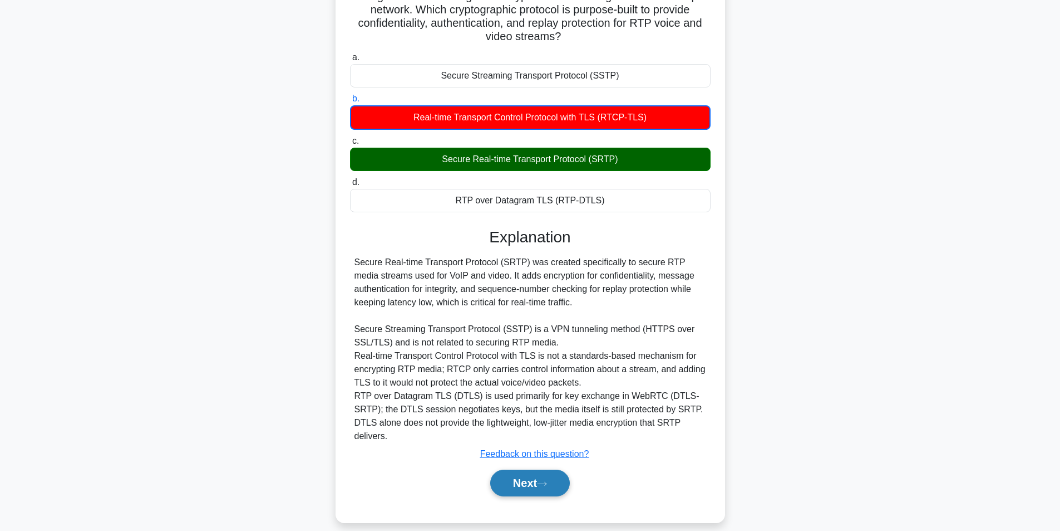
click at [536, 465] on div "Next" at bounding box center [530, 483] width 361 height 36
click at [536, 469] on button "Next" at bounding box center [530, 482] width 80 height 27
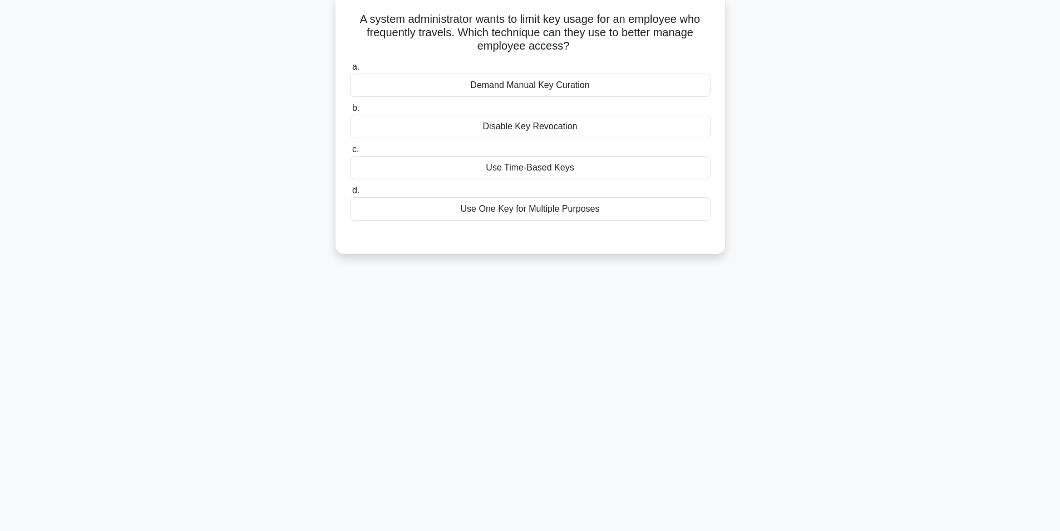
scroll to position [71, 0]
click at [559, 217] on div "Use One Key for Multiple Purposes" at bounding box center [530, 205] width 361 height 23
click at [350, 191] on input "d. Use One Key for Multiple Purposes" at bounding box center [350, 187] width 0 height 7
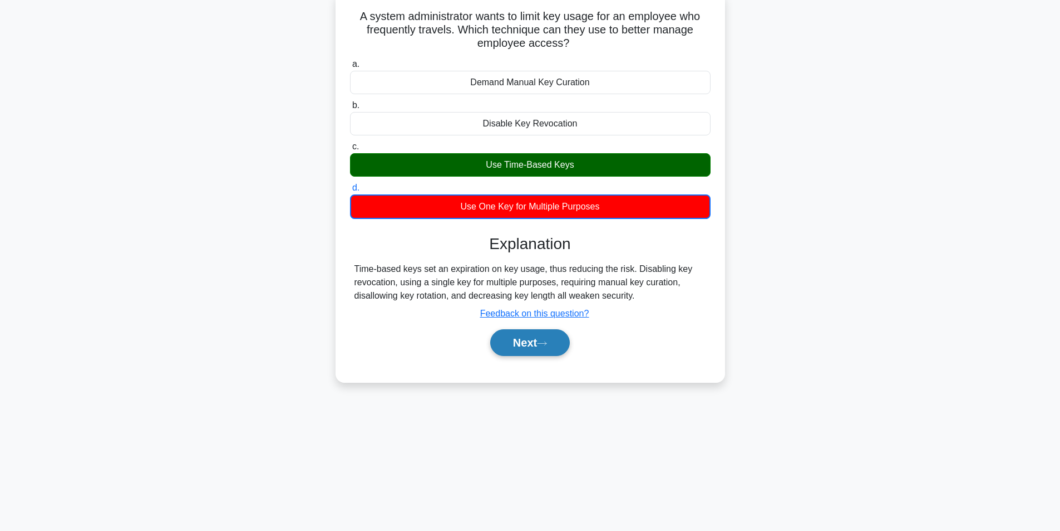
click at [562, 346] on button "Next" at bounding box center [530, 342] width 80 height 27
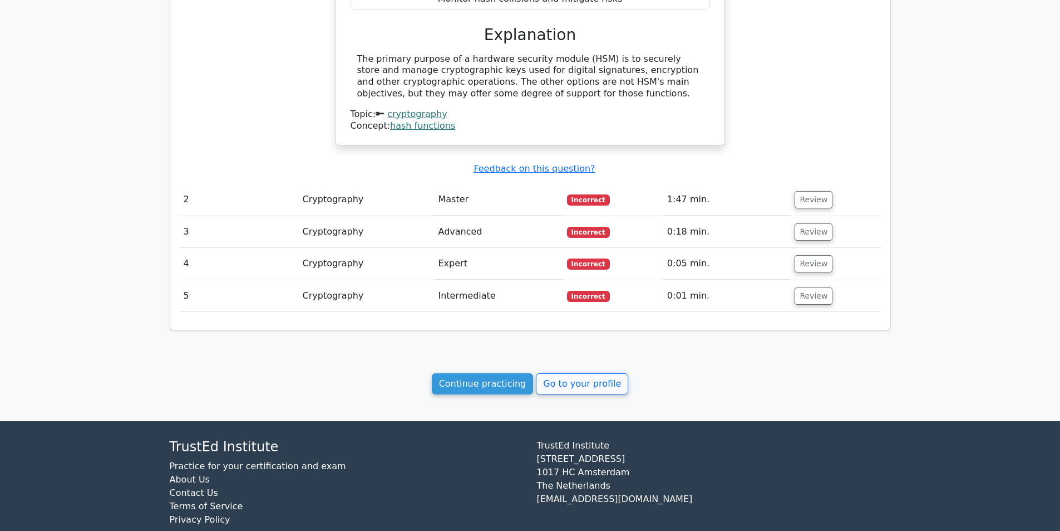
scroll to position [833, 0]
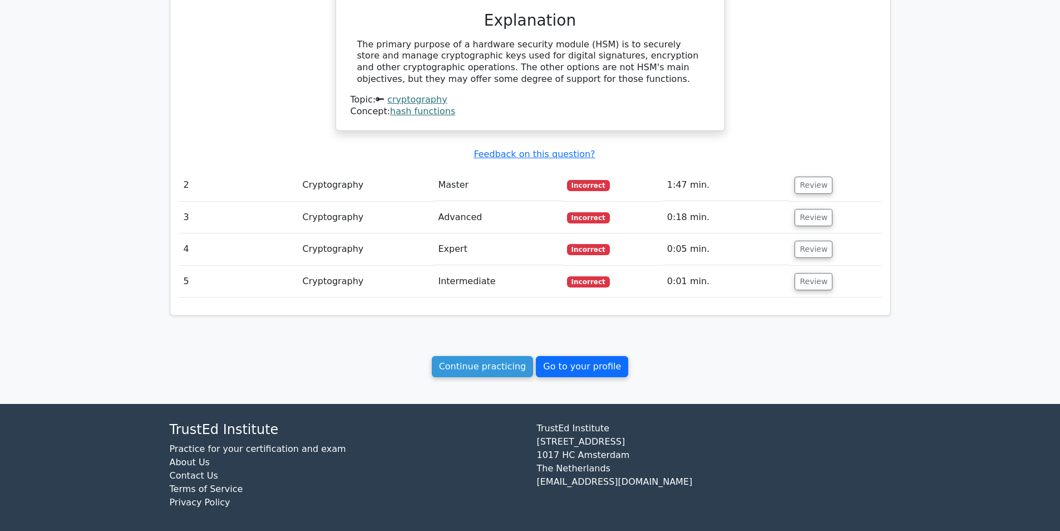
click at [613, 371] on link "Go to your profile" at bounding box center [582, 366] width 92 height 21
click at [494, 357] on link "Continue practicing" at bounding box center [483, 366] width 102 height 21
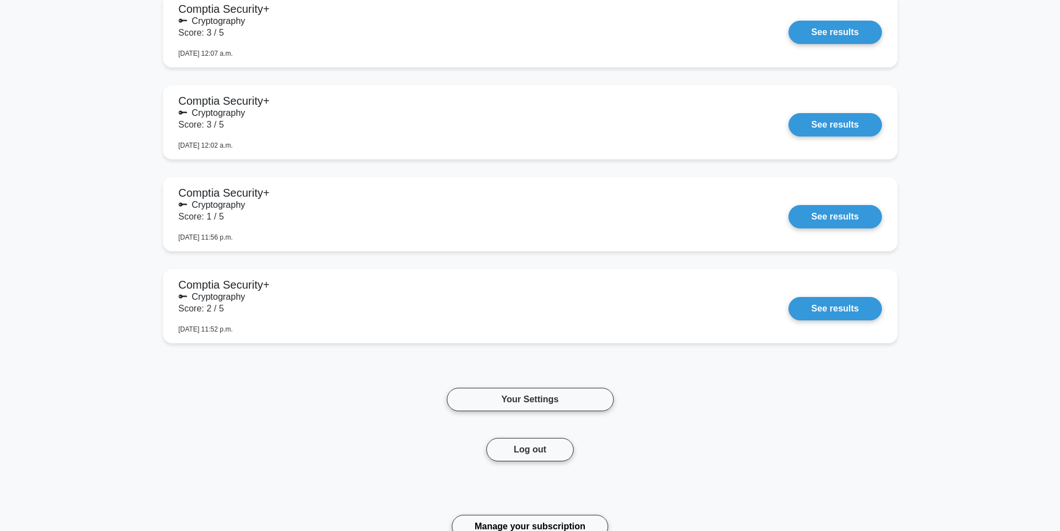
scroll to position [992, 0]
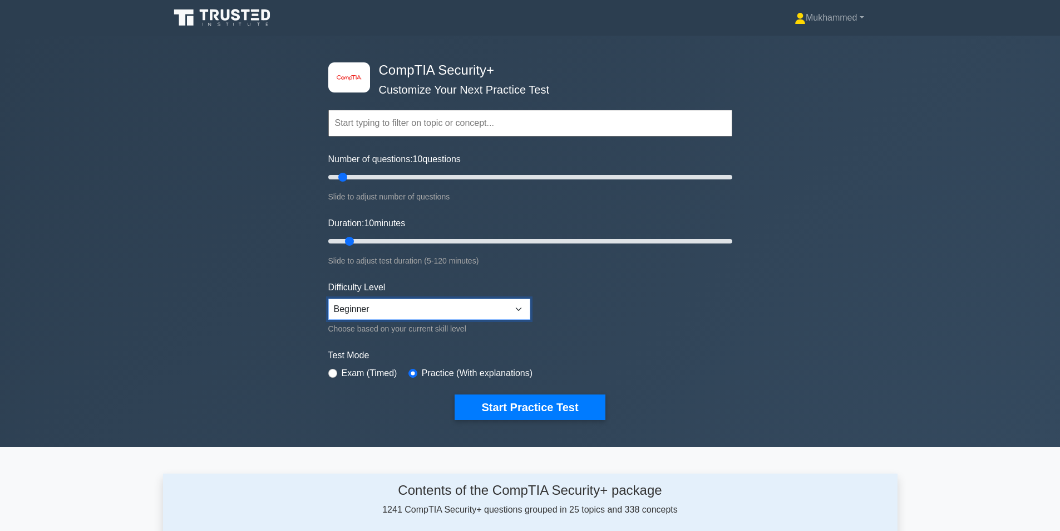
click at [389, 301] on select "Beginner Intermediate Expert" at bounding box center [429, 308] width 202 height 21
click at [328, 298] on select "Beginner Intermediate Expert" at bounding box center [429, 308] width 202 height 21
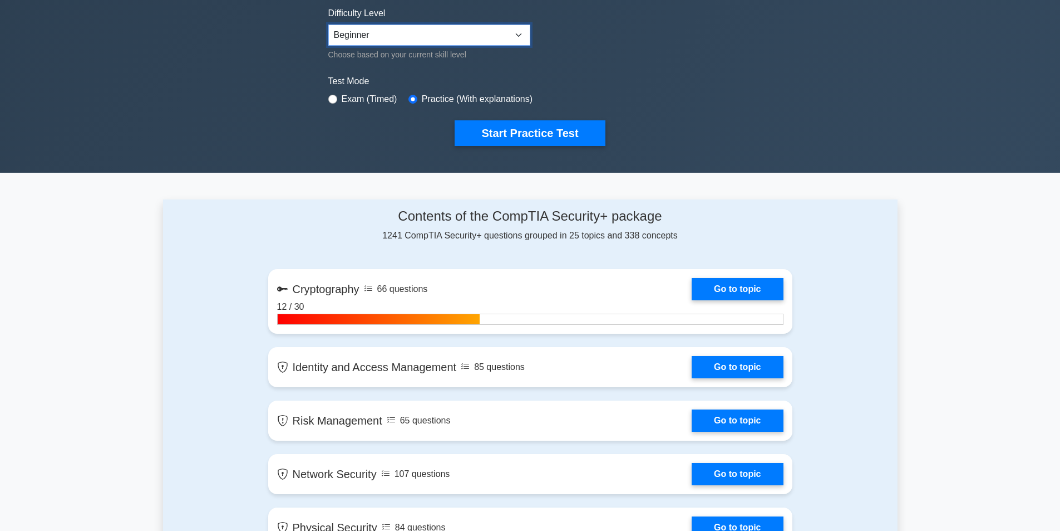
scroll to position [278, 0]
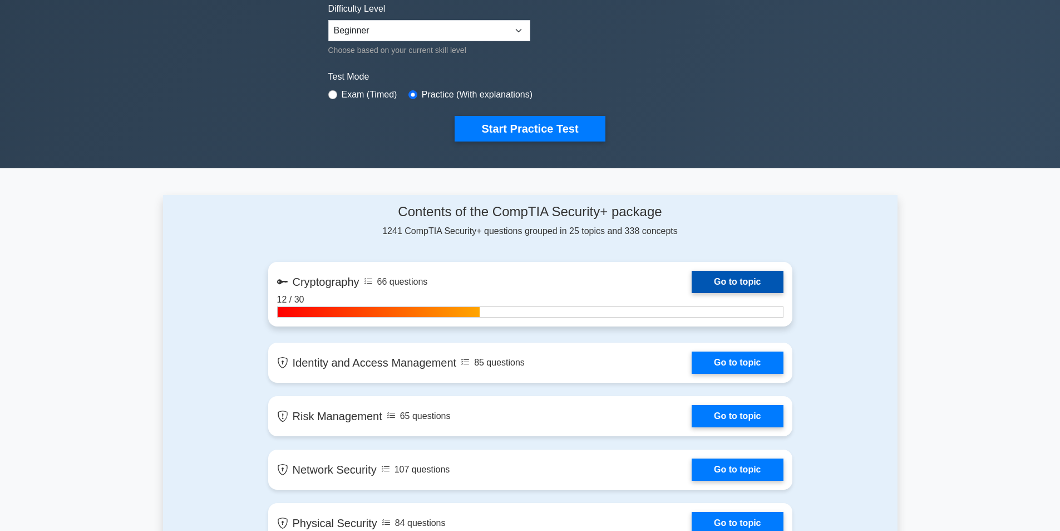
click at [727, 273] on link "Go to topic" at bounding box center [737, 282] width 91 height 22
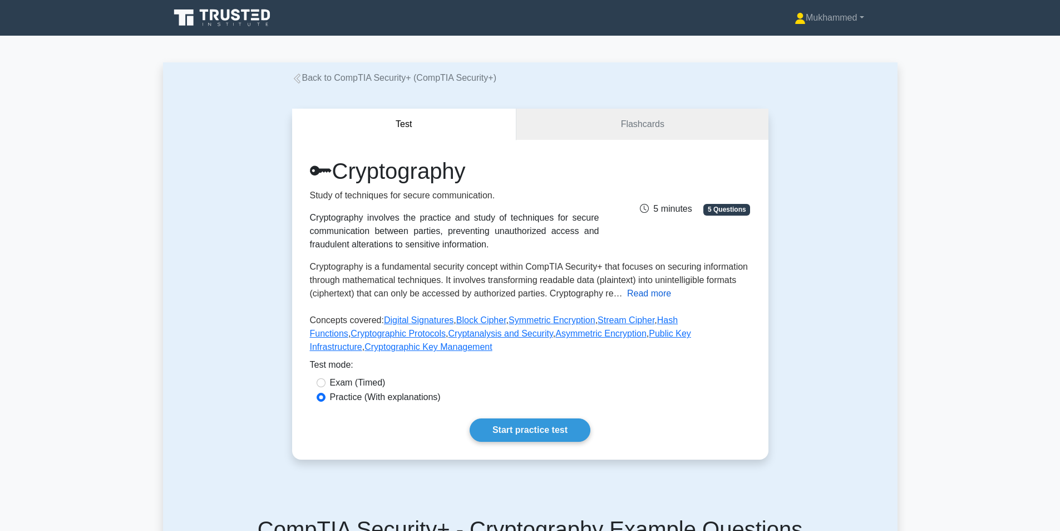
click at [654, 297] on button "Read more" at bounding box center [649, 293] width 44 height 13
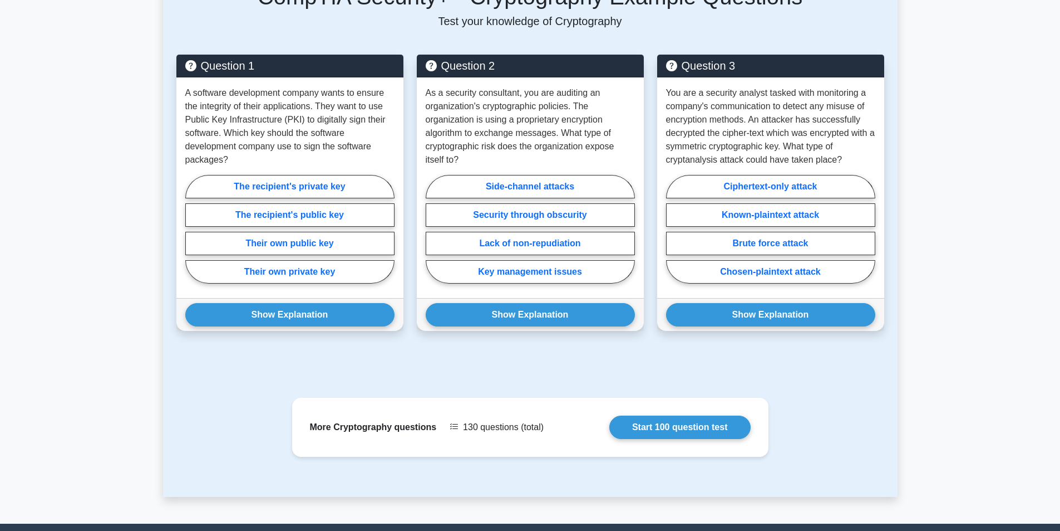
scroll to position [779, 0]
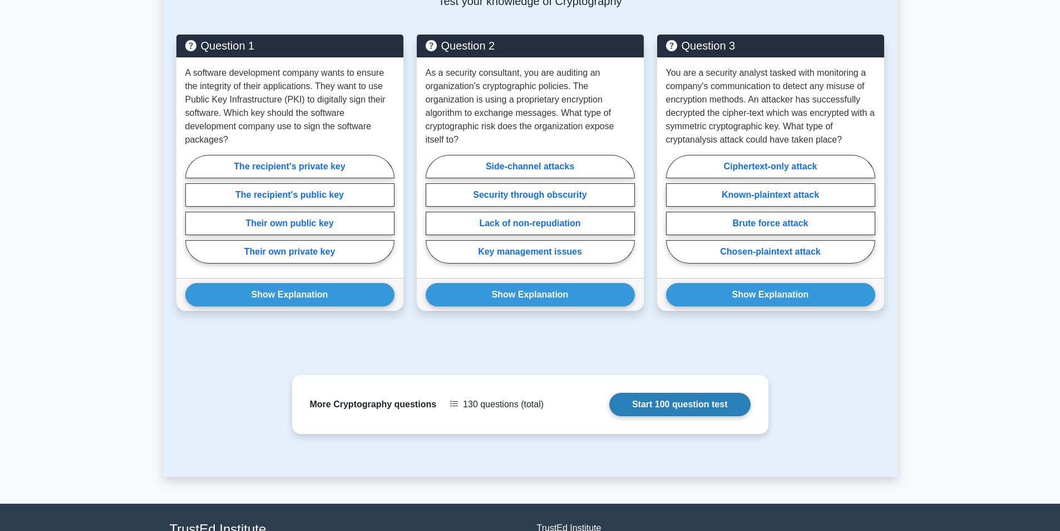
click at [610, 392] on link "Start 100 question test" at bounding box center [680, 403] width 141 height 23
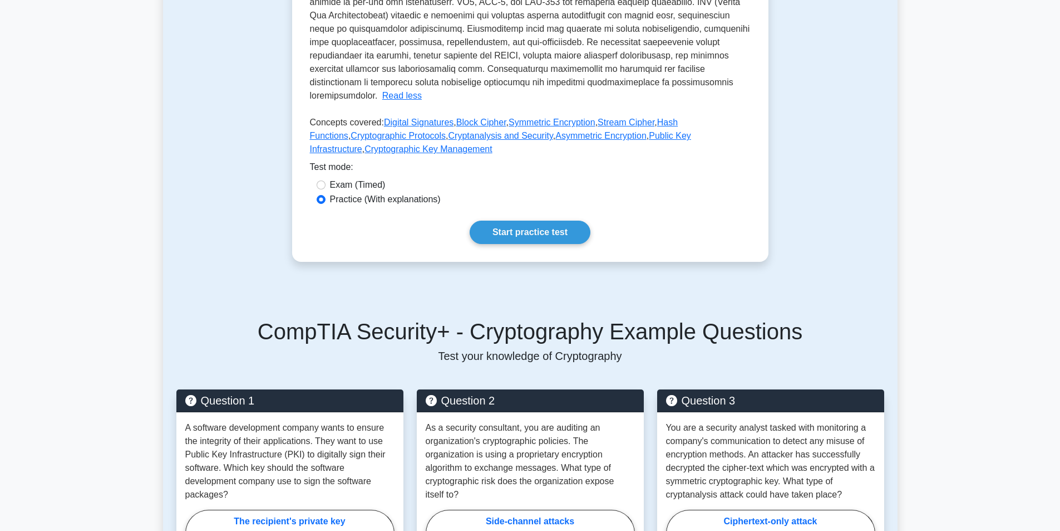
scroll to position [278, 0]
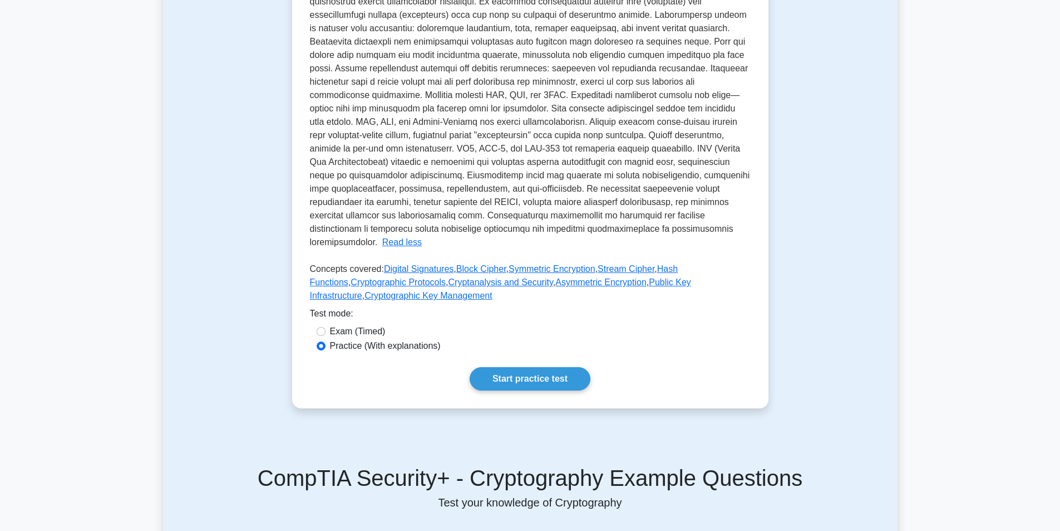
click at [340, 325] on label "Exam (Timed)" at bounding box center [358, 331] width 56 height 13
click at [326, 327] on input "Exam (Timed)" at bounding box center [321, 331] width 9 height 9
radio input "true"
click at [370, 339] on label "Practice (With explanations)" at bounding box center [385, 345] width 111 height 13
click at [326, 341] on input "Practice (With explanations)" at bounding box center [321, 345] width 9 height 9
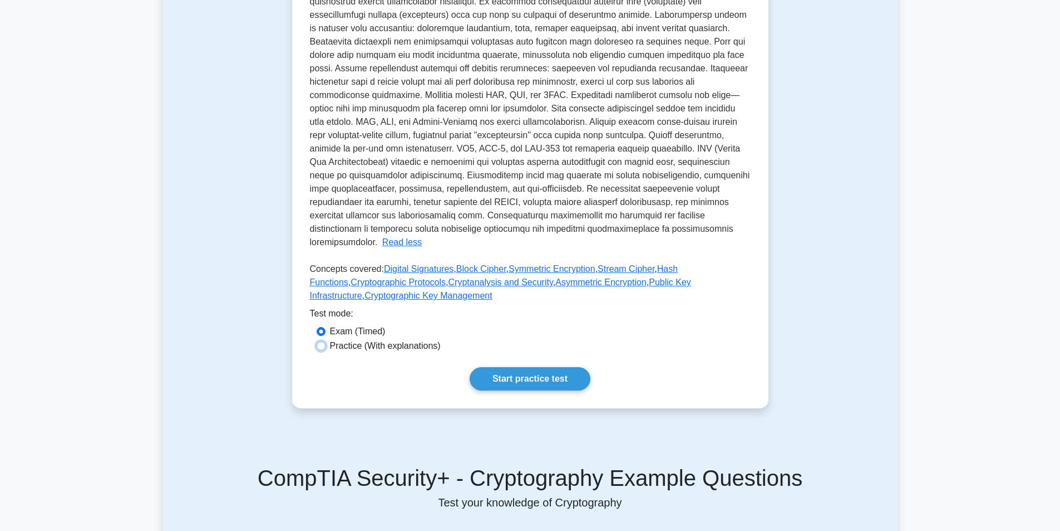
radio input "true"
click at [536, 367] on link "Start practice test" at bounding box center [530, 378] width 121 height 23
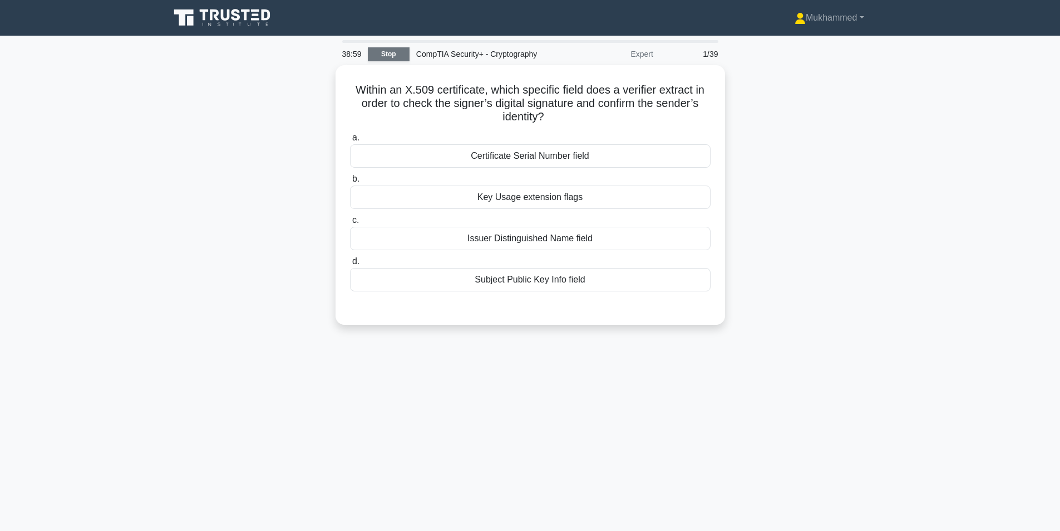
click at [394, 57] on link "Stop" at bounding box center [389, 54] width 42 height 14
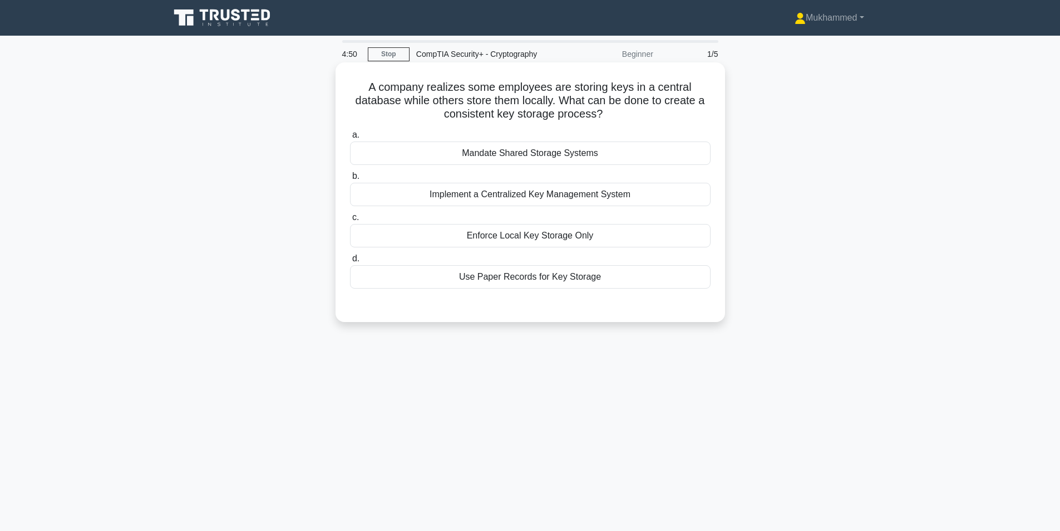
click at [529, 200] on div "Implement a Centralized Key Management System" at bounding box center [530, 194] width 361 height 23
click at [350, 180] on input "b. Implement a Centralized Key Management System" at bounding box center [350, 176] width 0 height 7
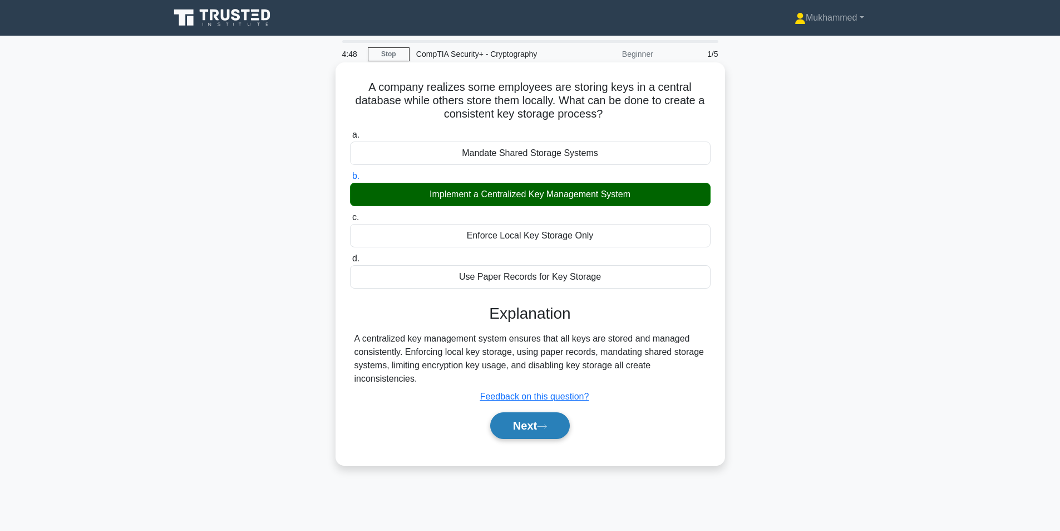
click at [559, 428] on button "Next" at bounding box center [530, 425] width 80 height 27
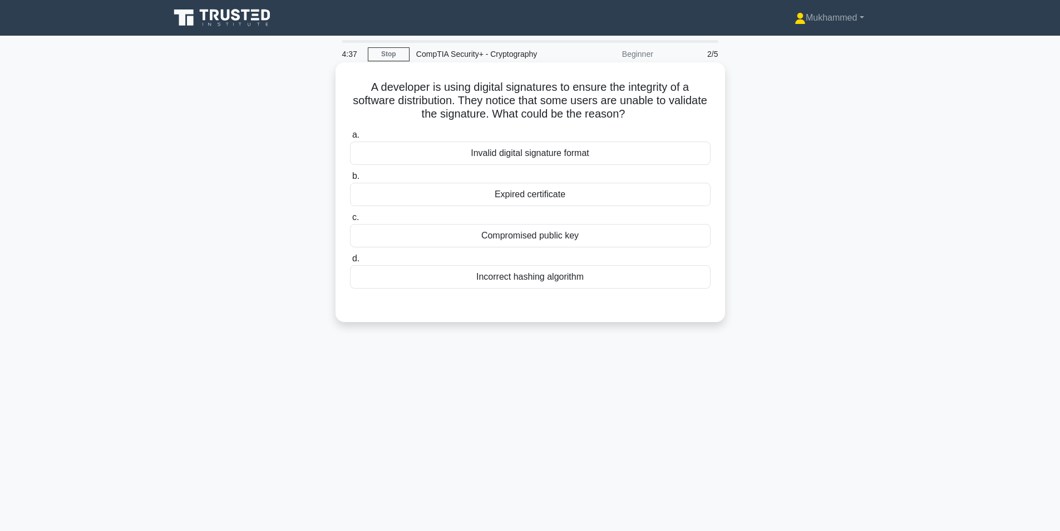
click at [597, 199] on div "Expired certificate" at bounding box center [530, 194] width 361 height 23
click at [350, 180] on input "b. Expired certificate" at bounding box center [350, 176] width 0 height 7
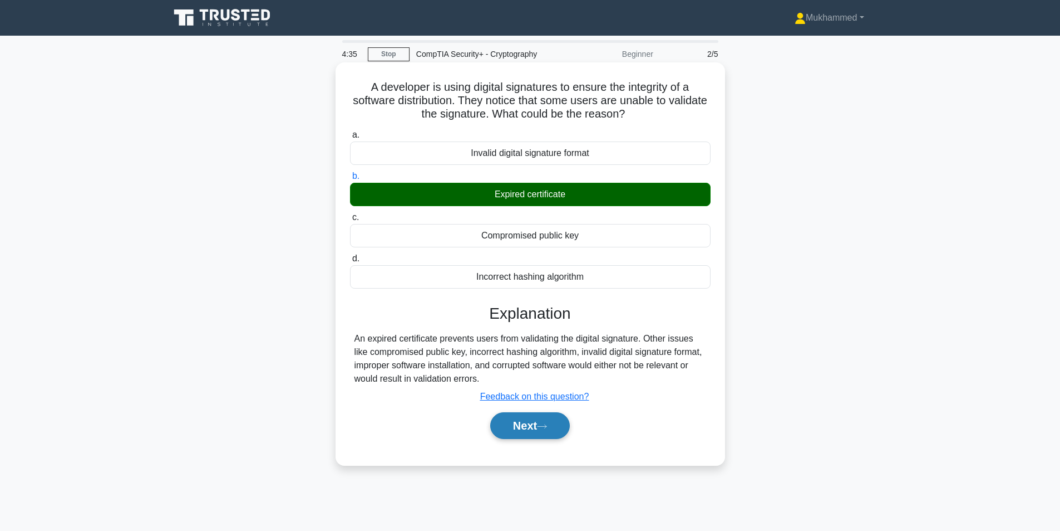
click at [515, 422] on button "Next" at bounding box center [530, 425] width 80 height 27
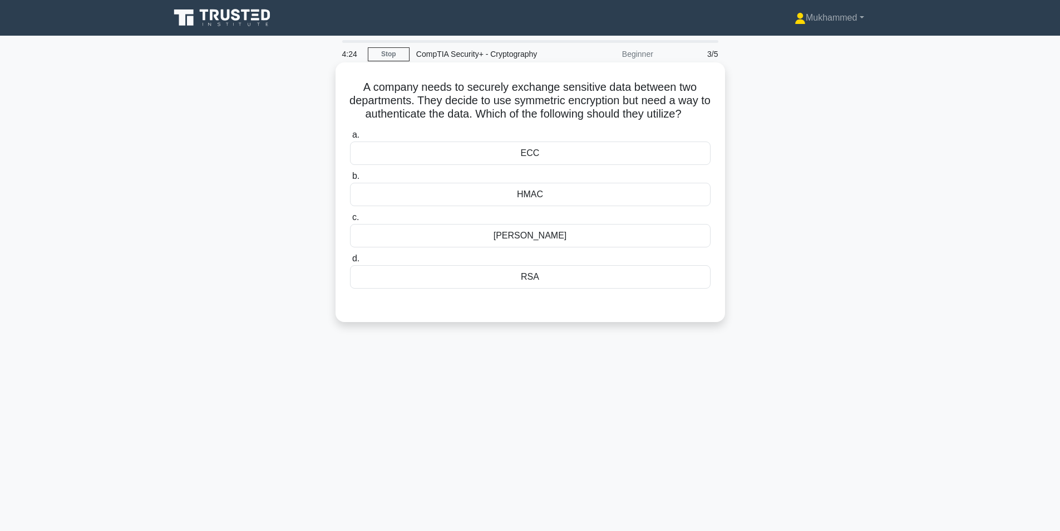
click at [586, 282] on div "RSA" at bounding box center [530, 276] width 361 height 23
click at [350, 262] on input "d. RSA" at bounding box center [350, 258] width 0 height 7
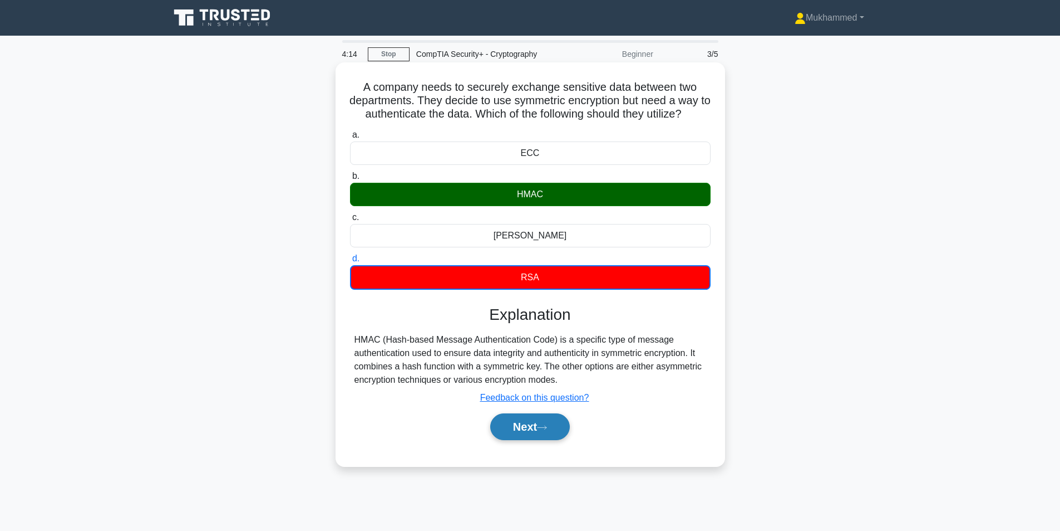
click at [530, 430] on button "Next" at bounding box center [530, 426] width 80 height 27
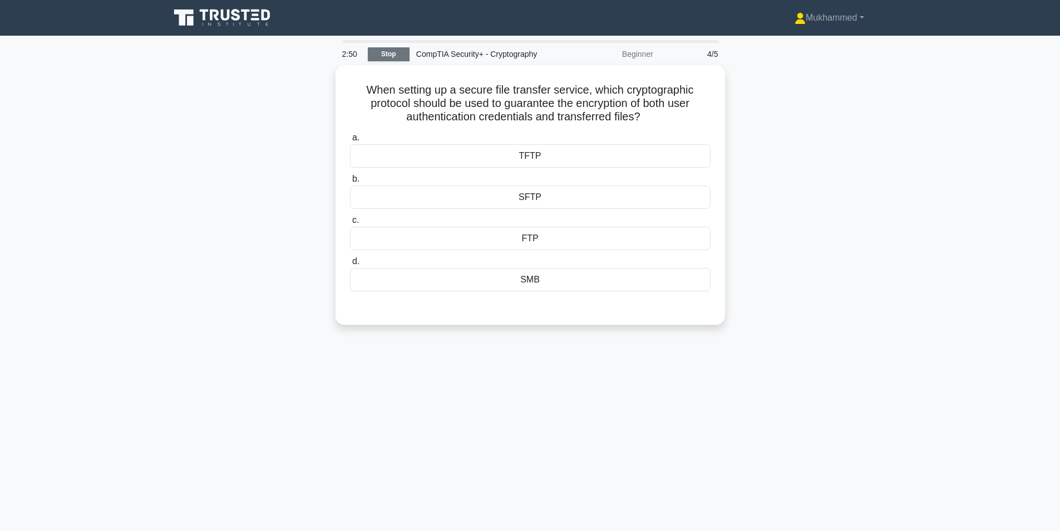
click at [400, 55] on link "Stop" at bounding box center [389, 54] width 42 height 14
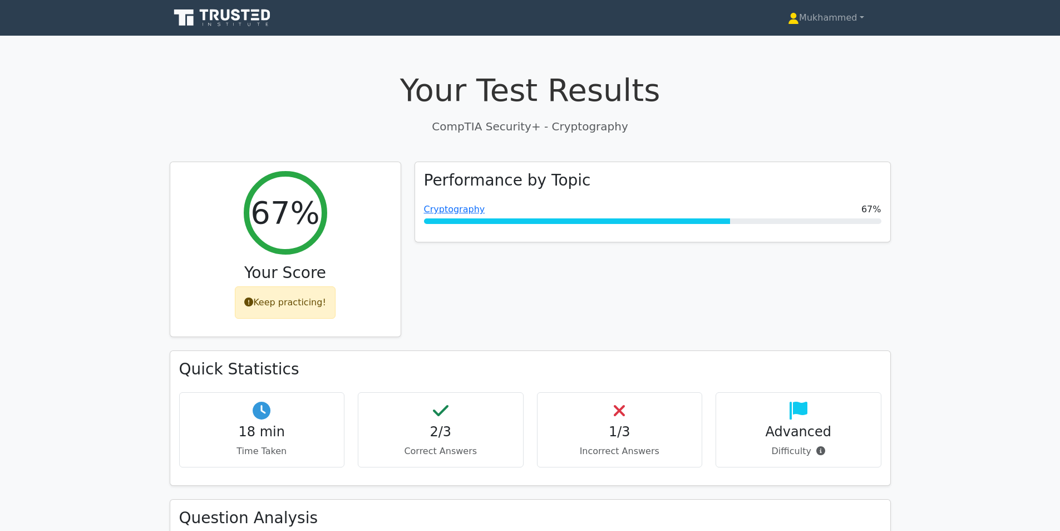
click at [272, 14] on icon at bounding box center [223, 17] width 107 height 21
